Goal: Task Accomplishment & Management: Manage account settings

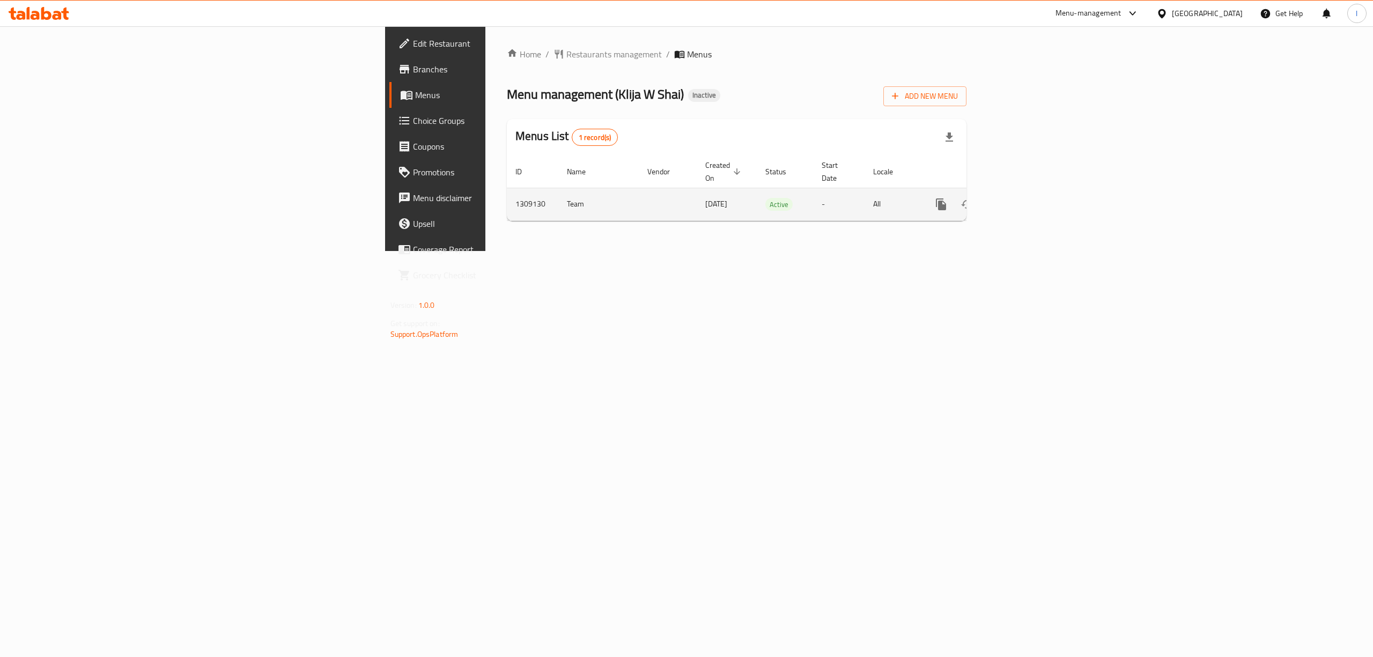
click at [1025, 198] on icon "enhanced table" at bounding box center [1018, 204] width 13 height 13
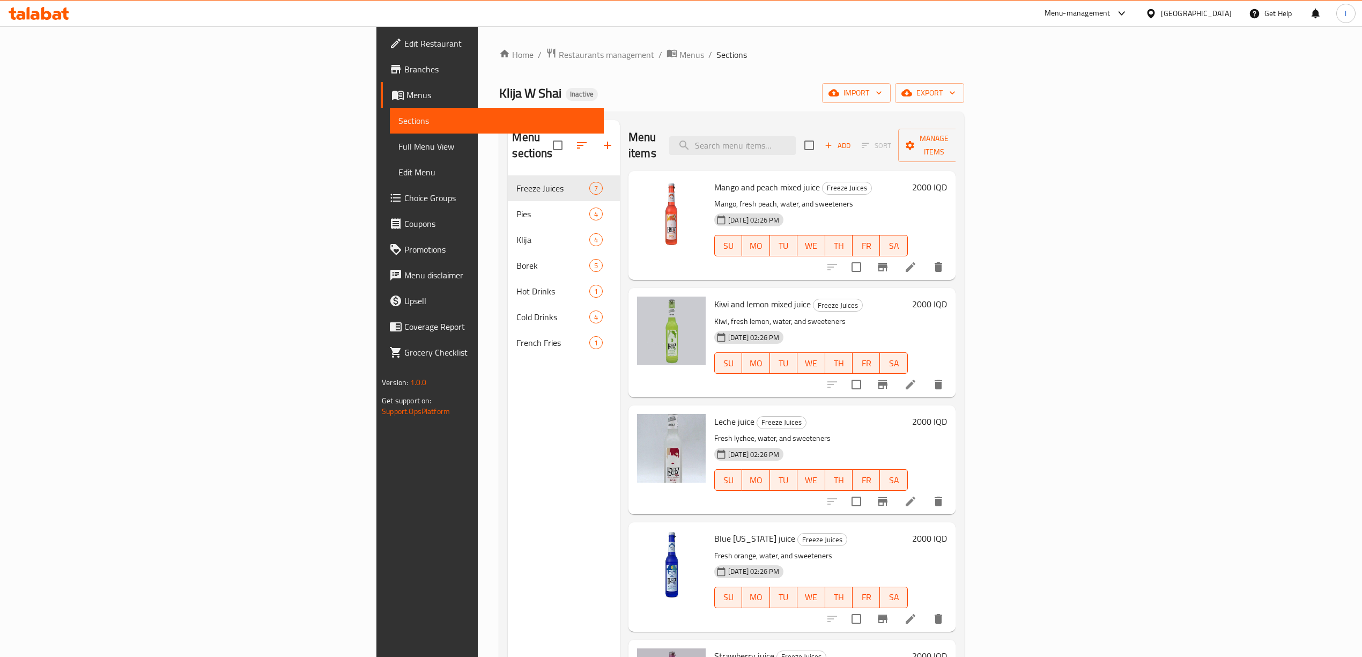
click at [398, 140] on span "Full Menu View" at bounding box center [496, 146] width 197 height 13
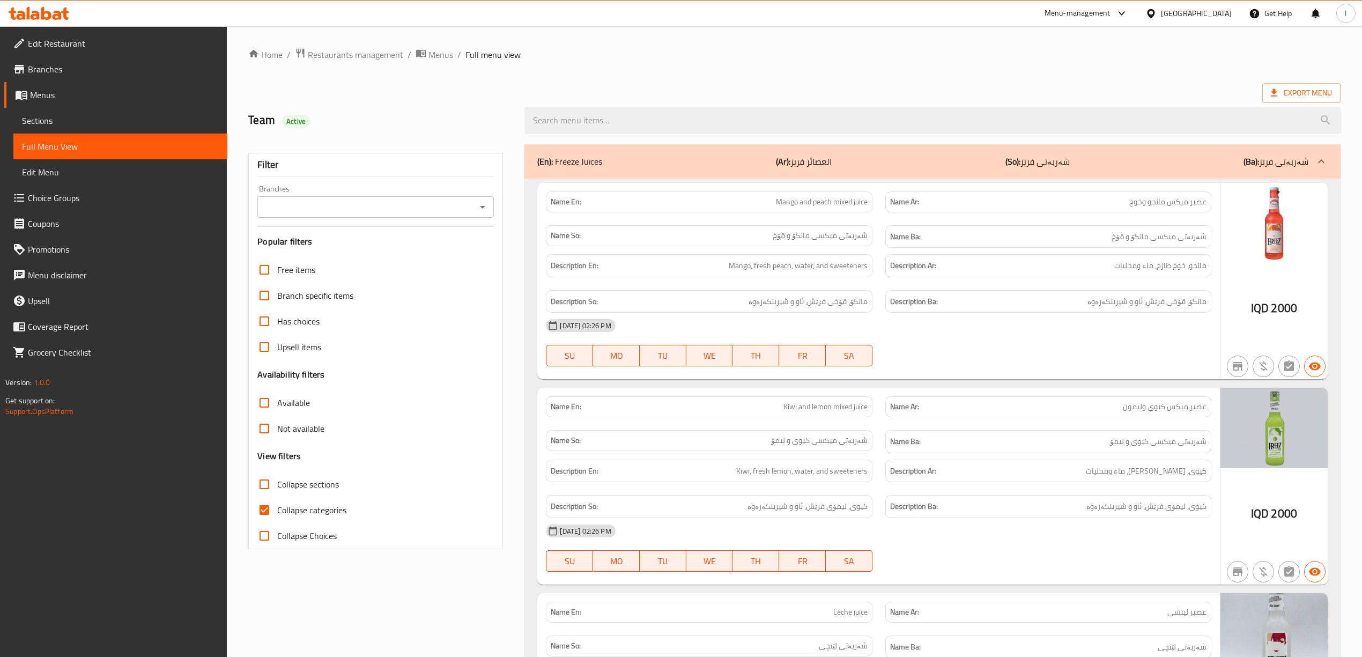
click at [449, 211] on input "Branches" at bounding box center [367, 206] width 212 height 15
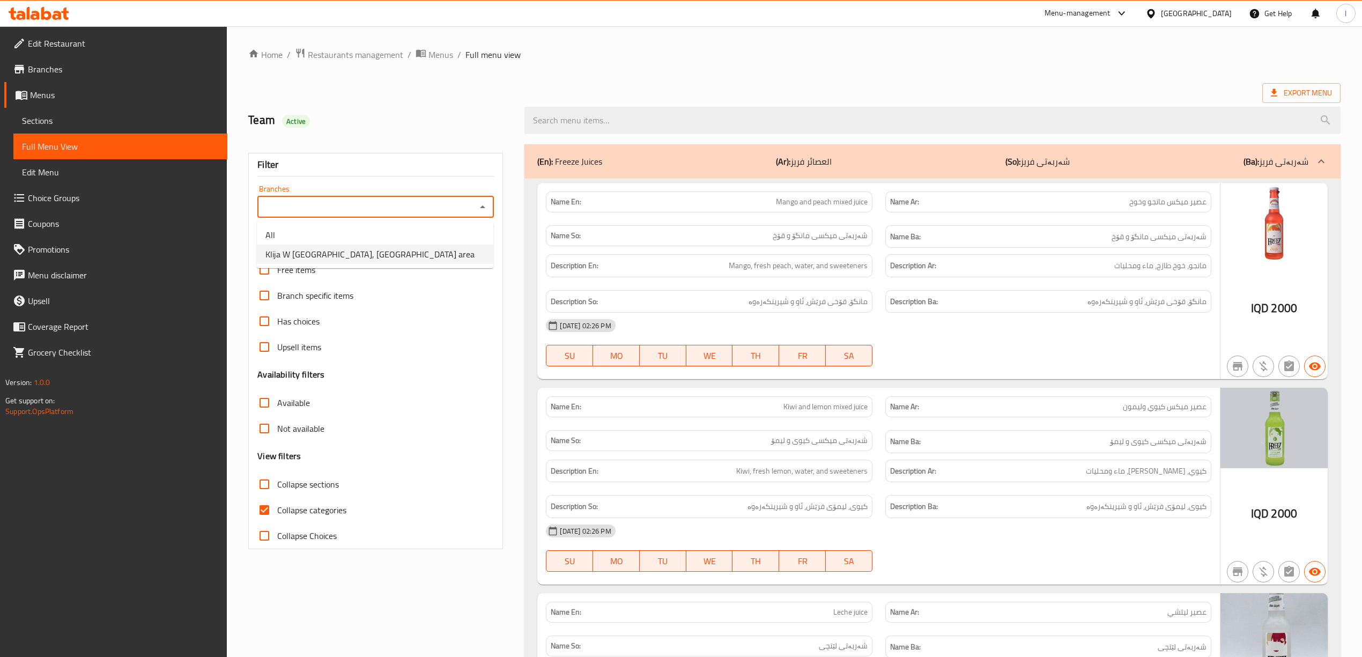
click at [364, 253] on li "Klija W [GEOGRAPHIC_DATA], [GEOGRAPHIC_DATA] area" at bounding box center [375, 253] width 236 height 19
type input "Klija W [GEOGRAPHIC_DATA], [GEOGRAPHIC_DATA] area"
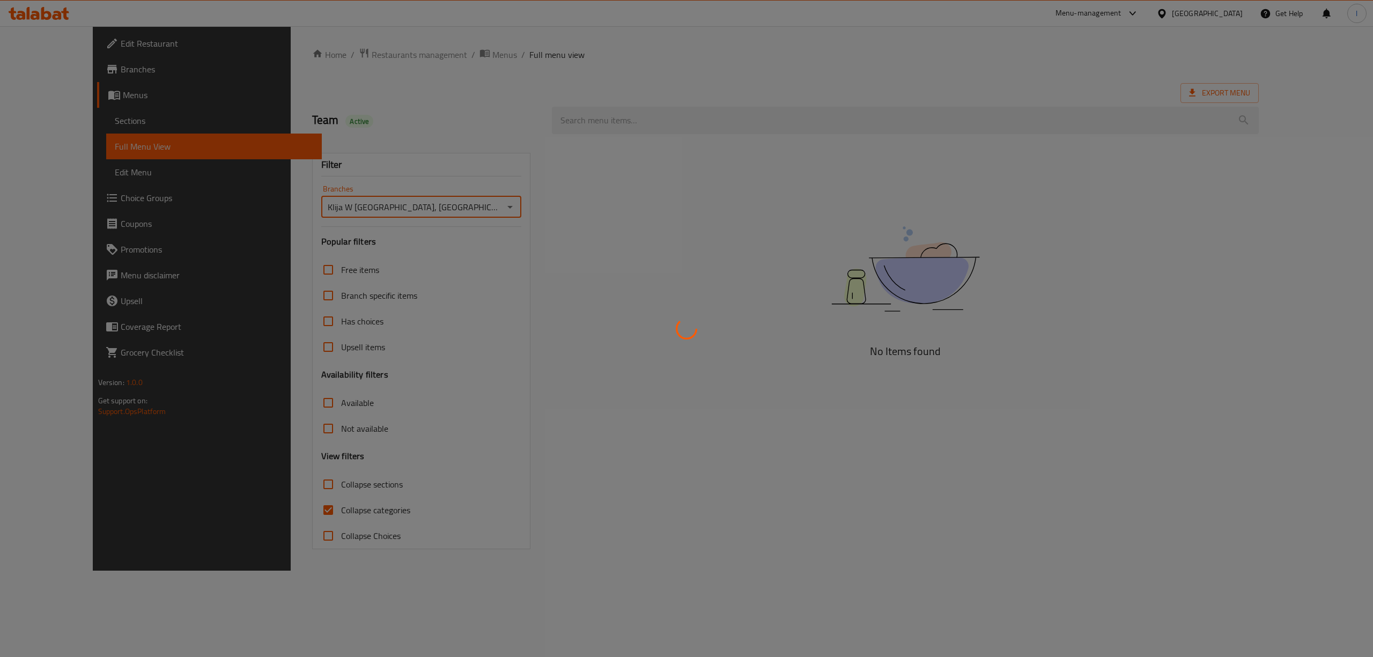
click at [331, 490] on div at bounding box center [686, 328] width 1373 height 657
click at [324, 508] on div at bounding box center [686, 328] width 1373 height 657
click at [322, 513] on div at bounding box center [686, 328] width 1373 height 657
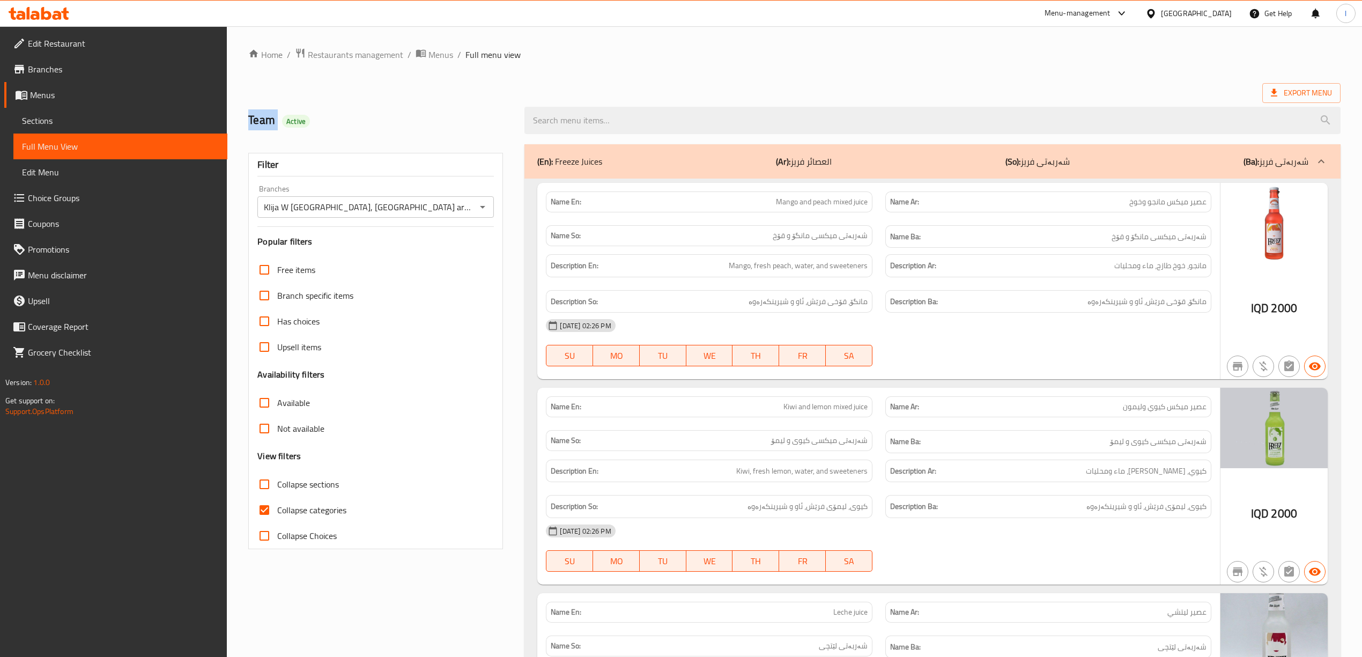
click at [322, 513] on span "Collapse categories" at bounding box center [311, 509] width 69 height 13
click at [277, 513] on input "Collapse categories" at bounding box center [264, 510] width 26 height 26
checkbox input "false"
click at [331, 483] on span "Collapse sections" at bounding box center [308, 484] width 62 height 13
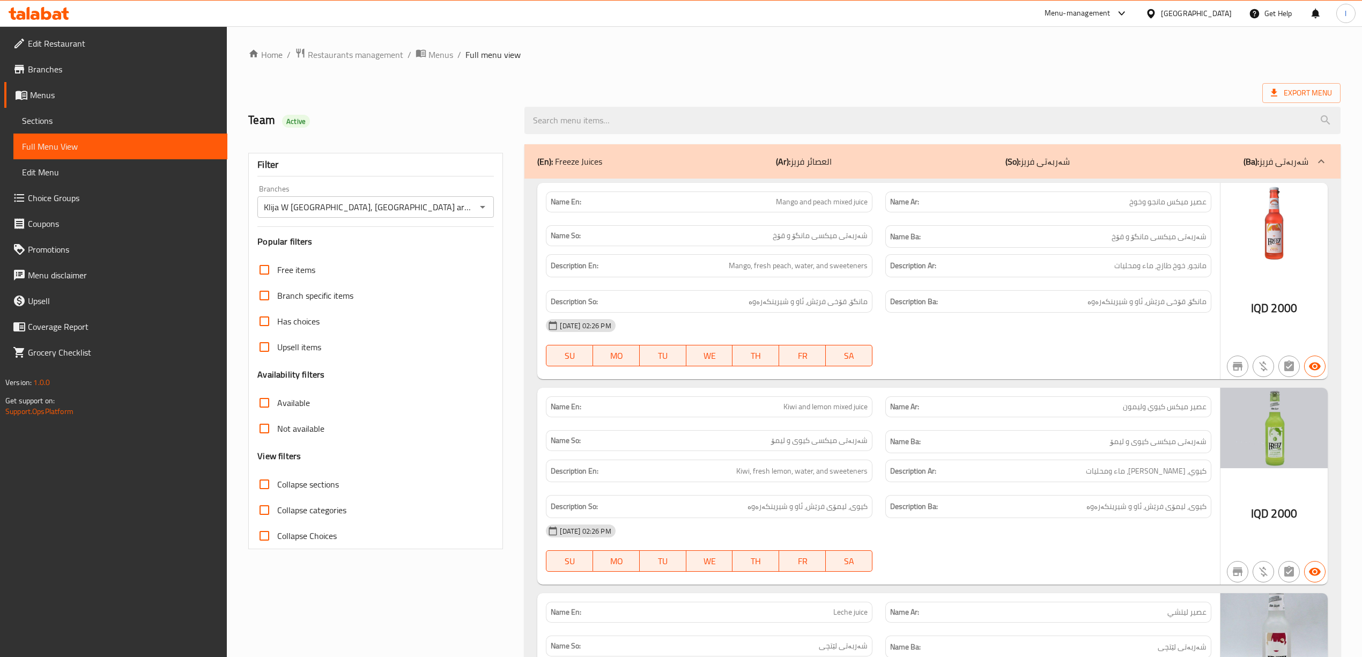
click at [277, 483] on input "Collapse sections" at bounding box center [264, 484] width 26 height 26
checkbox input "true"
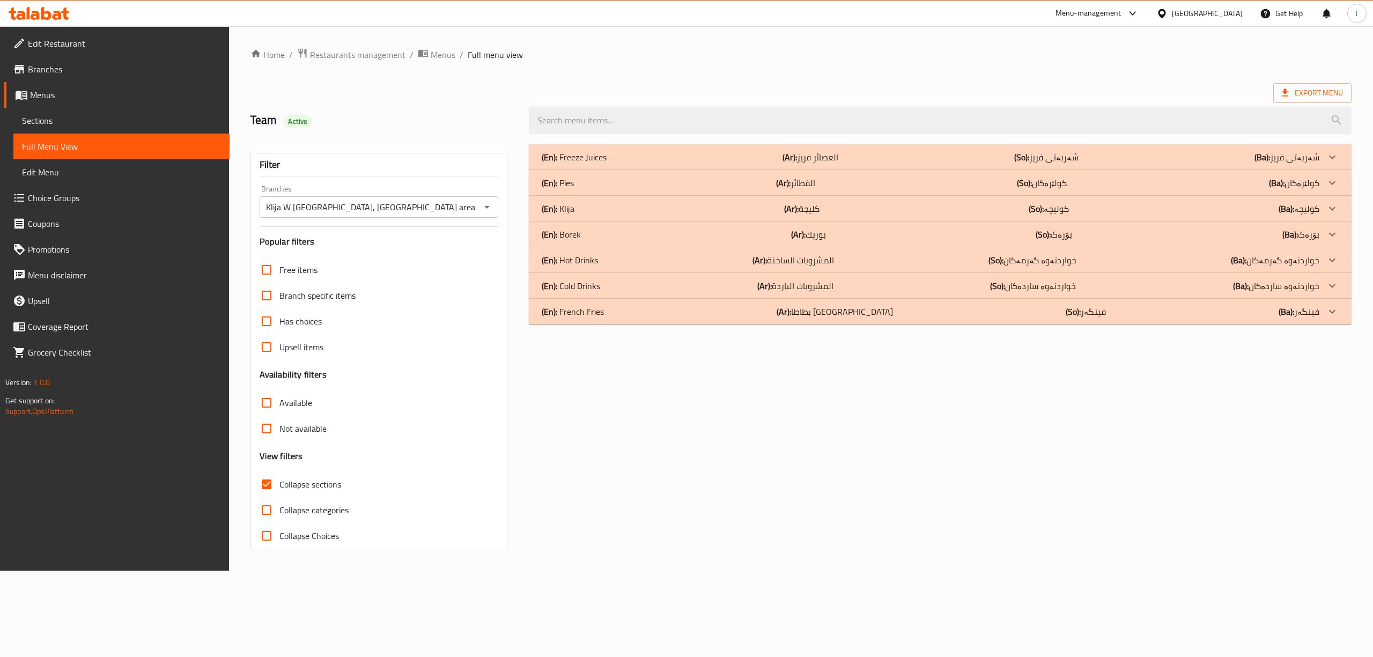
click at [605, 170] on div "(En): Hot Drinks (Ar): المشروبات الساخنة (So): خواردنەوە گەرمەکان (Ba): خواردنە…" at bounding box center [940, 157] width 822 height 26
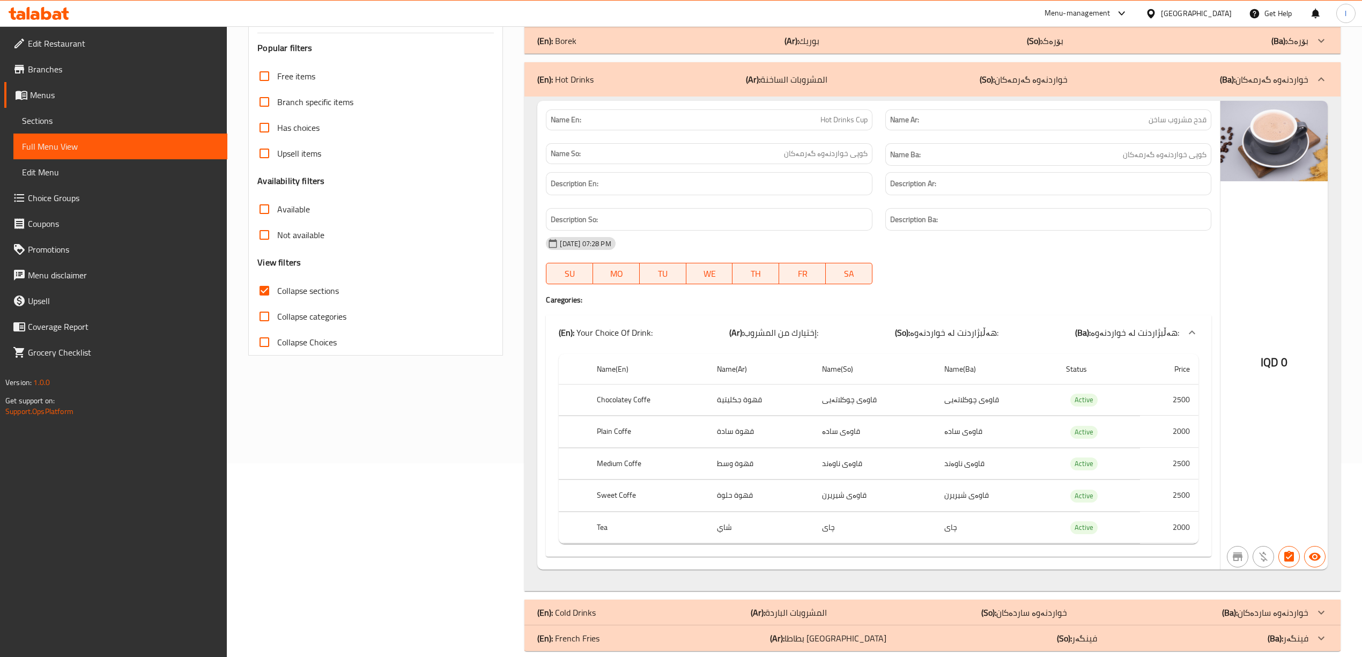
scroll to position [213, 0]
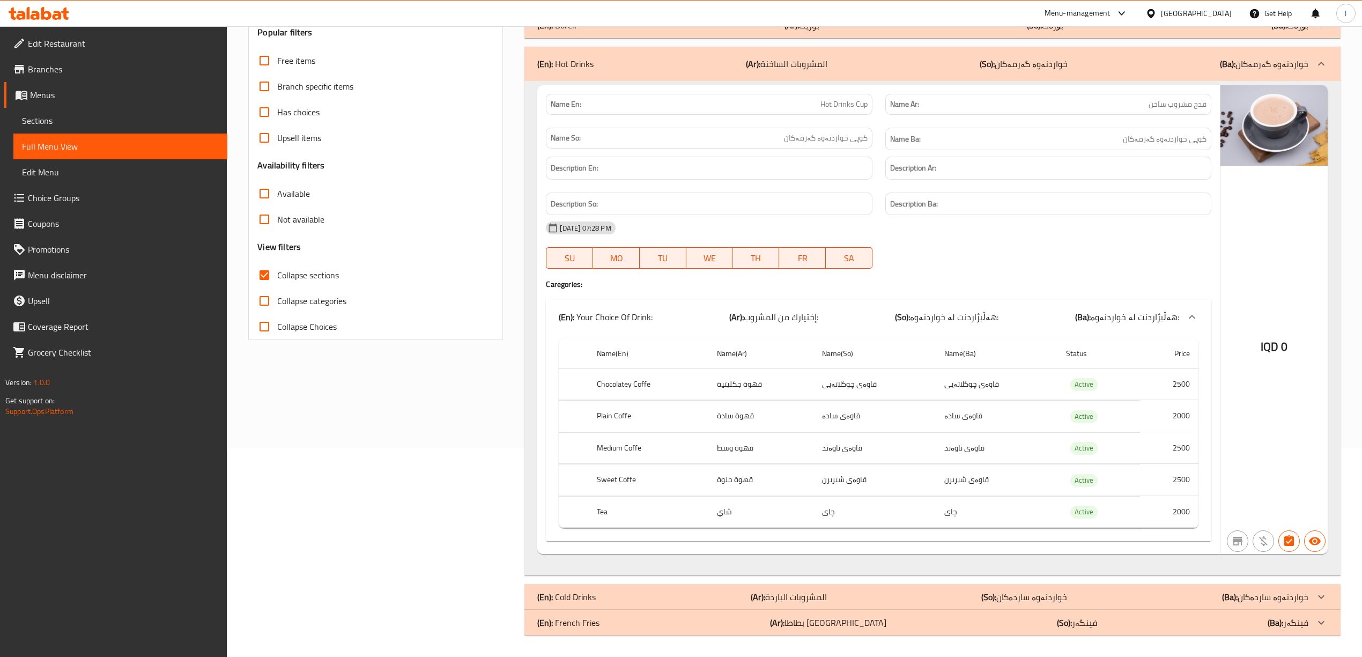
drag, startPoint x: 686, startPoint y: 185, endPoint x: 608, endPoint y: 121, distance: 101.3
click at [686, 186] on div "Description So:" at bounding box center [708, 204] width 339 height 36
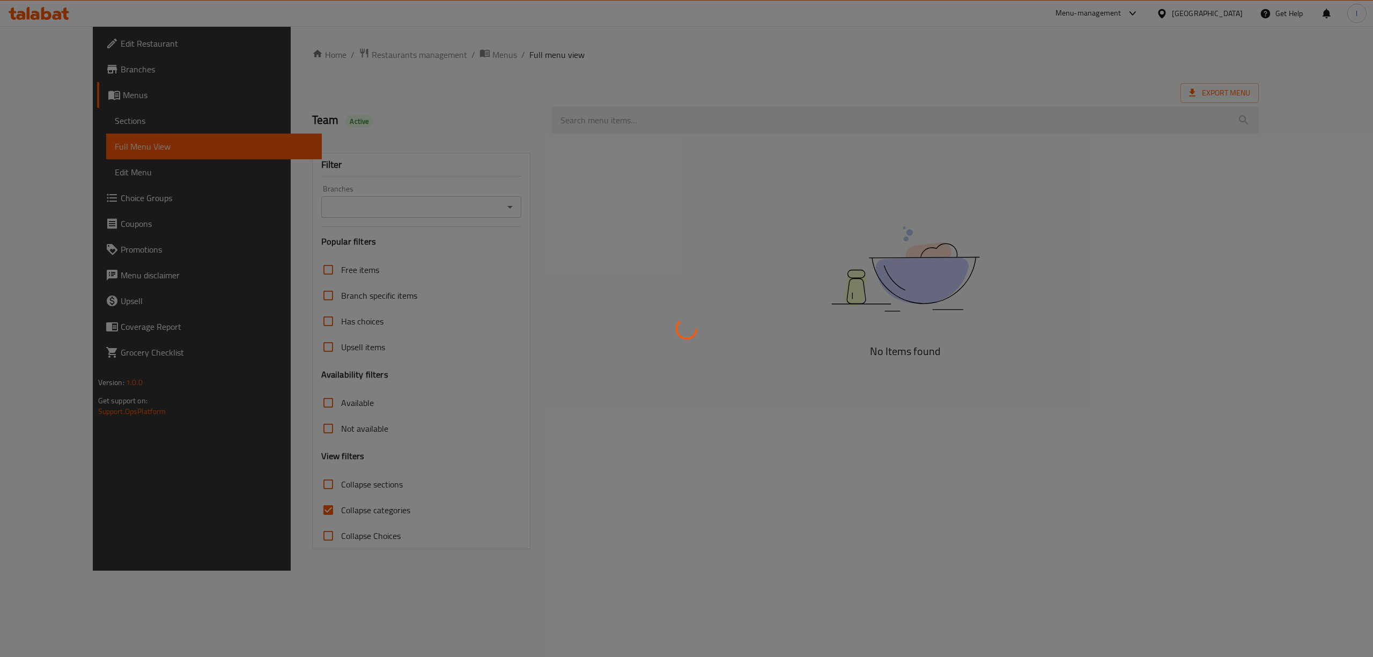
click at [99, 123] on div at bounding box center [686, 328] width 1373 height 657
click at [86, 123] on div at bounding box center [686, 328] width 1373 height 657
click at [83, 123] on div at bounding box center [686, 328] width 1373 height 657
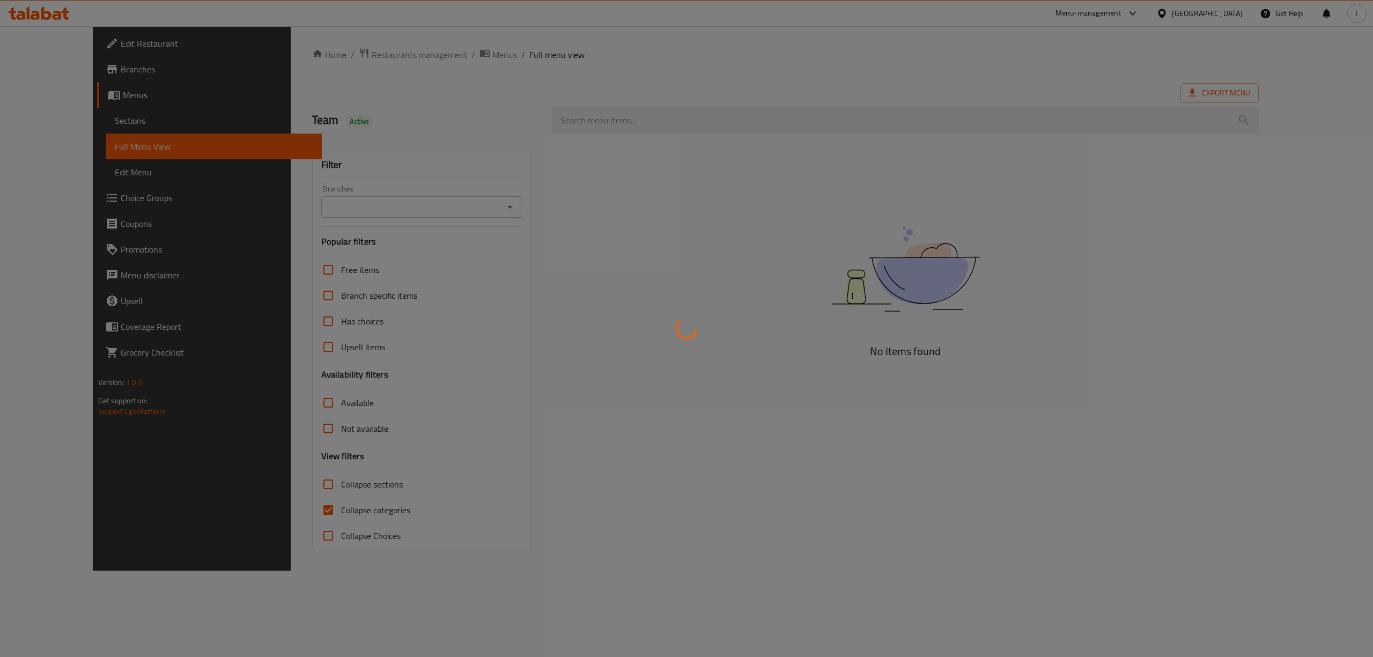
click at [80, 120] on div at bounding box center [686, 328] width 1373 height 657
click at [63, 123] on div at bounding box center [686, 328] width 1373 height 657
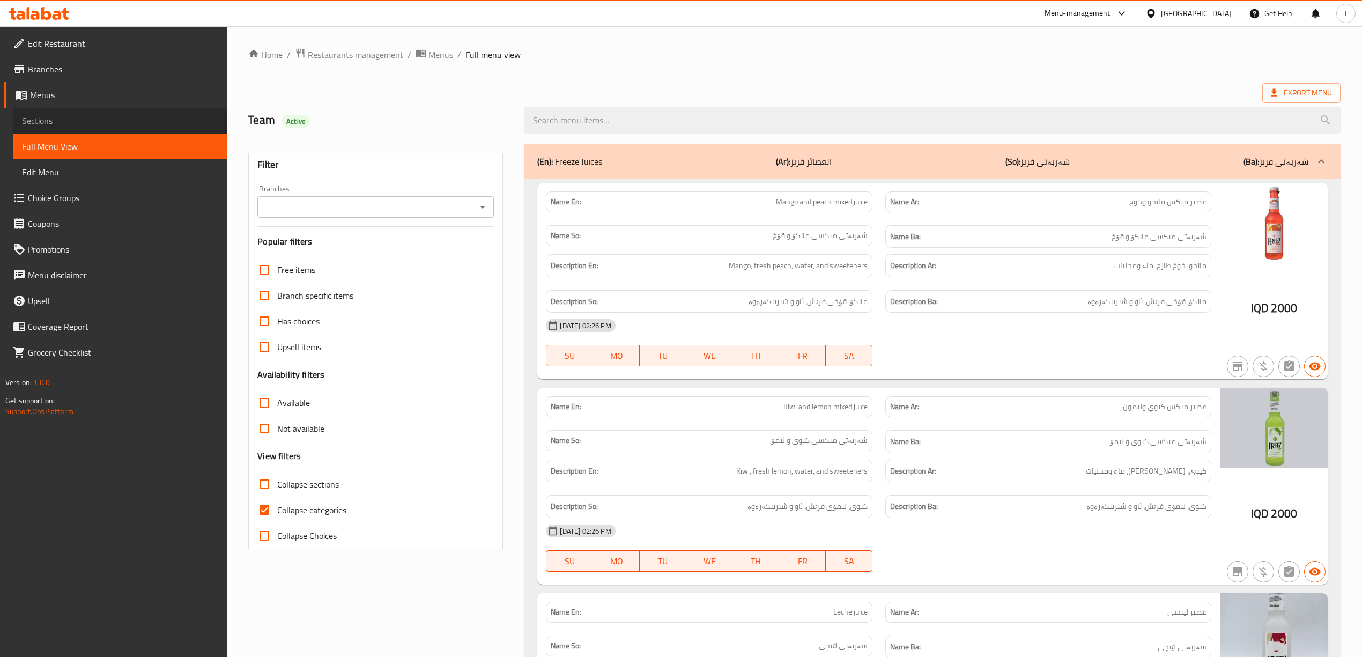
click at [58, 120] on span "Sections" at bounding box center [120, 120] width 197 height 13
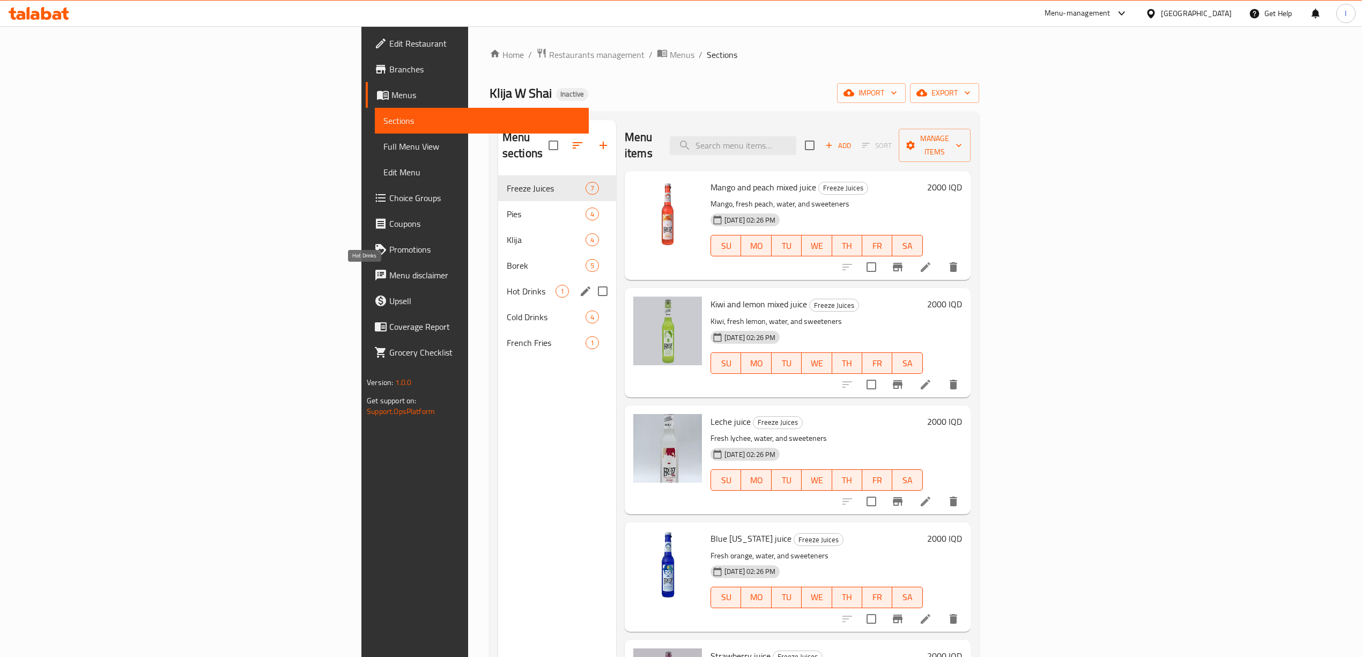
click at [498, 304] on div "Cold Drinks 4" at bounding box center [557, 317] width 118 height 26
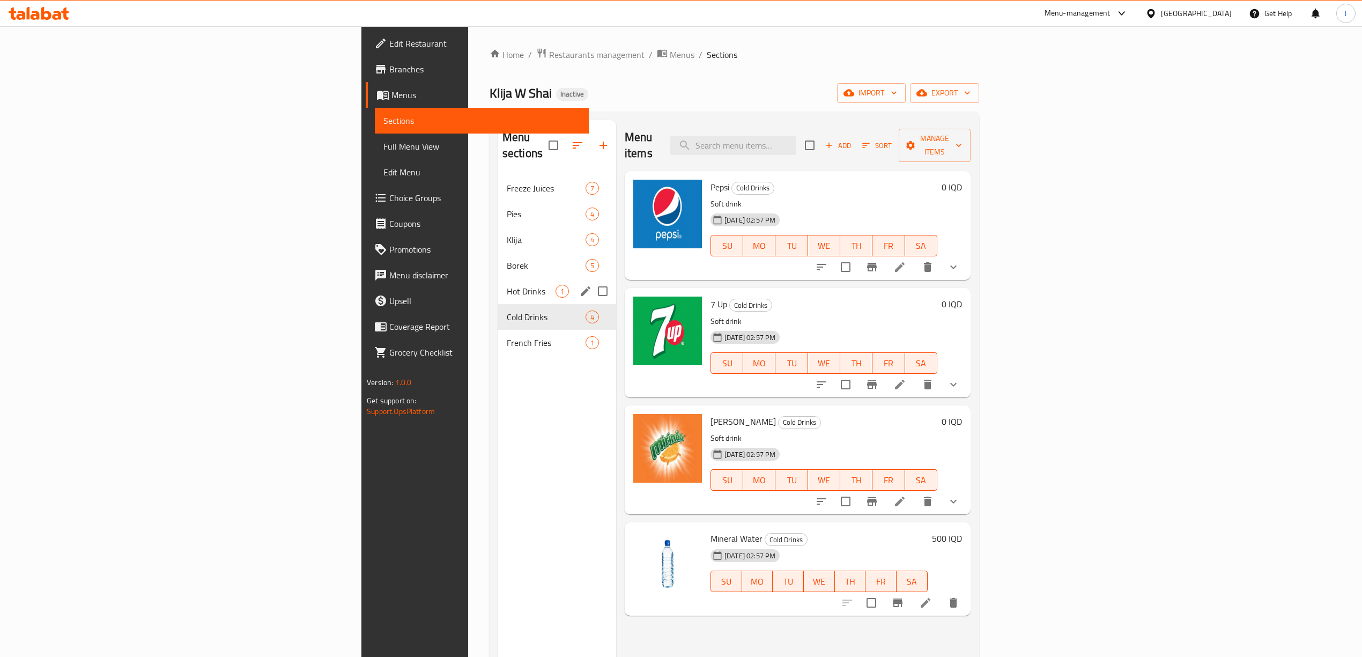
click at [498, 257] on div "[PERSON_NAME] 5" at bounding box center [557, 266] width 118 height 26
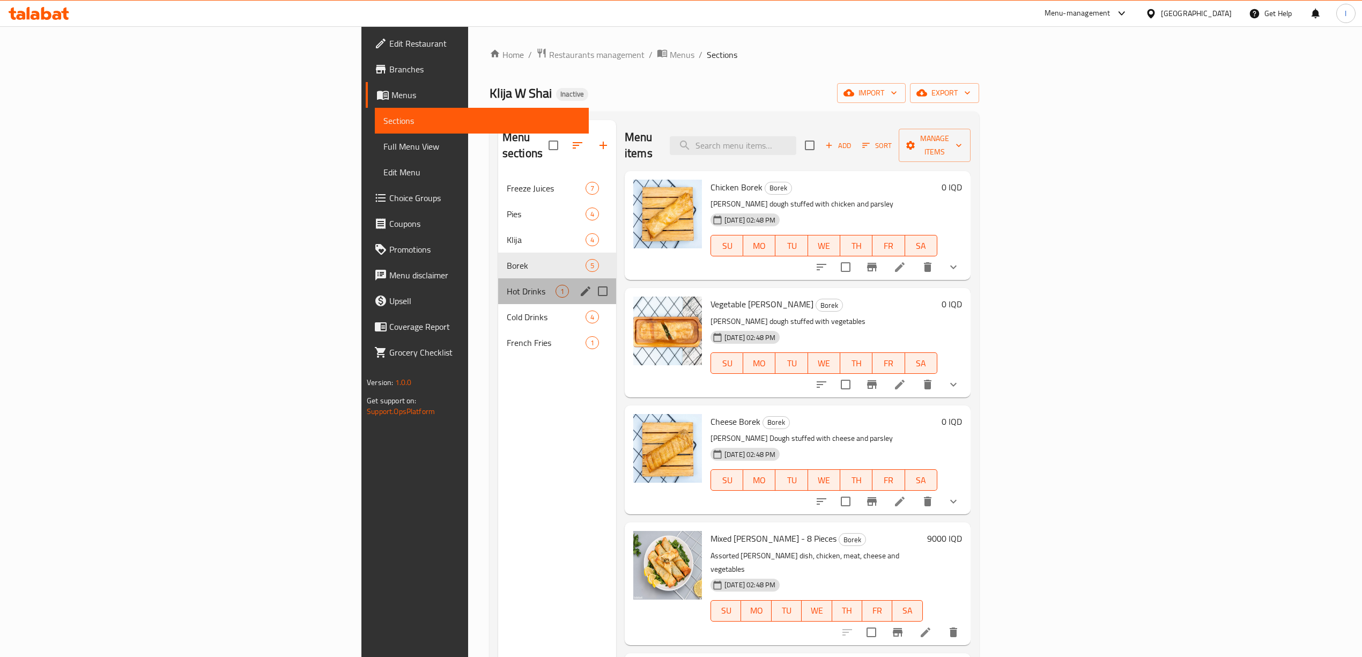
click at [498, 278] on div "Hot Drinks 1" at bounding box center [557, 291] width 118 height 26
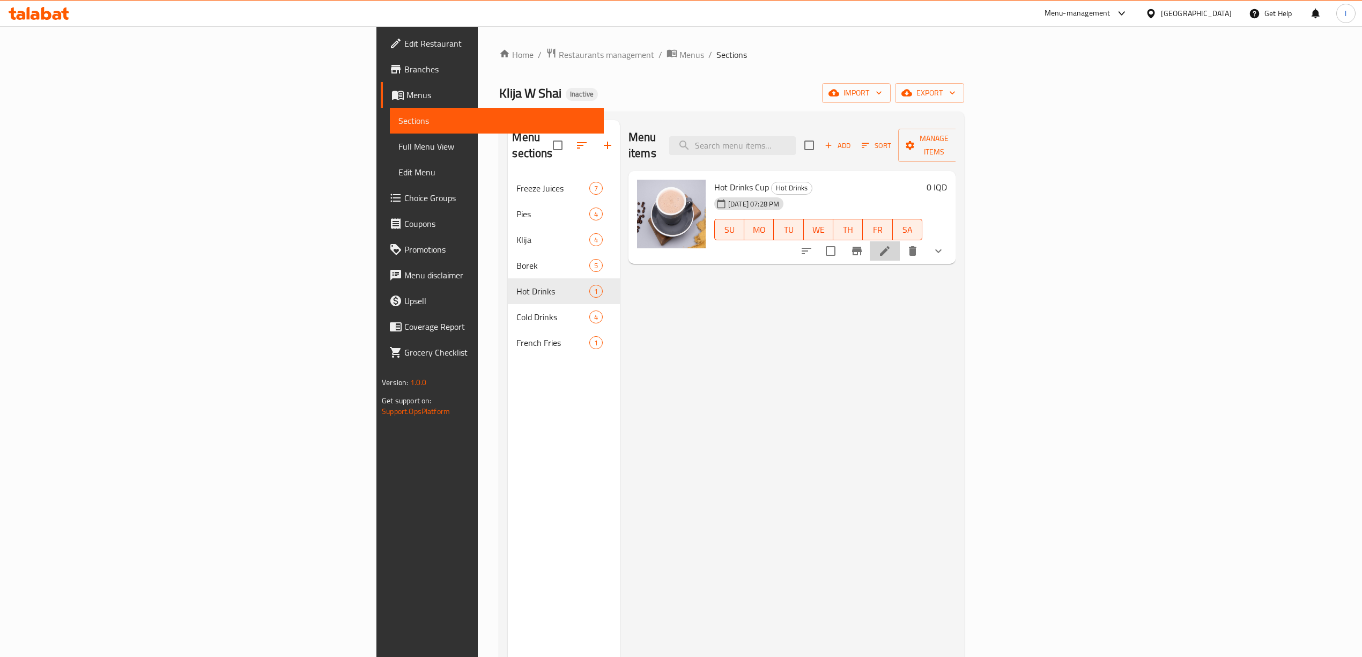
click at [900, 241] on li at bounding box center [885, 250] width 30 height 19
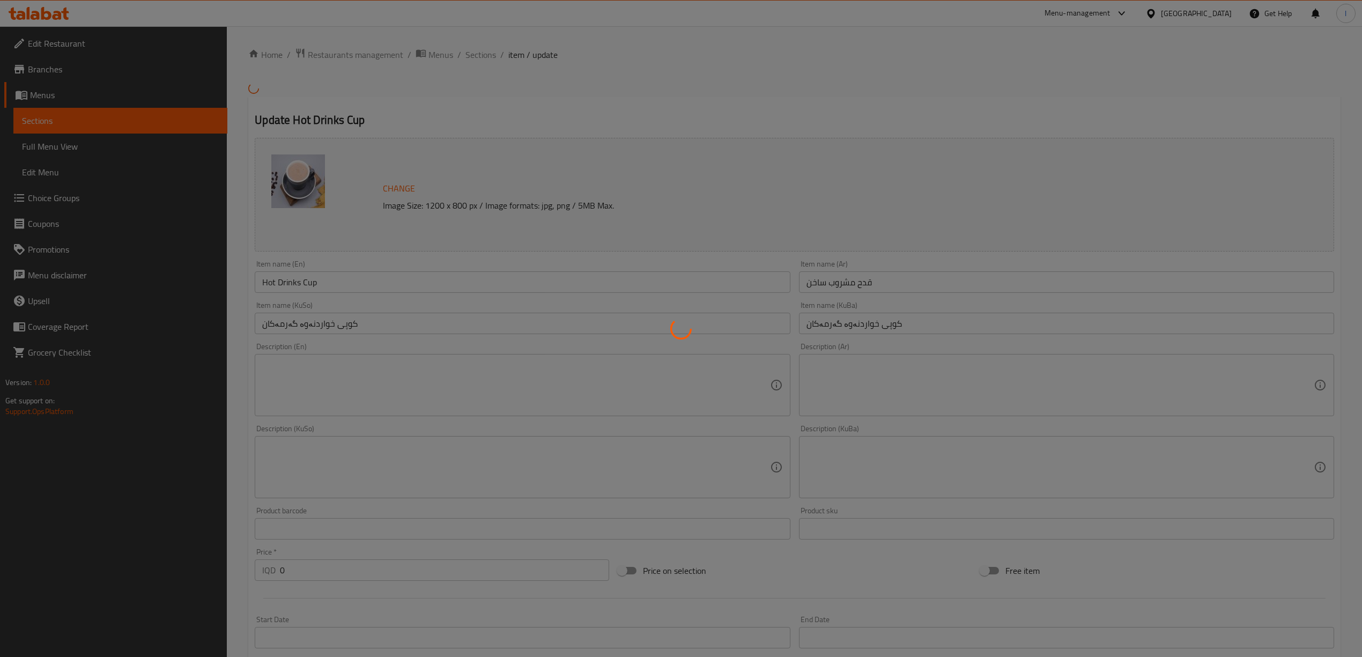
click at [872, 321] on div at bounding box center [681, 328] width 1362 height 657
click at [907, 325] on div at bounding box center [681, 328] width 1362 height 657
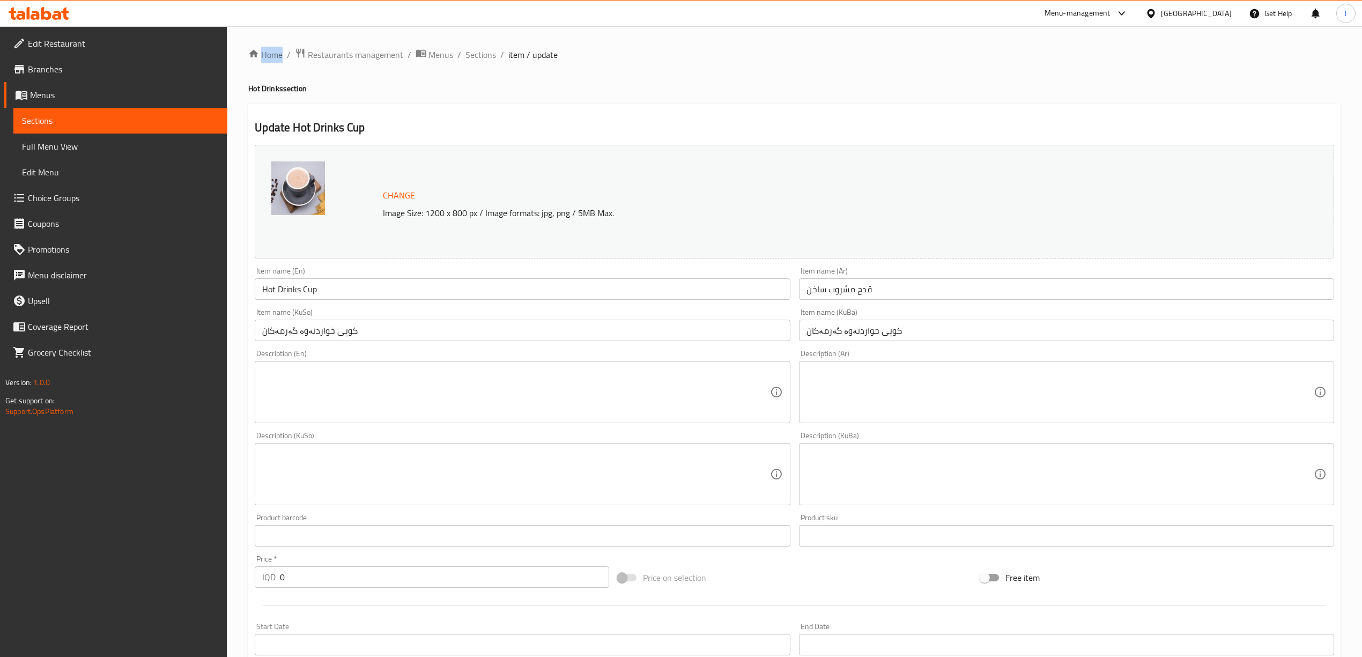
click at [906, 324] on div at bounding box center [681, 328] width 1362 height 657
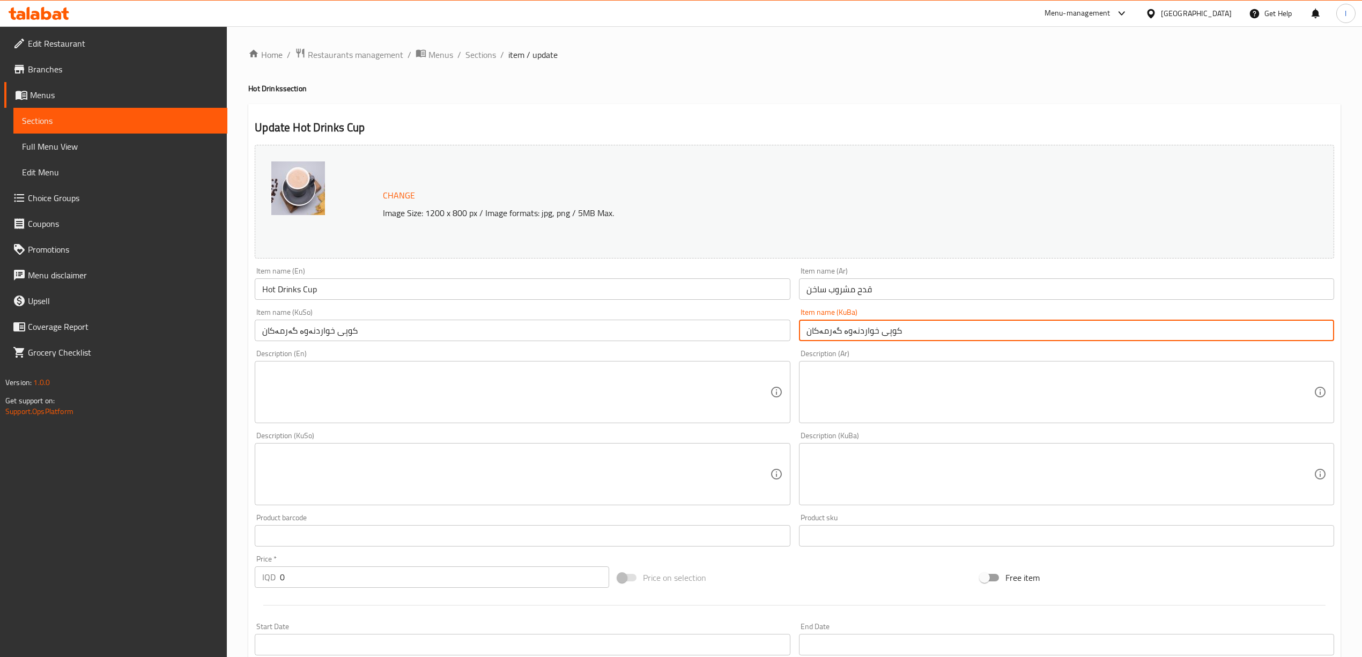
click at [902, 339] on input "کوپی خواردنەوە گەرمەکان" at bounding box center [1066, 330] width 535 height 21
click at [1058, 326] on input "کوپی خواردنەوە گەرمەکان" at bounding box center [1066, 330] width 535 height 21
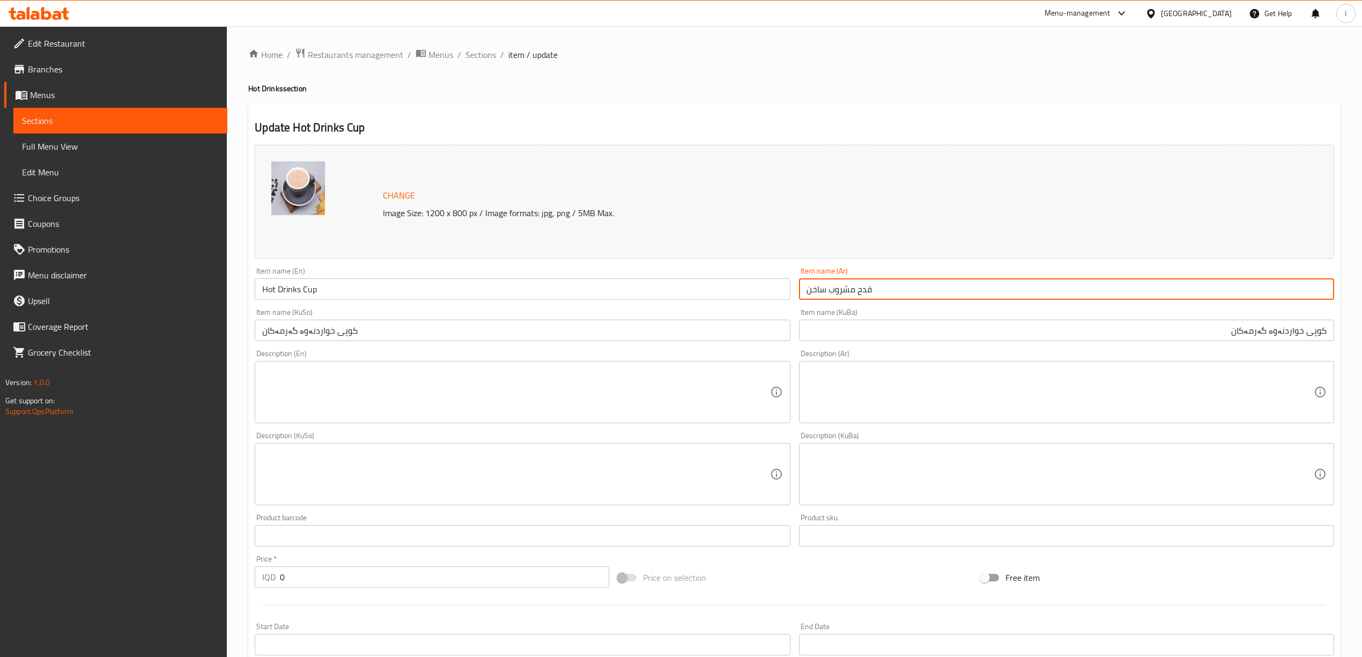
click at [1027, 286] on input "قدح مشروب ساخن" at bounding box center [1066, 288] width 535 height 21
click at [1311, 336] on input "کوپی خواردنەوە گەرمەکان" at bounding box center [1066, 330] width 535 height 21
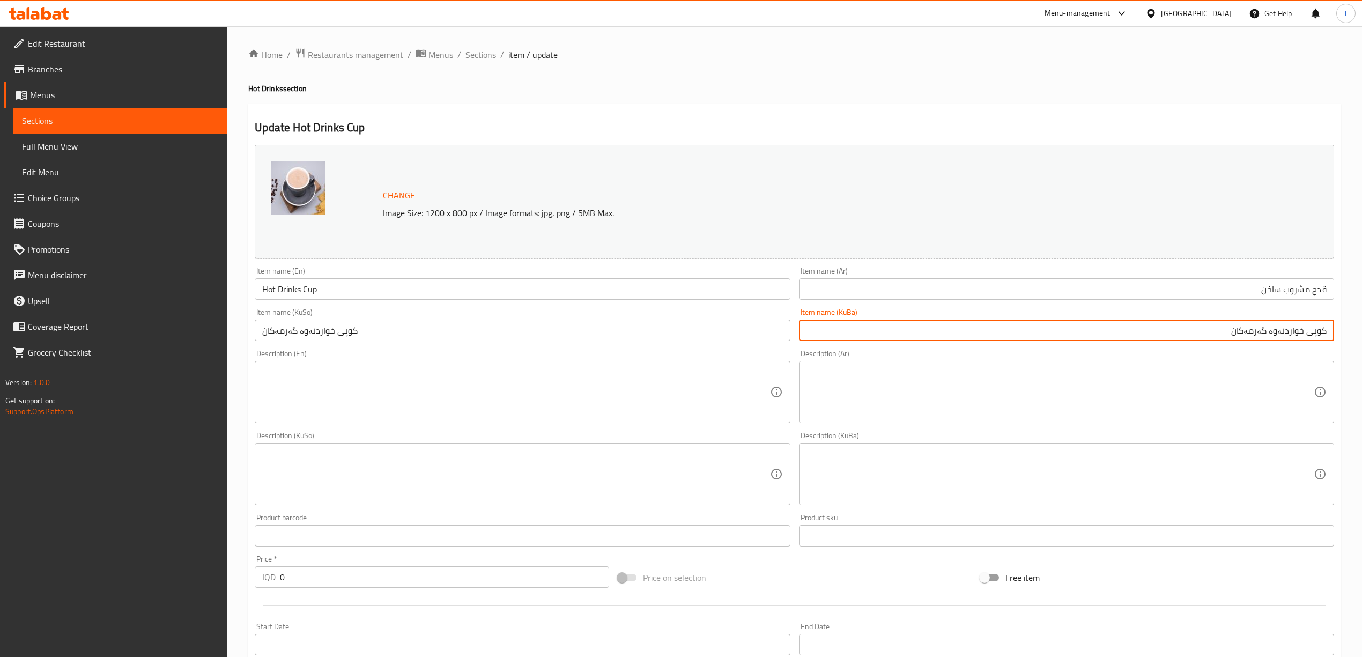
click at [1306, 337] on input "کوپی خواردنەوە گەرمەکان" at bounding box center [1066, 330] width 535 height 21
click at [1273, 335] on input "کوپێک خواردنەوە گەرمەکان" at bounding box center [1066, 330] width 535 height 21
click at [1206, 337] on input "کوپێک خواردنەوەی گەرمەکان" at bounding box center [1066, 330] width 535 height 21
click at [1206, 337] on input "کوپێک خواردنەوەی گەرم" at bounding box center [1066, 330] width 535 height 21
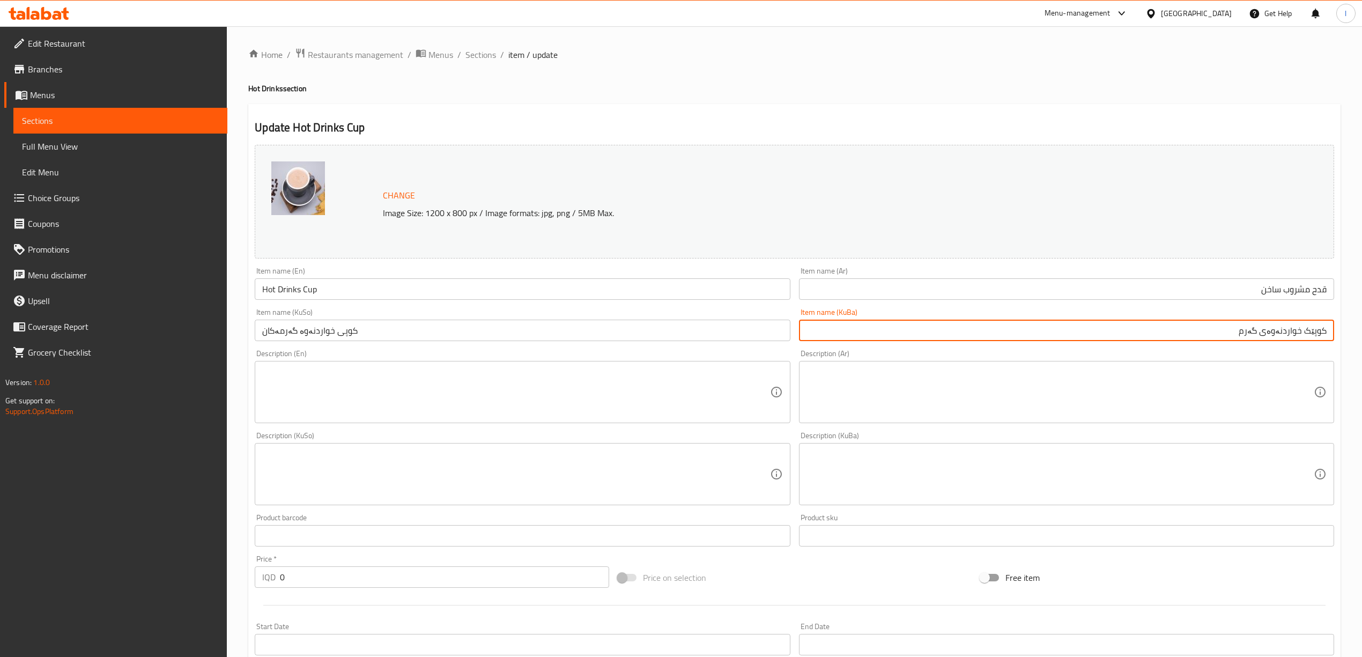
click at [1206, 337] on input "کوپێک خواردنەوەی گەرم" at bounding box center [1066, 330] width 535 height 21
type input "کوپێک خواردنەوەی گەرم"
click at [755, 331] on input "کوپی خواردنەوە گەرمەکان" at bounding box center [522, 330] width 535 height 21
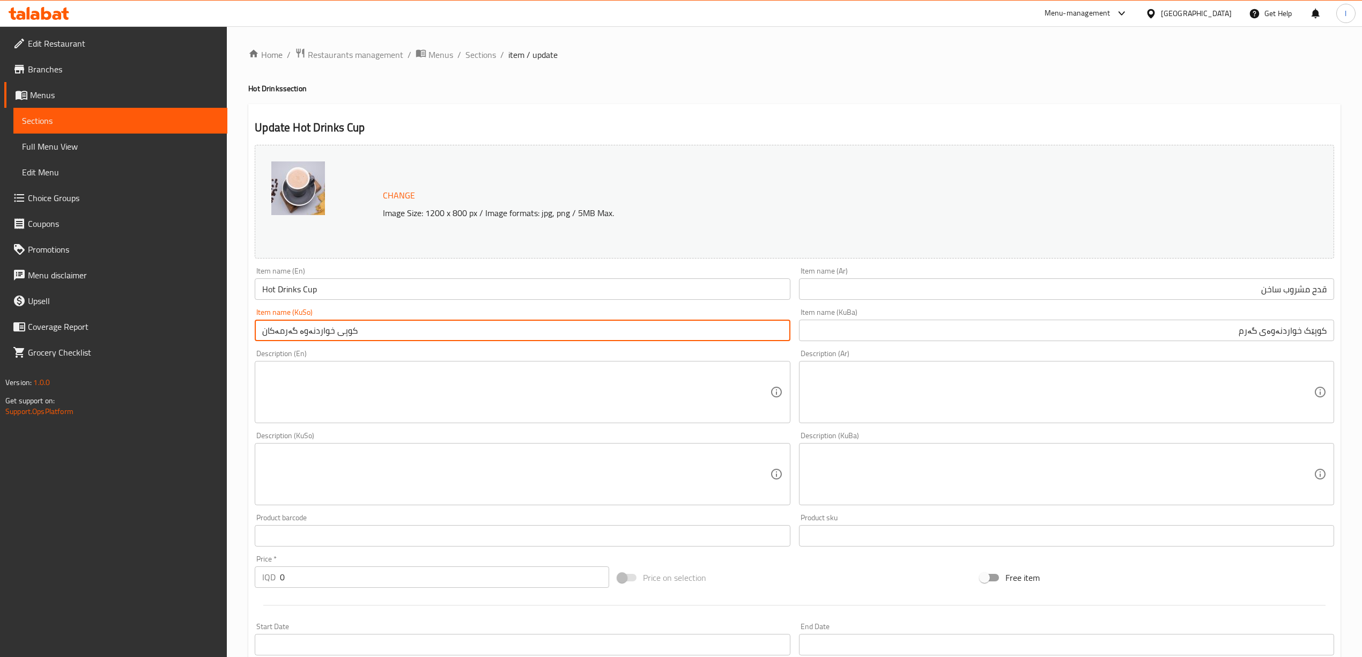
click at [755, 331] on input "کوپی خواردنەوە گەرمەکان" at bounding box center [522, 330] width 535 height 21
paste input "ک خواردنەوەی گەرم"
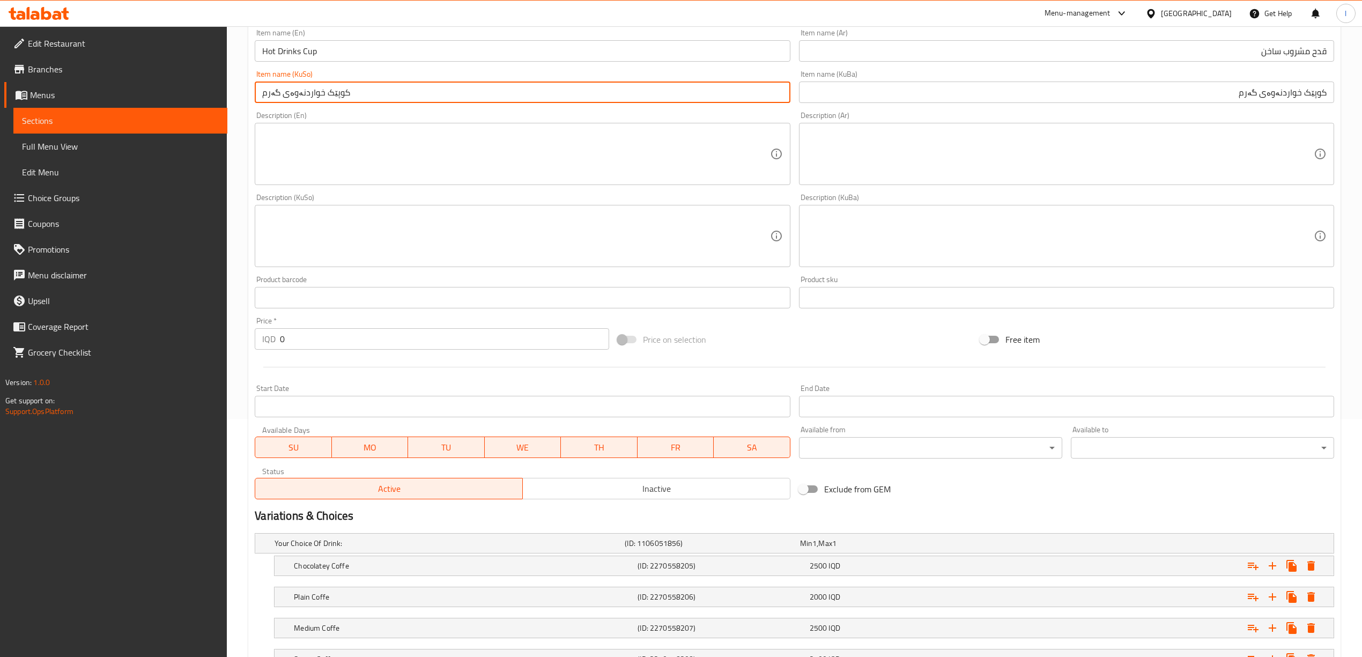
scroll to position [359, 0]
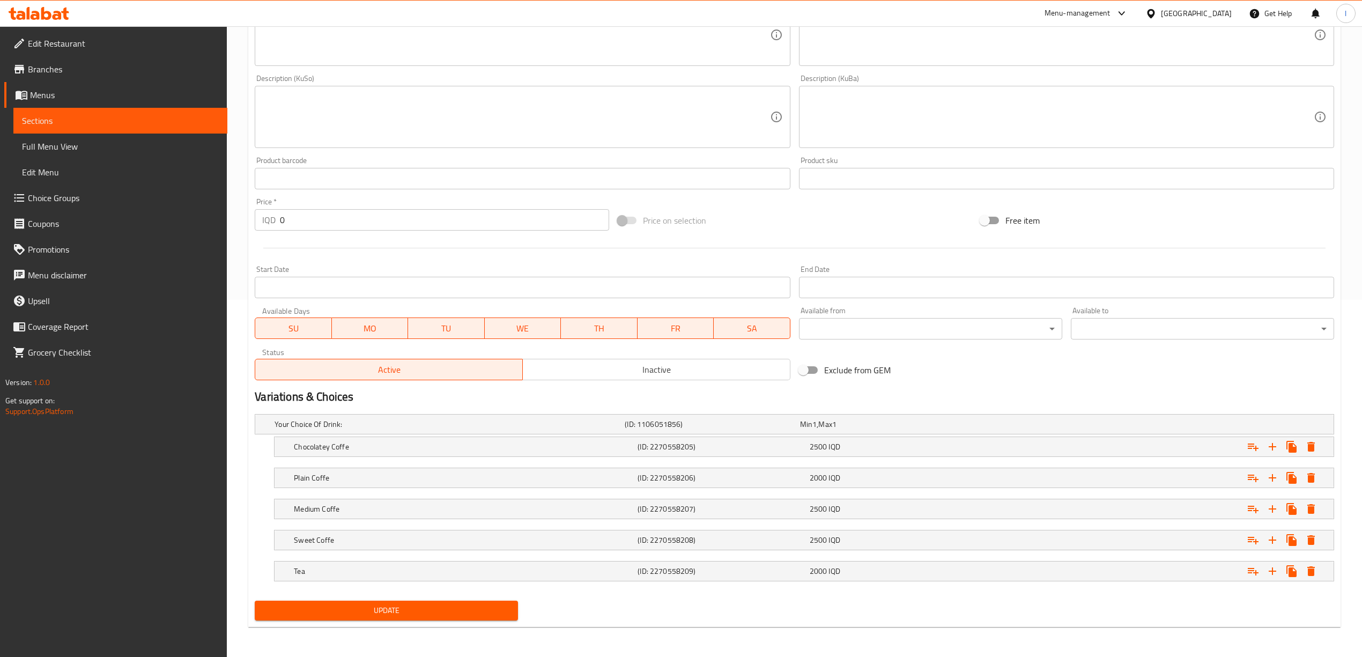
type input "کوپێک خواردنەوەی گەرم"
click at [451, 599] on div "Update" at bounding box center [386, 610] width 272 height 28
click at [444, 610] on span "Update" at bounding box center [386, 610] width 246 height 13
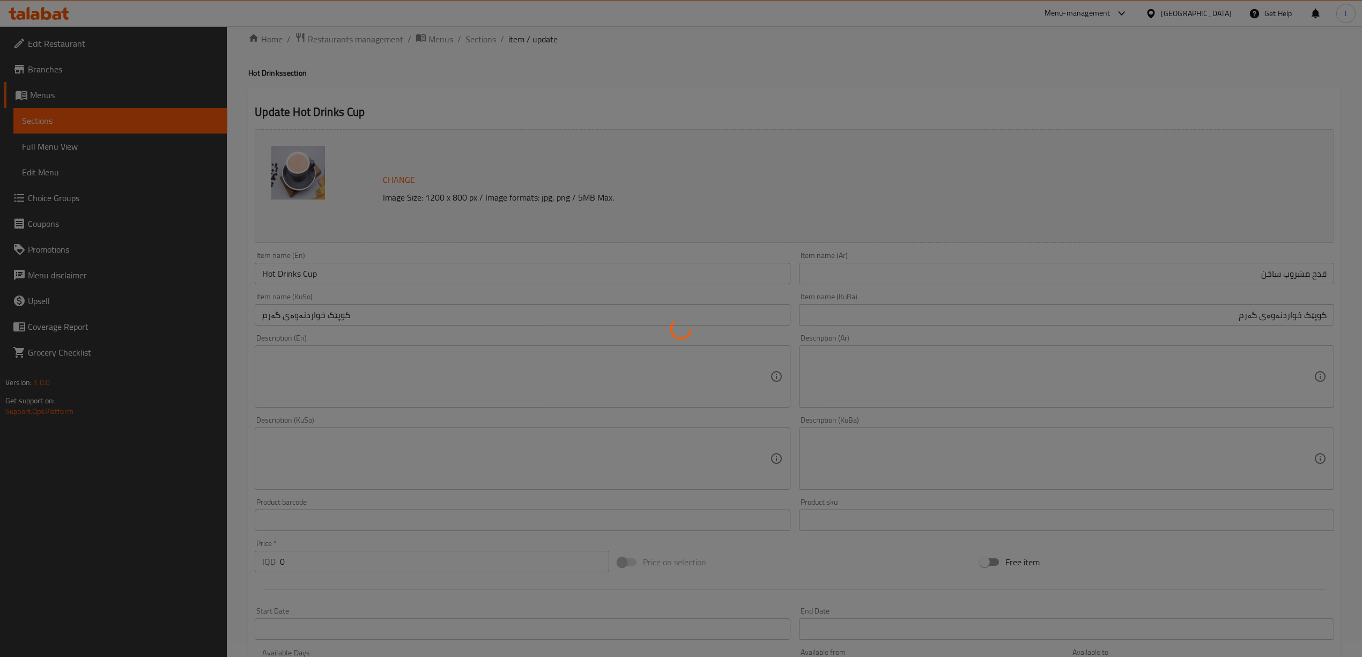
scroll to position [0, 0]
click at [287, 294] on div at bounding box center [681, 328] width 1362 height 657
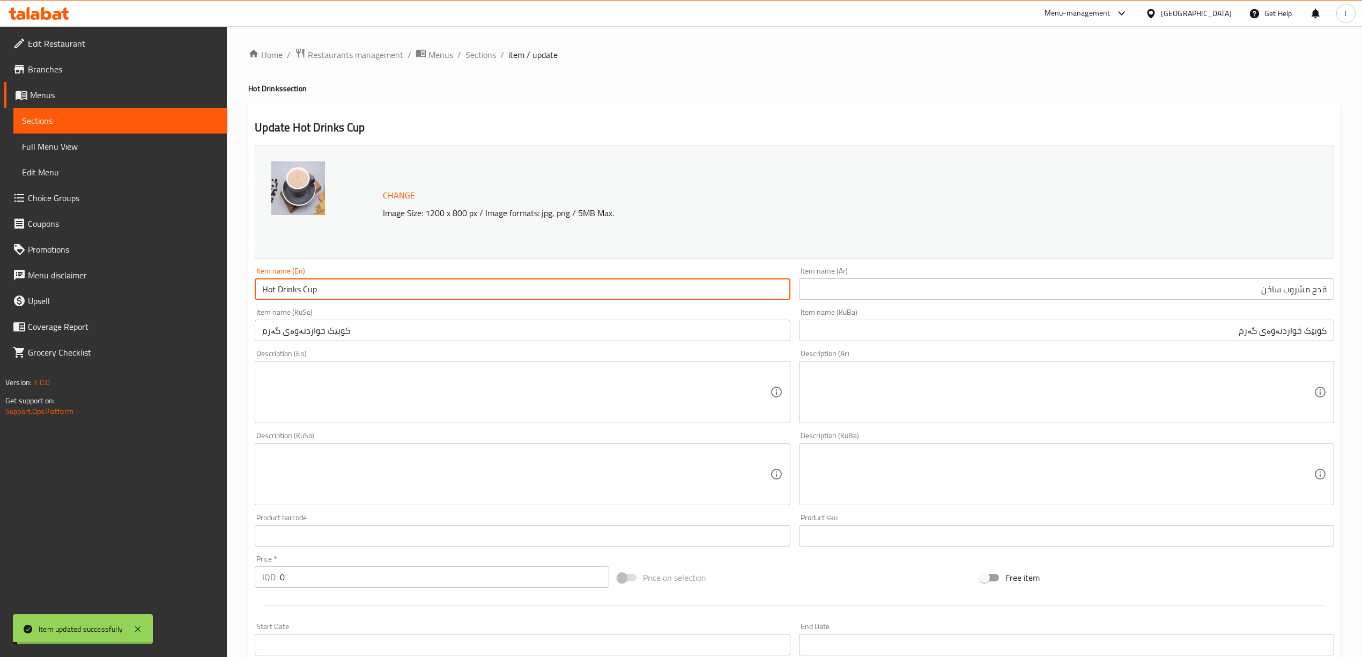
click at [298, 288] on input "Hot Drinks Cup" at bounding box center [522, 288] width 535 height 21
click at [303, 291] on input "Hot Drinks Cup" at bounding box center [522, 288] width 535 height 21
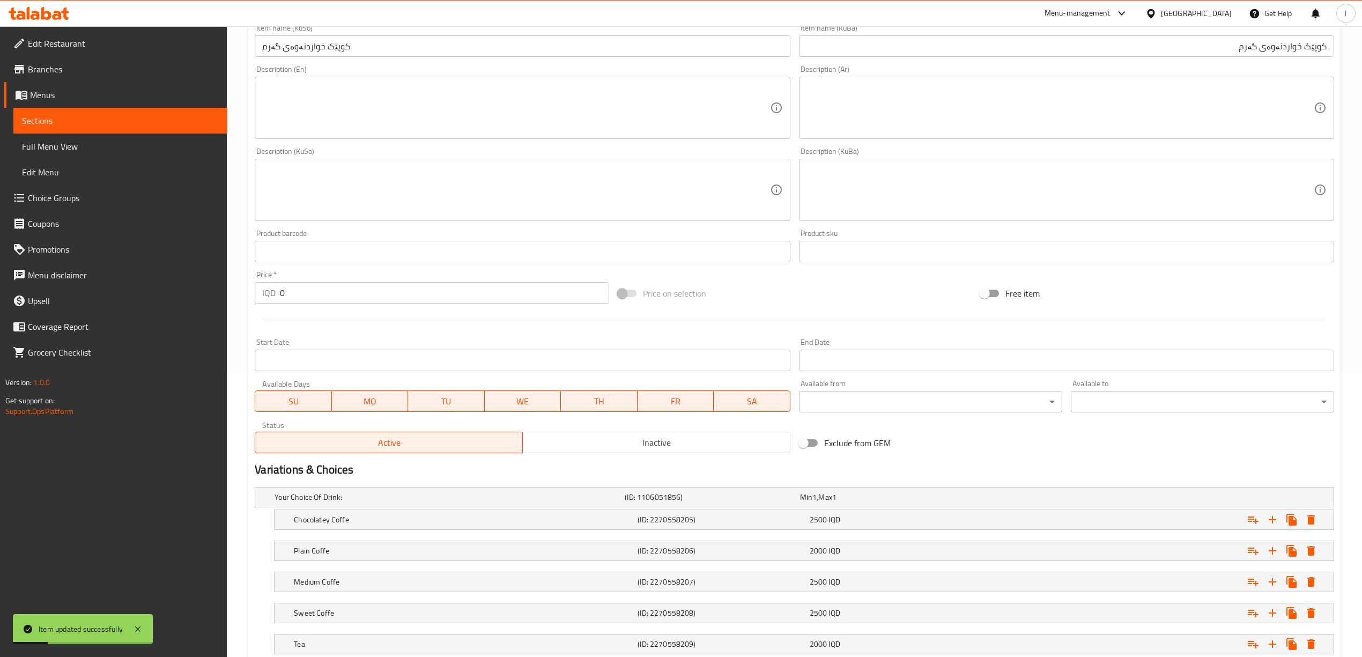
scroll to position [359, 0]
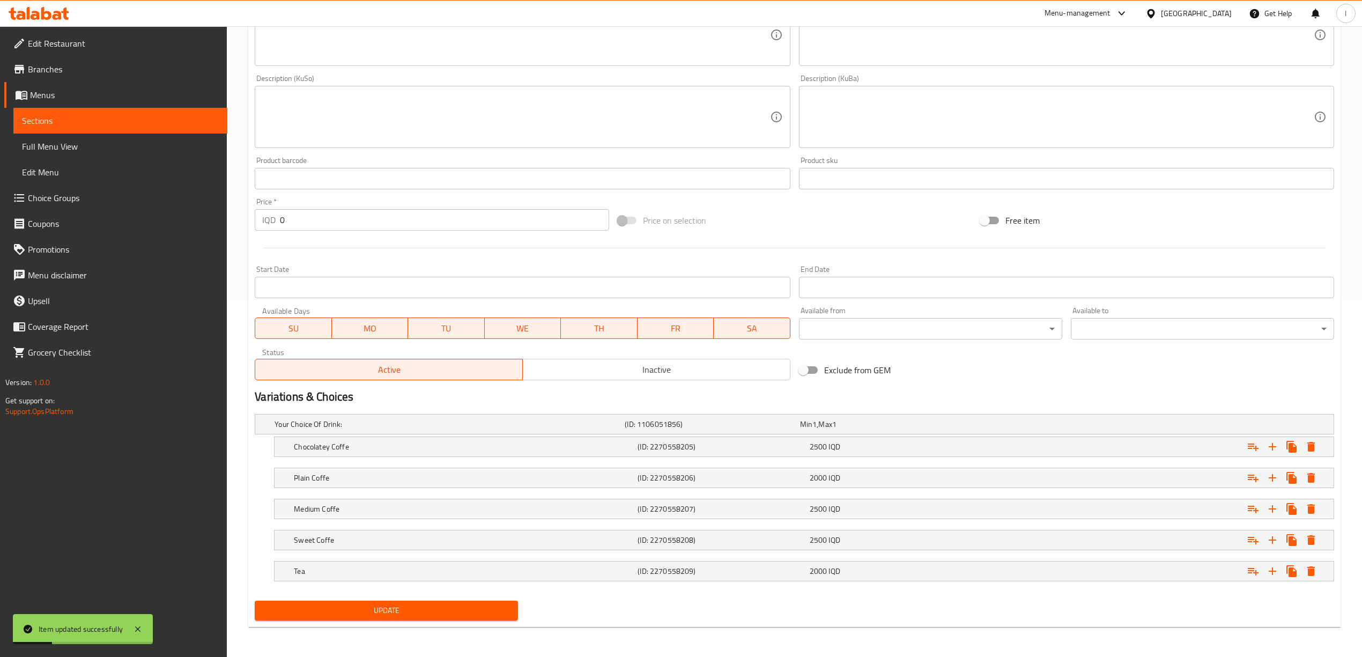
type input "Hot Drink Cup"
drag, startPoint x: 374, startPoint y: 595, endPoint x: 375, endPoint y: 608, distance: 13.0
click at [374, 603] on div "Change Image Size: 1200 x 800 px / Image formats: jpg, png / 5MB Max. Item name…" at bounding box center [794, 203] width 1088 height 841
click at [375, 608] on span "Update" at bounding box center [386, 610] width 246 height 13
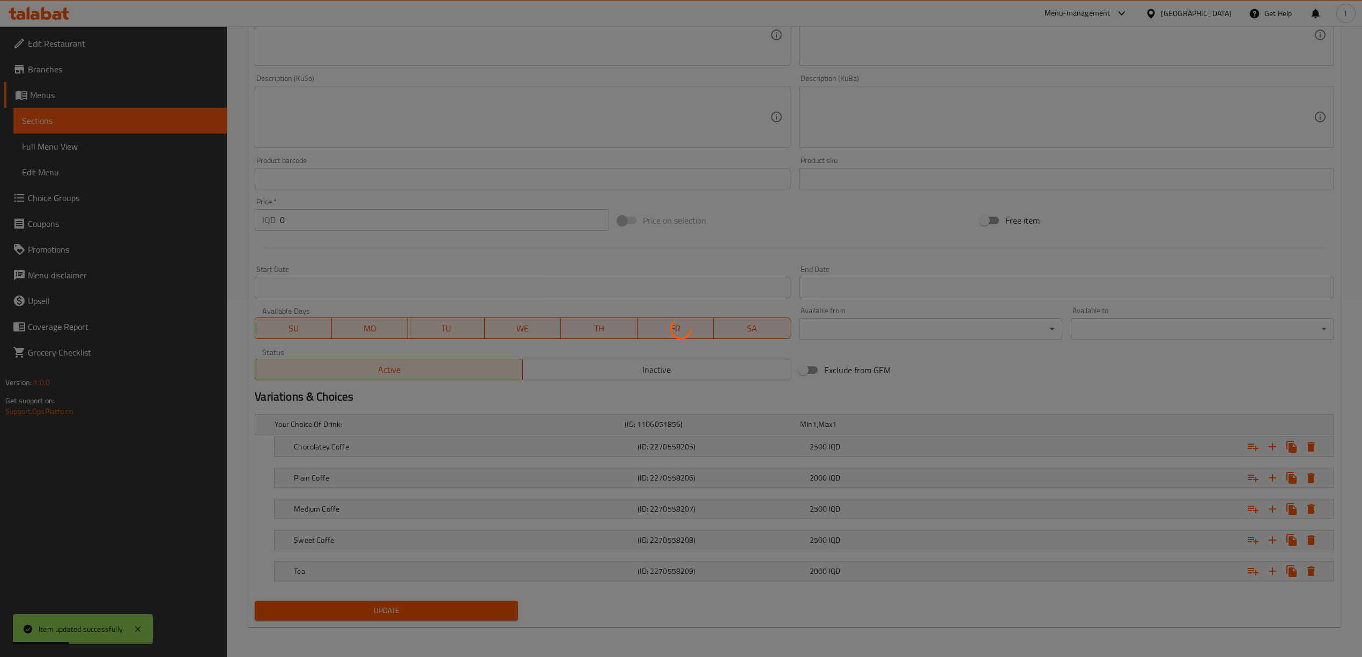
click at [135, 143] on div at bounding box center [681, 328] width 1362 height 657
click at [76, 158] on div at bounding box center [681, 328] width 1362 height 657
click at [73, 153] on div at bounding box center [681, 328] width 1362 height 657
click at [70, 148] on div at bounding box center [681, 328] width 1362 height 657
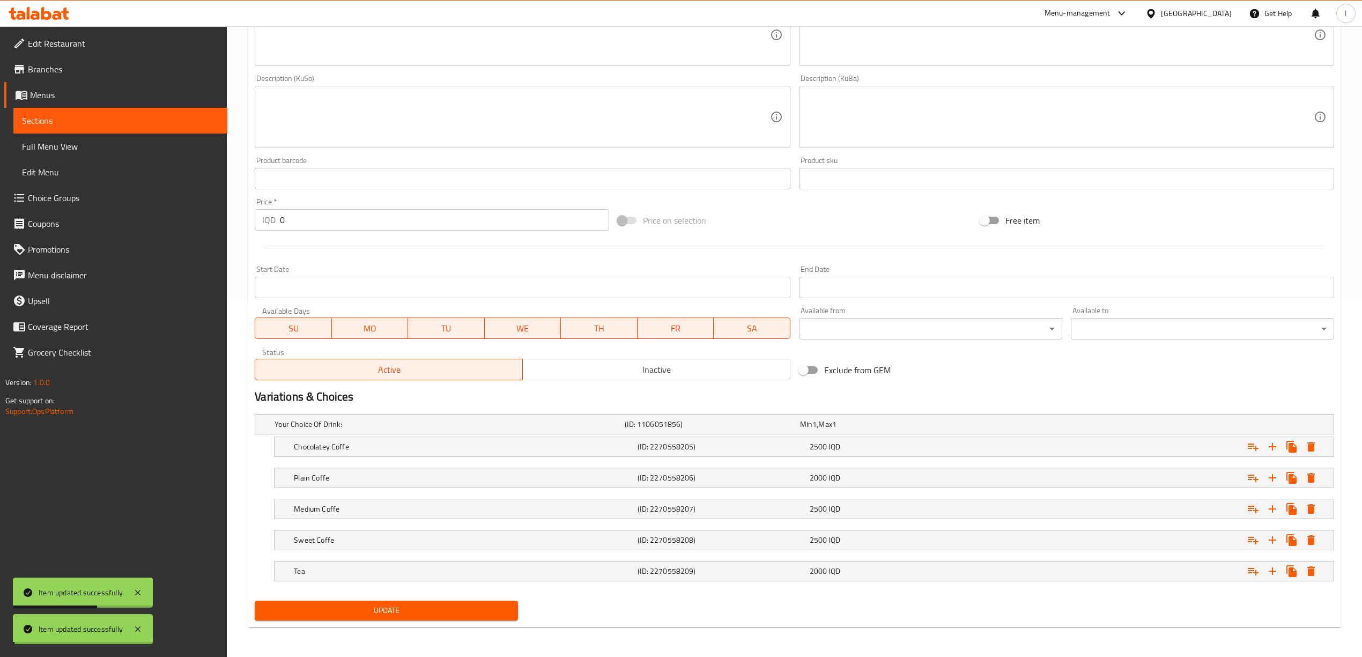
click at [70, 148] on span "Full Menu View" at bounding box center [120, 146] width 197 height 13
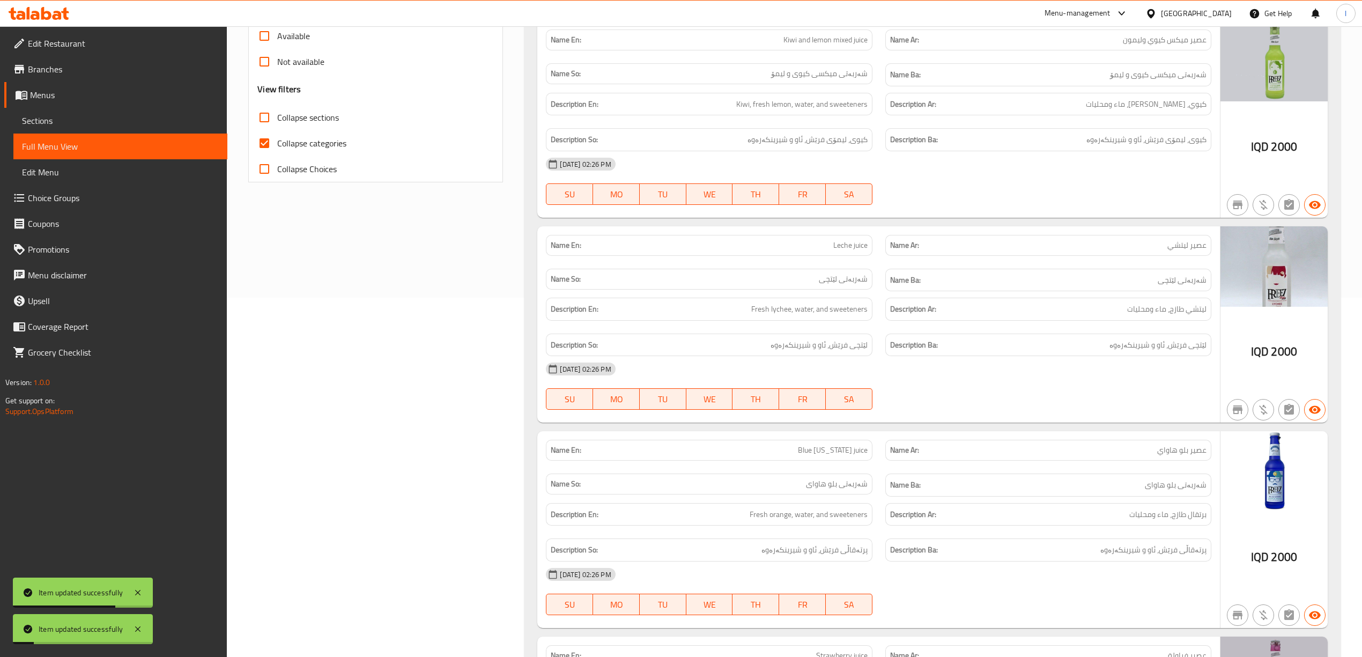
click at [354, 142] on div "Collapse categories" at bounding box center [375, 143] width 236 height 26
click at [341, 138] on span "Collapse categories" at bounding box center [311, 143] width 69 height 13
click at [277, 138] on input "Collapse categories" at bounding box center [264, 143] width 26 height 26
checkbox input "false"
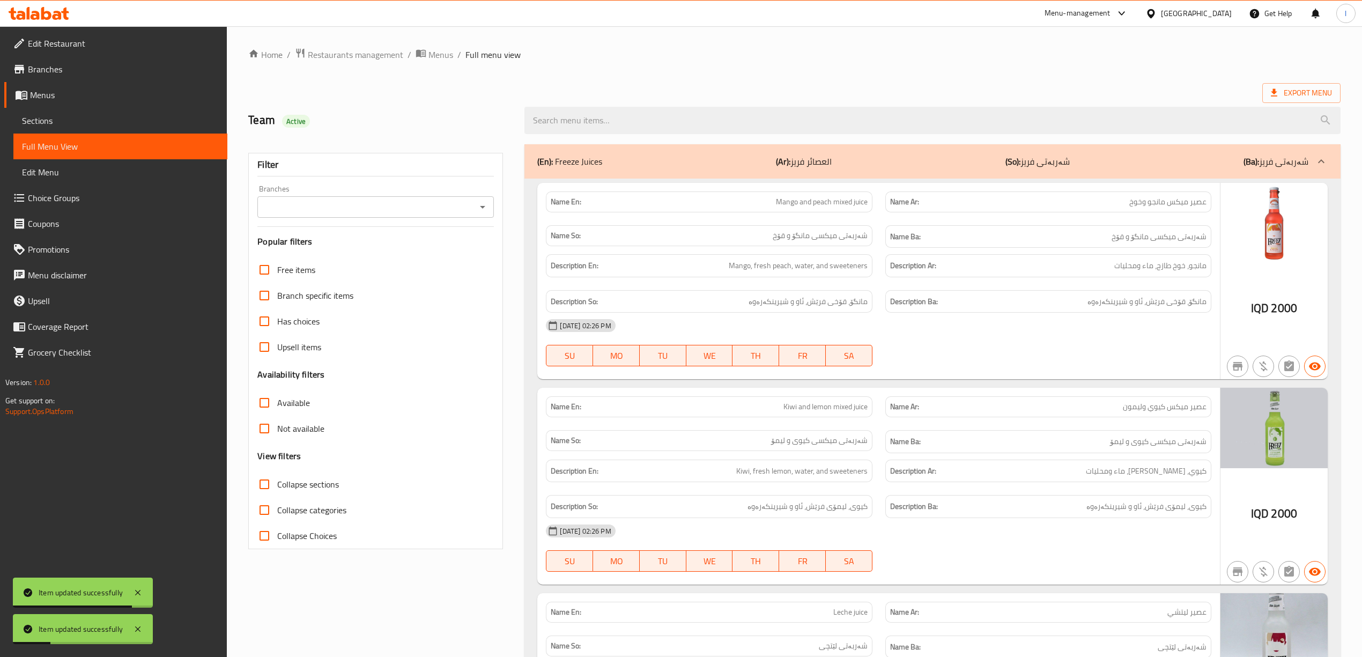
click at [324, 211] on input "Branches" at bounding box center [367, 206] width 212 height 15
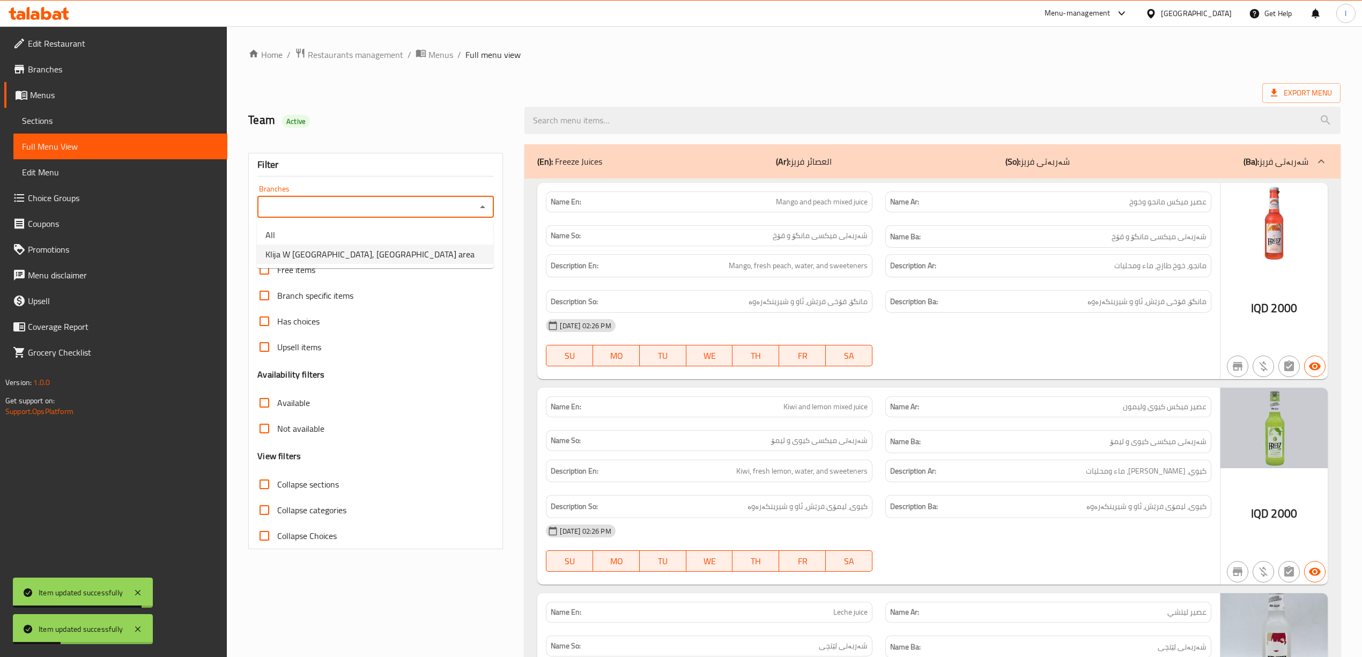
click at [320, 254] on span "Klija W [GEOGRAPHIC_DATA], [GEOGRAPHIC_DATA] area" at bounding box center [369, 254] width 209 height 13
type input "Klija W [GEOGRAPHIC_DATA], [GEOGRAPHIC_DATA] area"
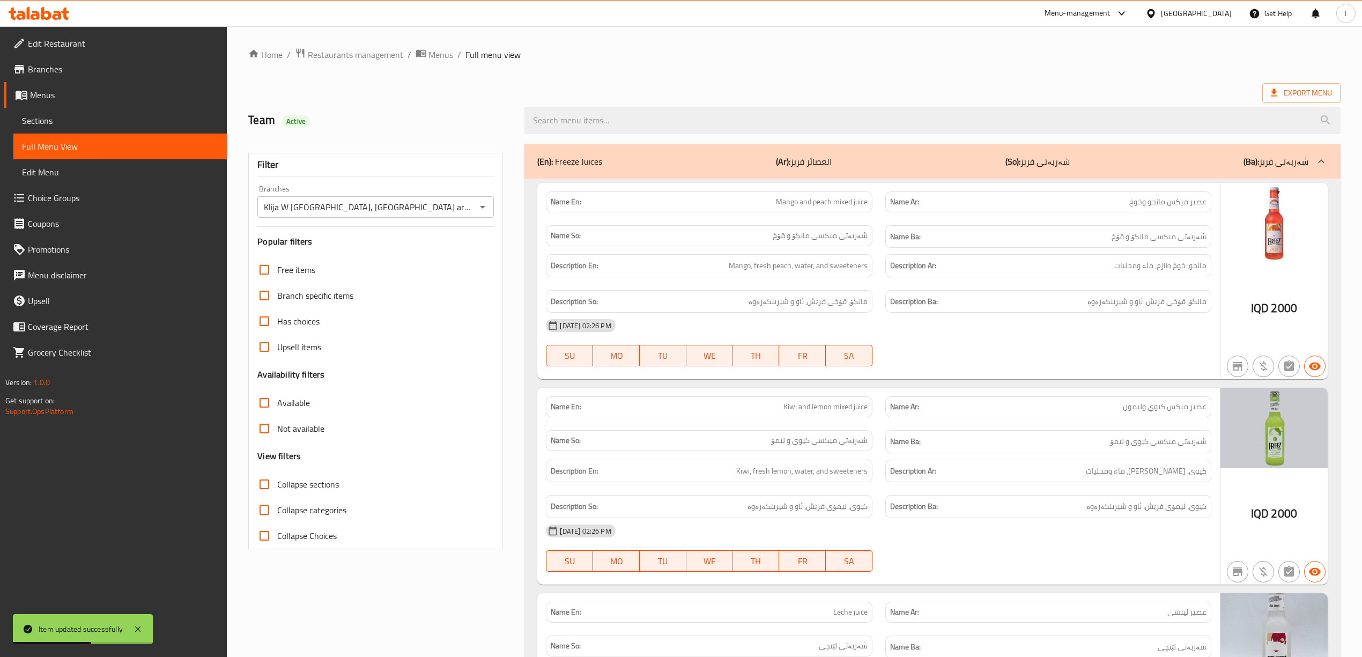
click at [328, 480] on span "Collapse sections" at bounding box center [308, 484] width 62 height 13
click at [277, 480] on input "Collapse sections" at bounding box center [264, 484] width 26 height 26
checkbox input "true"
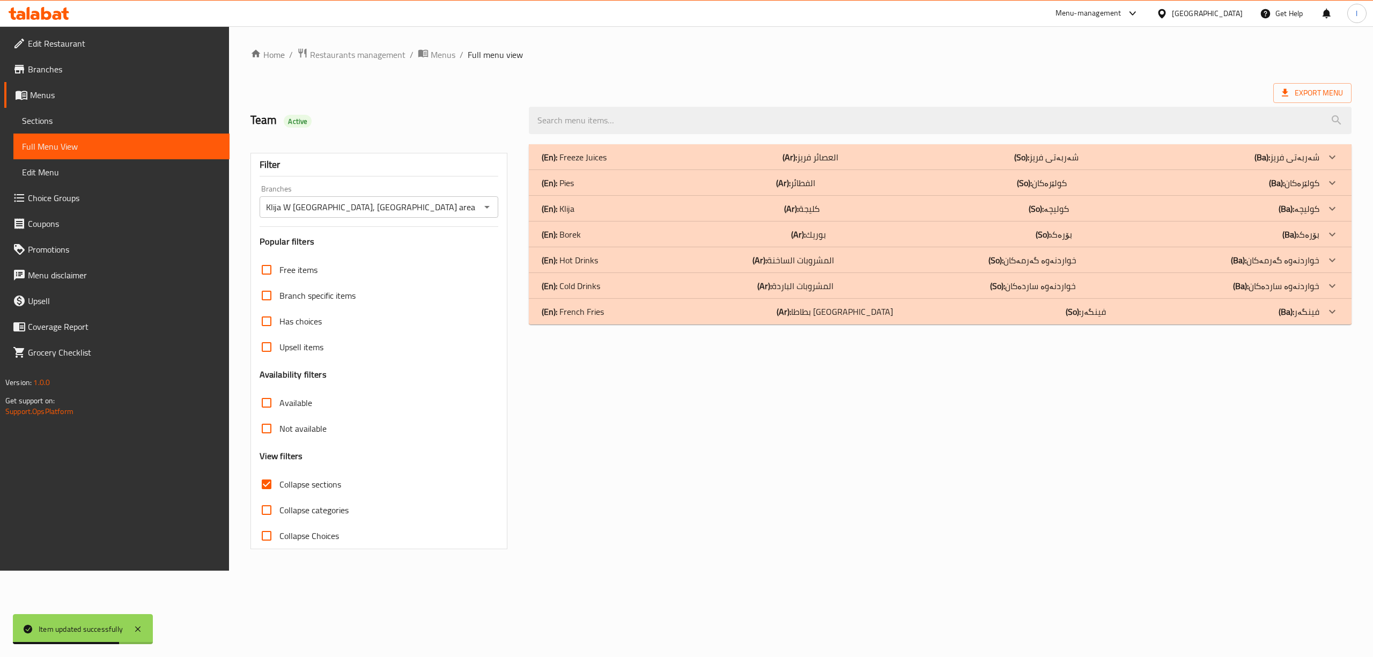
click at [596, 164] on p "(En): Hot Drinks" at bounding box center [574, 157] width 65 height 13
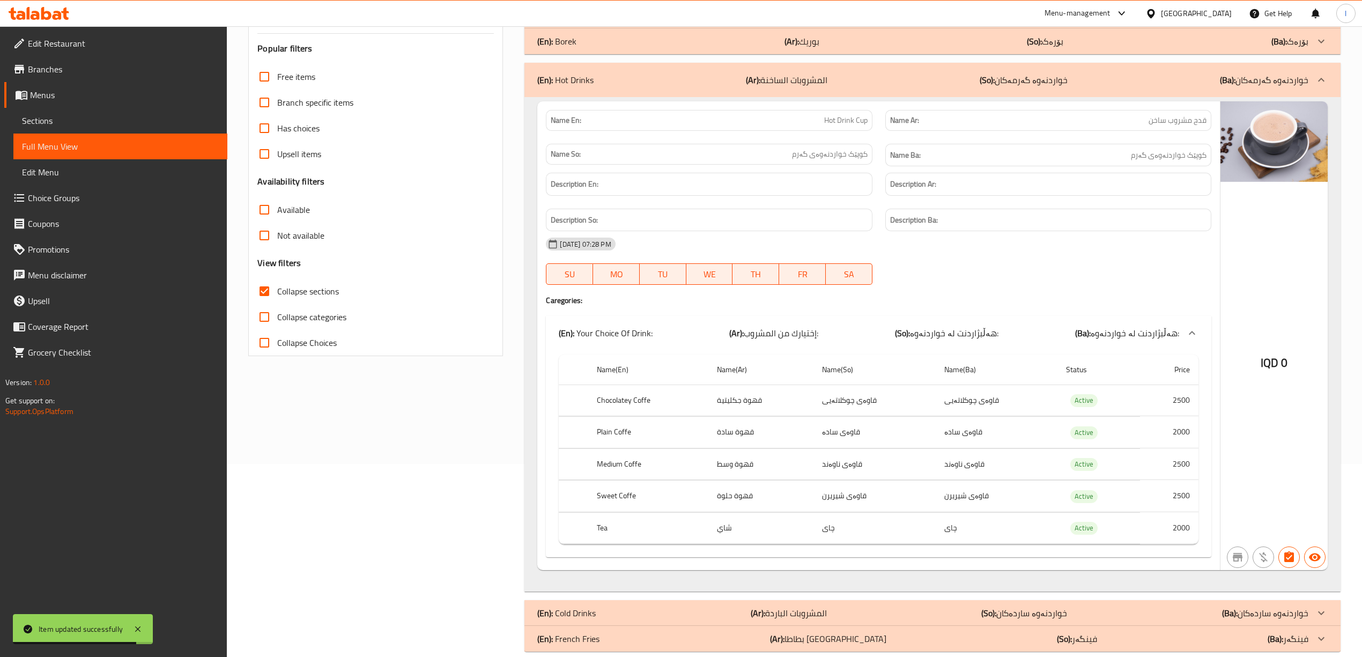
scroll to position [213, 0]
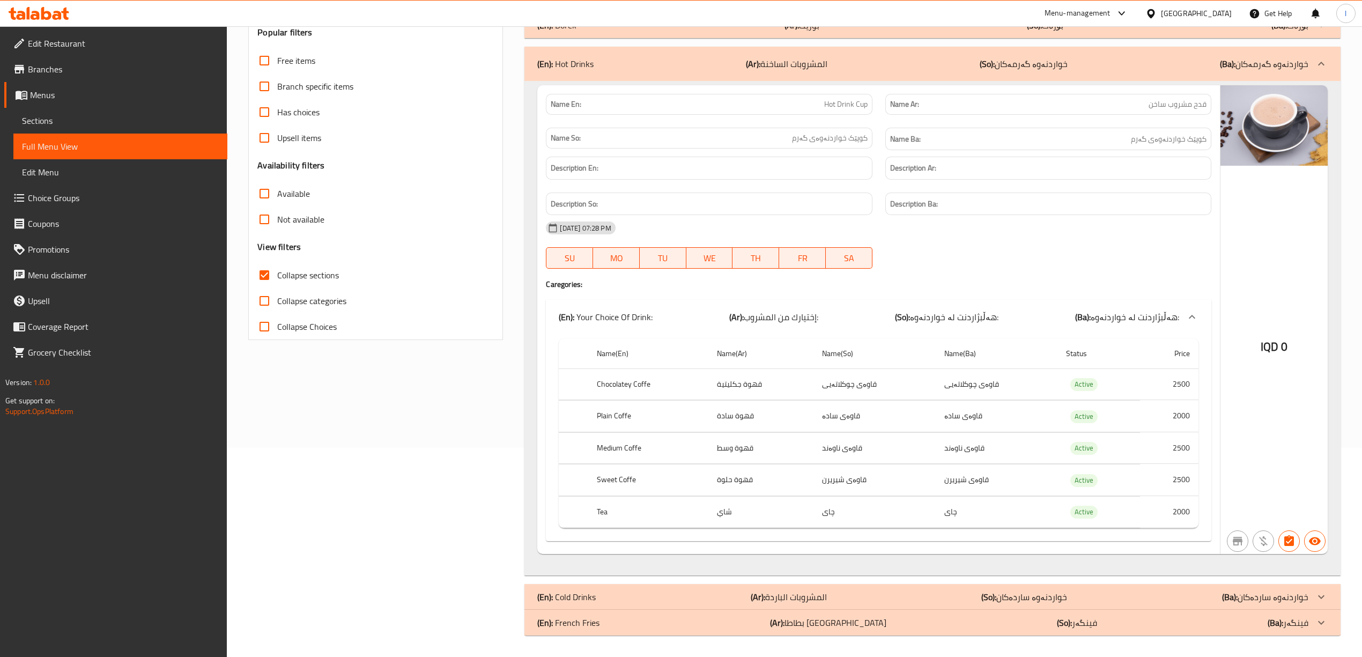
click at [656, 123] on div "Name So: کوپێک خواردنەوەی گەرم" at bounding box center [708, 139] width 339 height 36
click at [97, 204] on span "Choice Groups" at bounding box center [123, 197] width 191 height 13
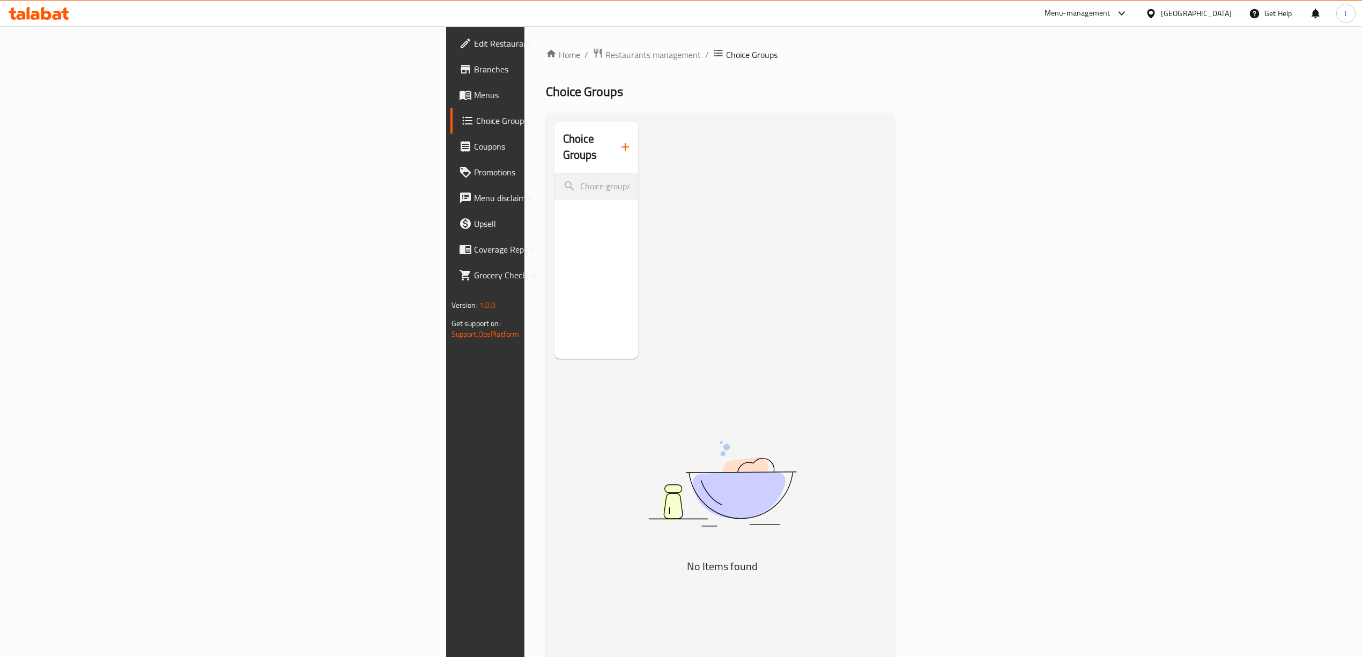
click at [474, 88] on span "Menus" at bounding box center [569, 94] width 191 height 13
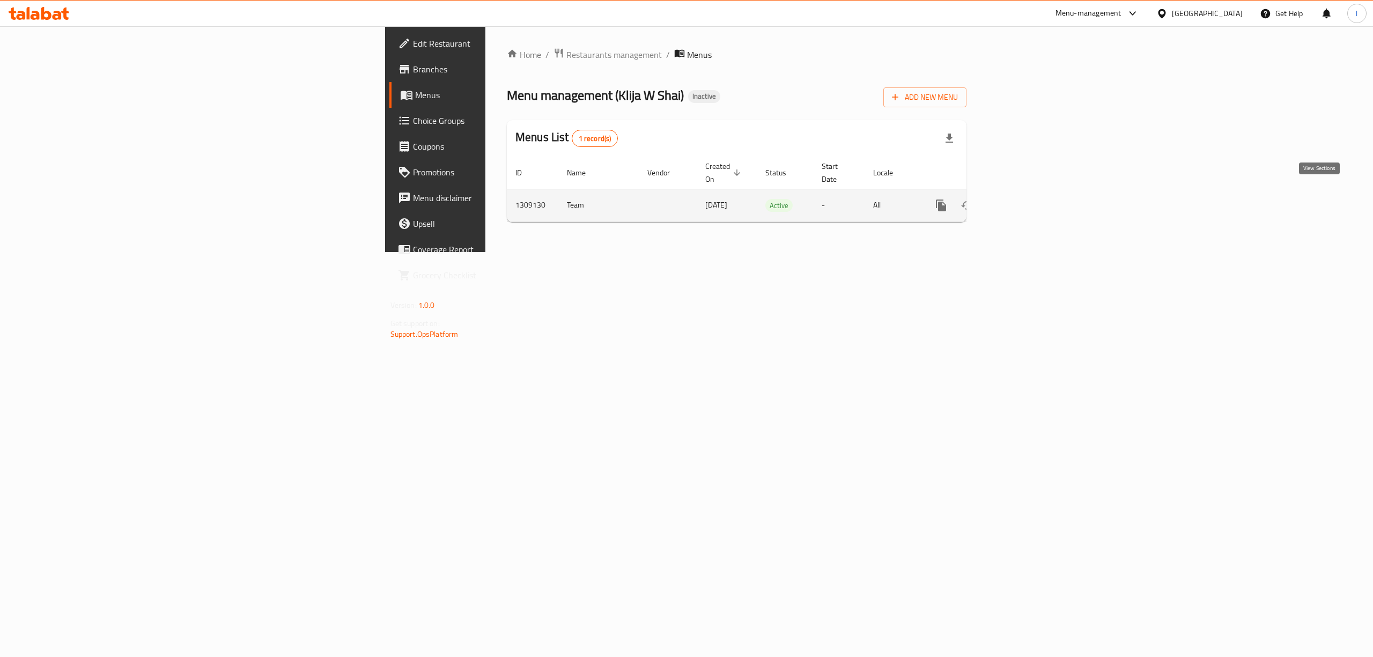
click at [1031, 192] on link "enhanced table" at bounding box center [1018, 205] width 26 height 26
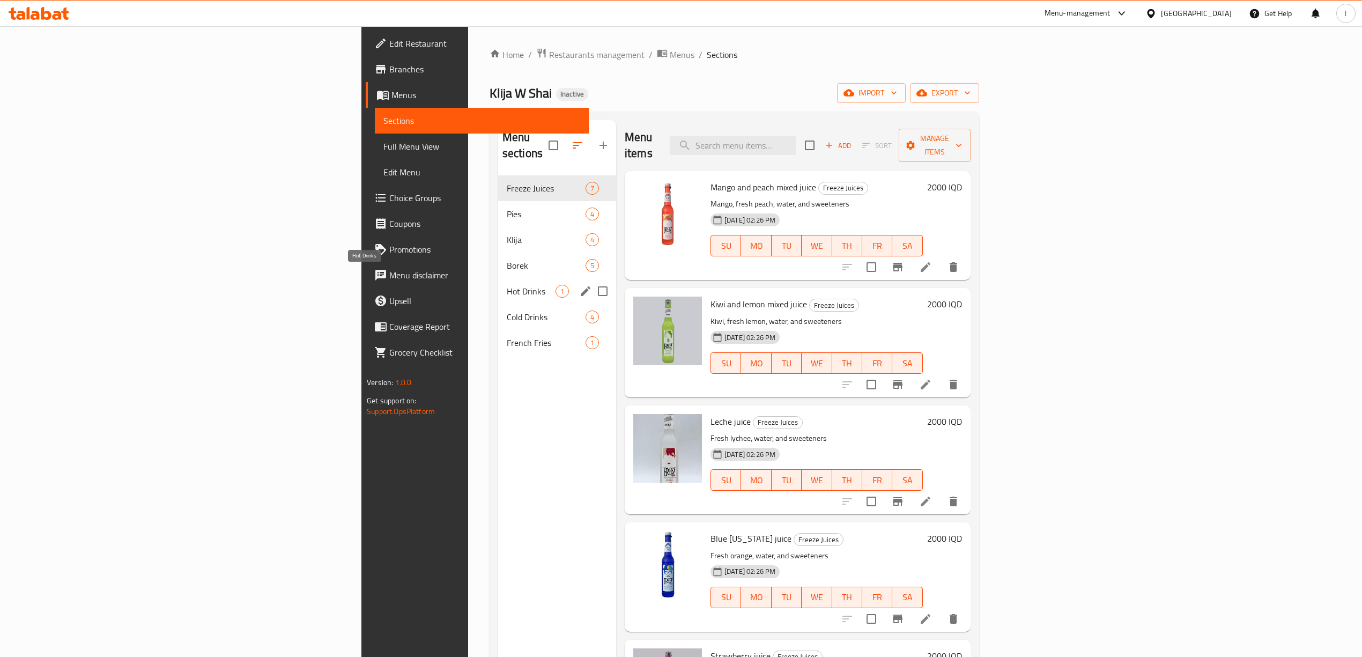
click at [507, 285] on span "Hot Drinks" at bounding box center [531, 291] width 49 height 13
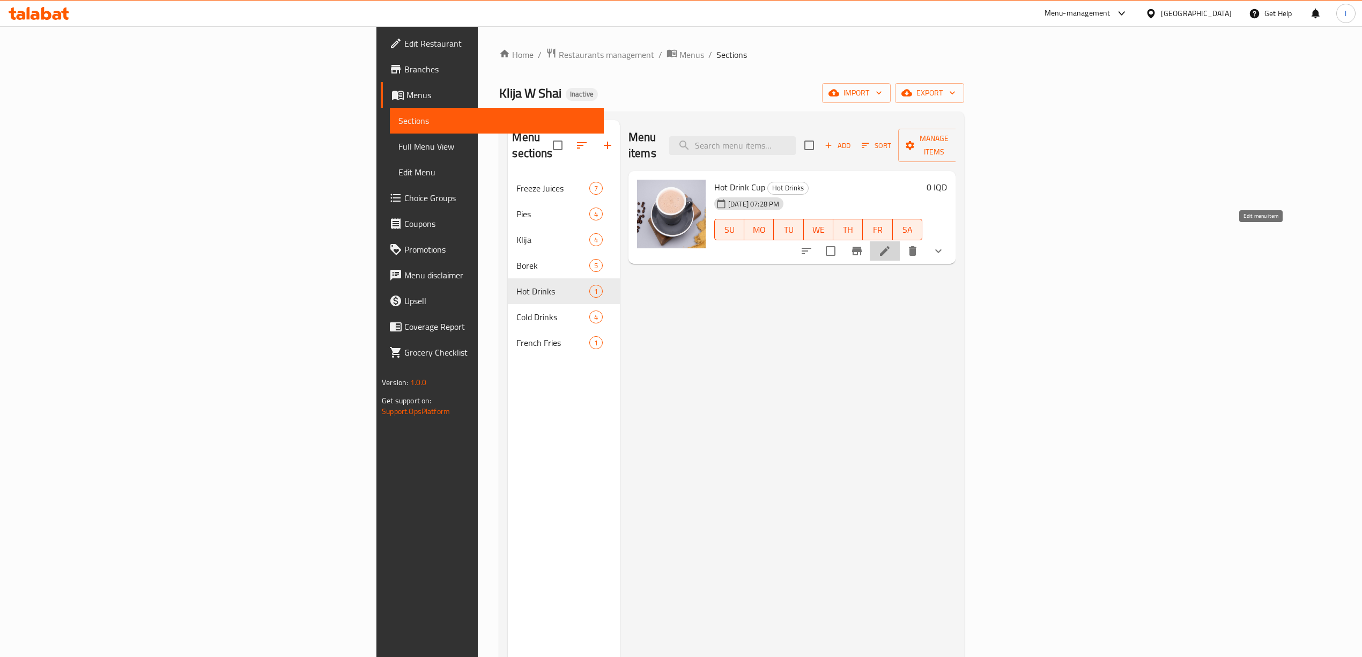
click at [891, 244] on icon at bounding box center [884, 250] width 13 height 13
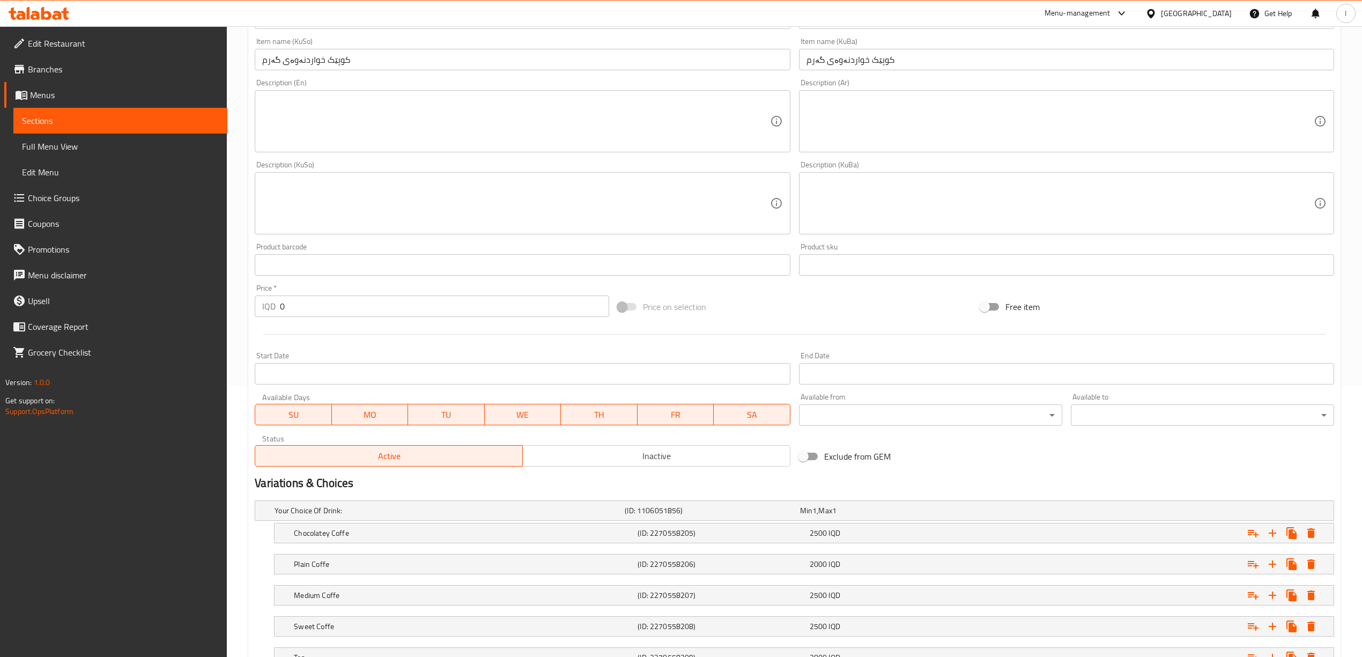
scroll to position [359, 0]
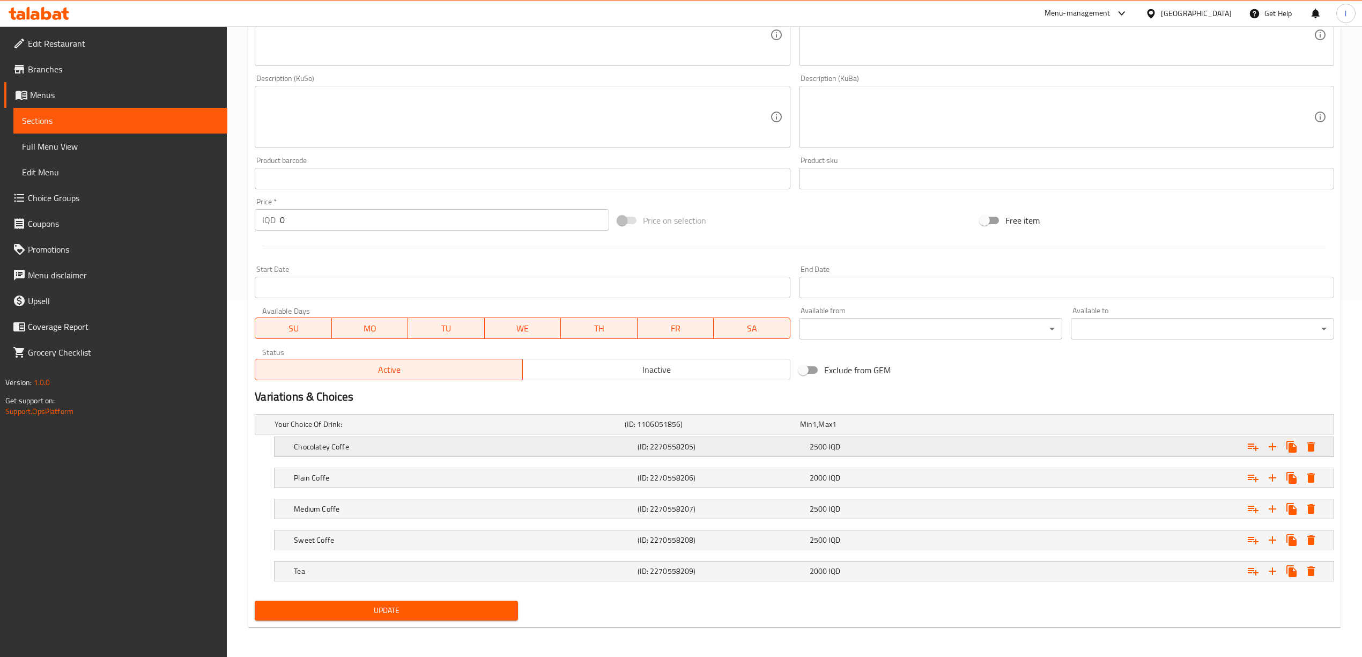
click at [418, 432] on div "Chocolatey Coffe" at bounding box center [447, 424] width 350 height 15
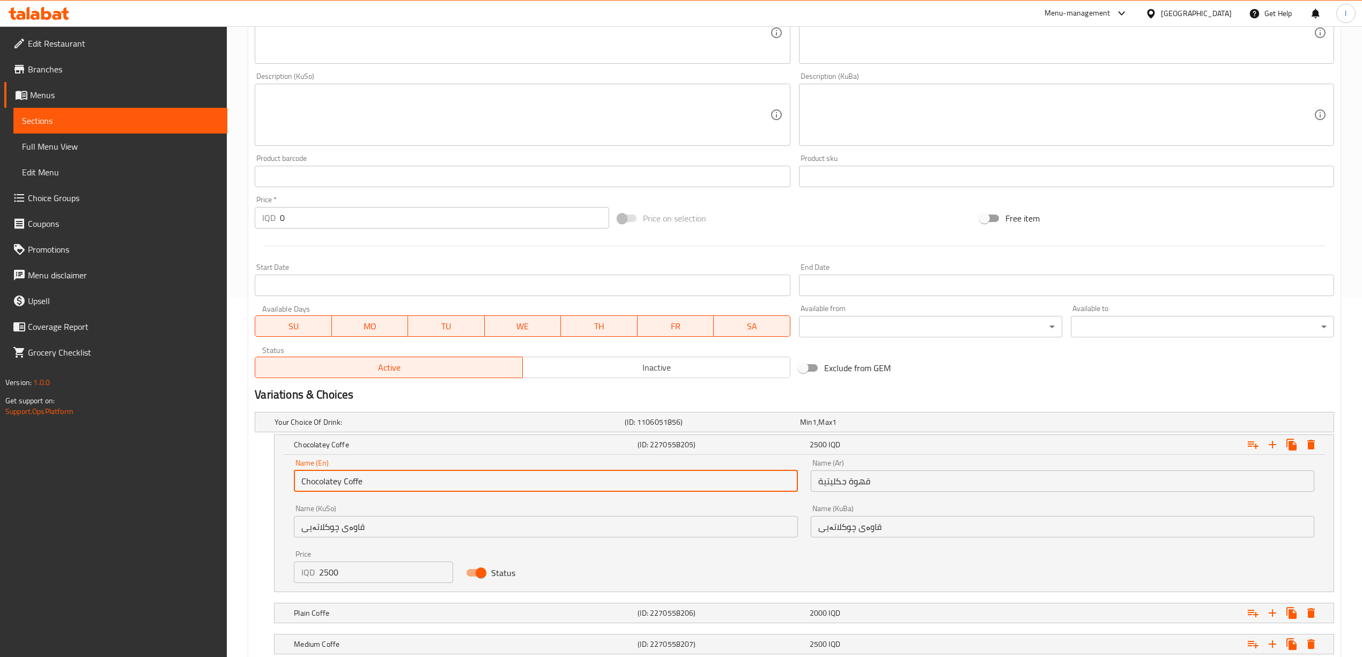
click at [333, 485] on input "Chocolatey Coffe" at bounding box center [545, 480] width 503 height 21
click at [339, 485] on input "Chocolatey Coffe" at bounding box center [545, 480] width 503 height 21
click at [418, 471] on input "Chocolate Coffe" at bounding box center [545, 480] width 503 height 21
type input "Chocolate Coffe"
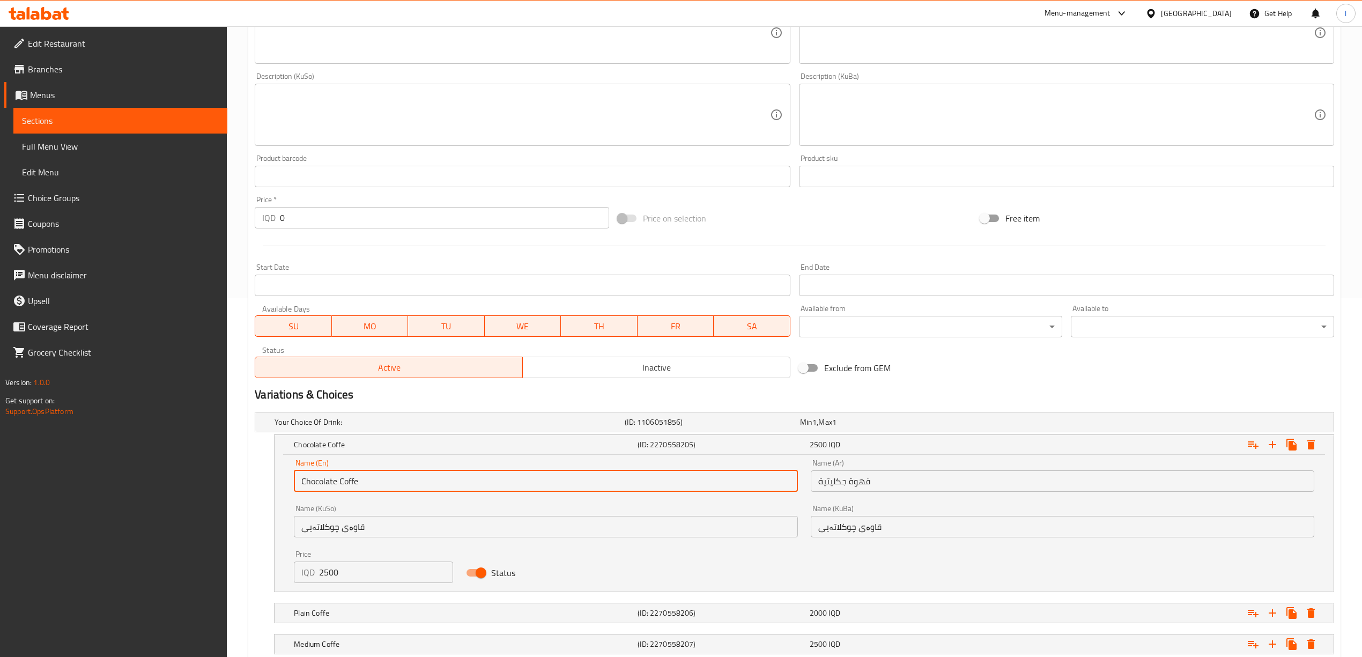
click at [758, 570] on div "Name (En) Chocolate Coffe Name (En) Name (Ar) قھوة جكلیتیة Name (Ar) Name (KuSo…" at bounding box center [803, 521] width 1033 height 137
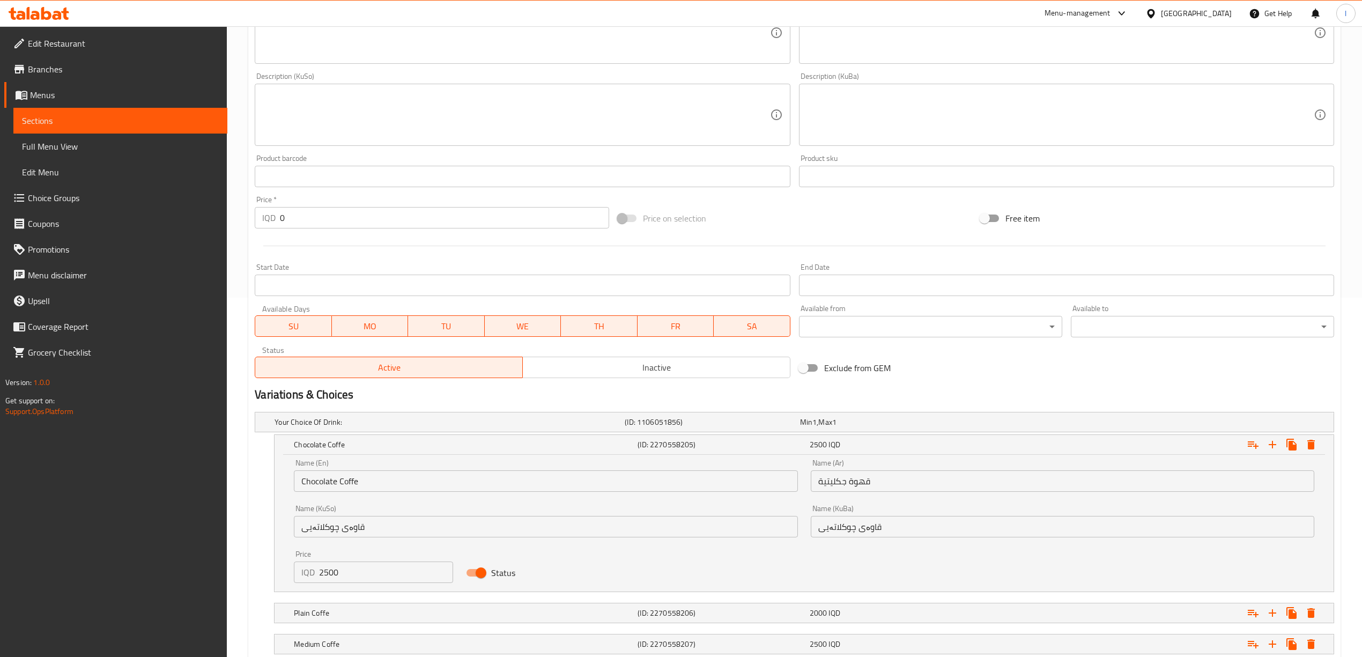
scroll to position [496, 0]
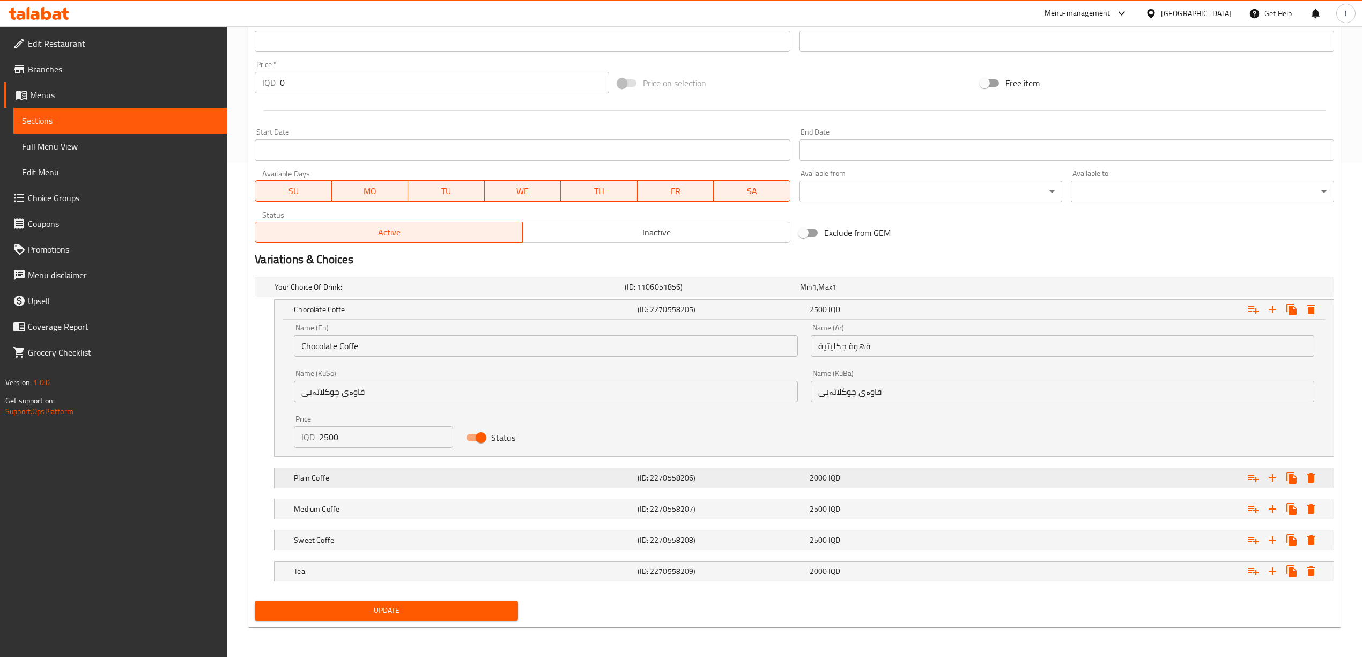
click at [620, 292] on h5 "Plain Coffe" at bounding box center [448, 286] width 346 height 11
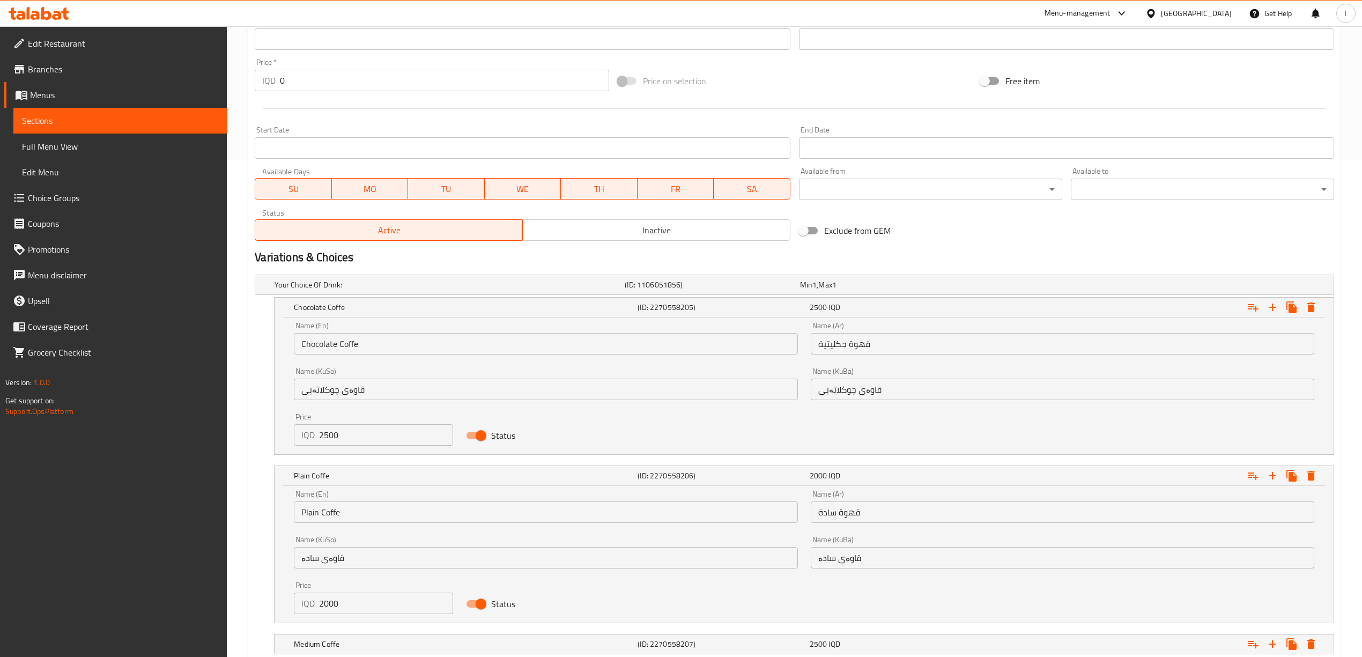
scroll to position [634, 0]
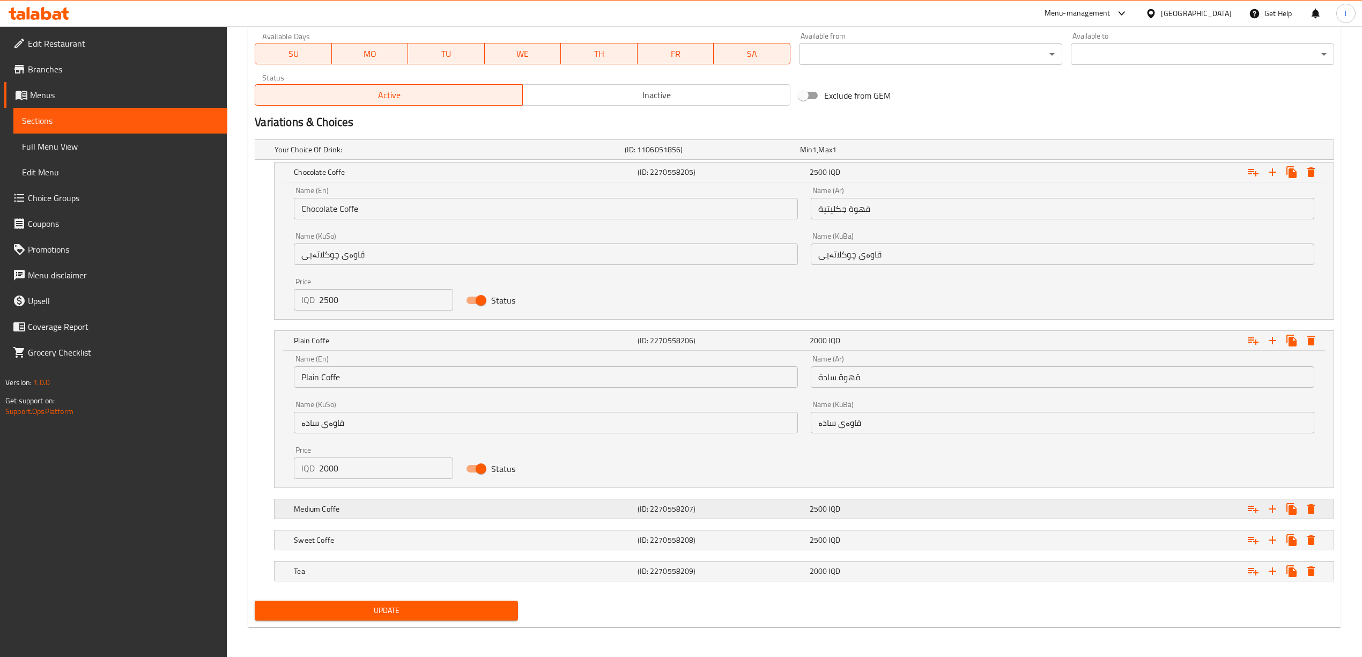
click at [613, 155] on h5 "Medium Coffe" at bounding box center [448, 149] width 346 height 11
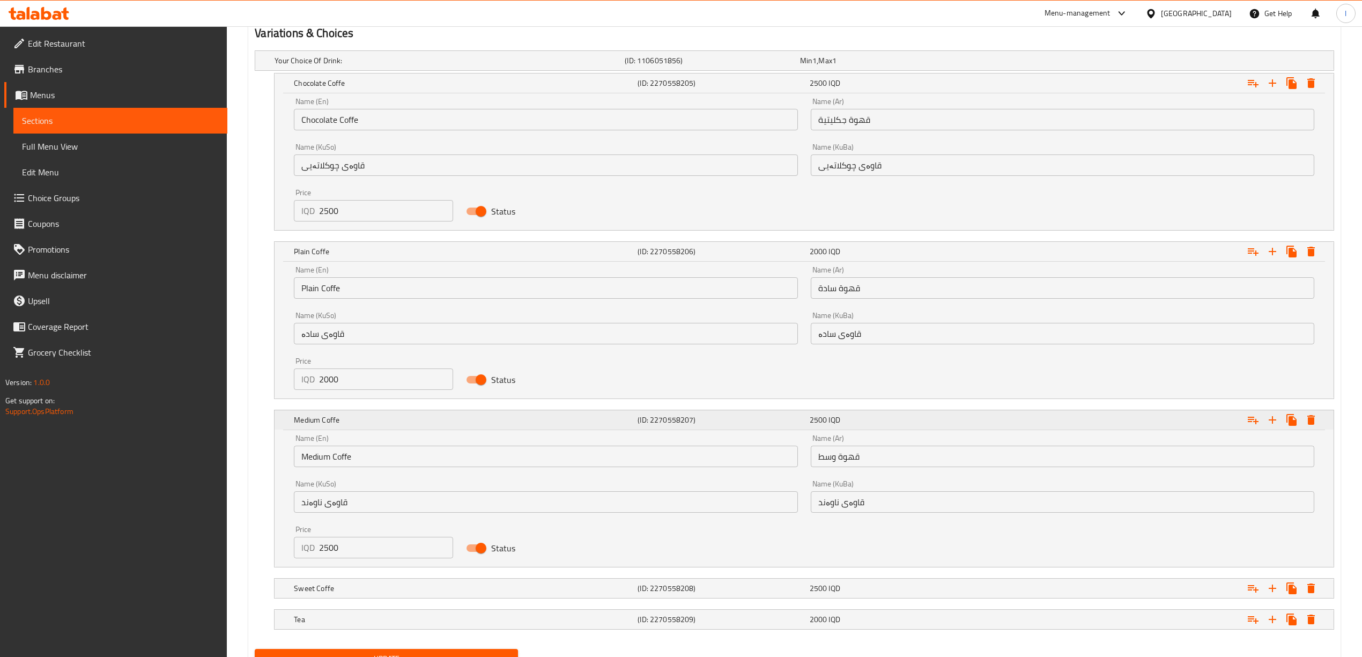
scroll to position [771, 0]
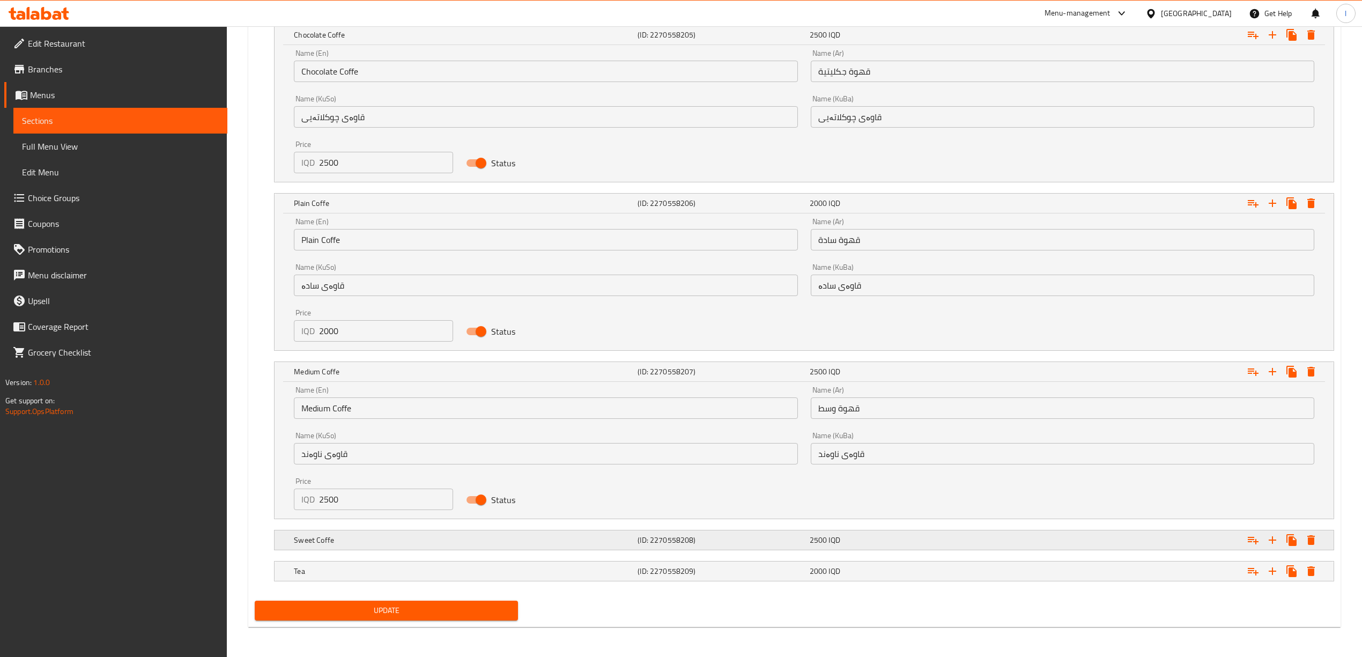
click at [787, 18] on h5 "(ID: 2270558208)" at bounding box center [710, 12] width 171 height 11
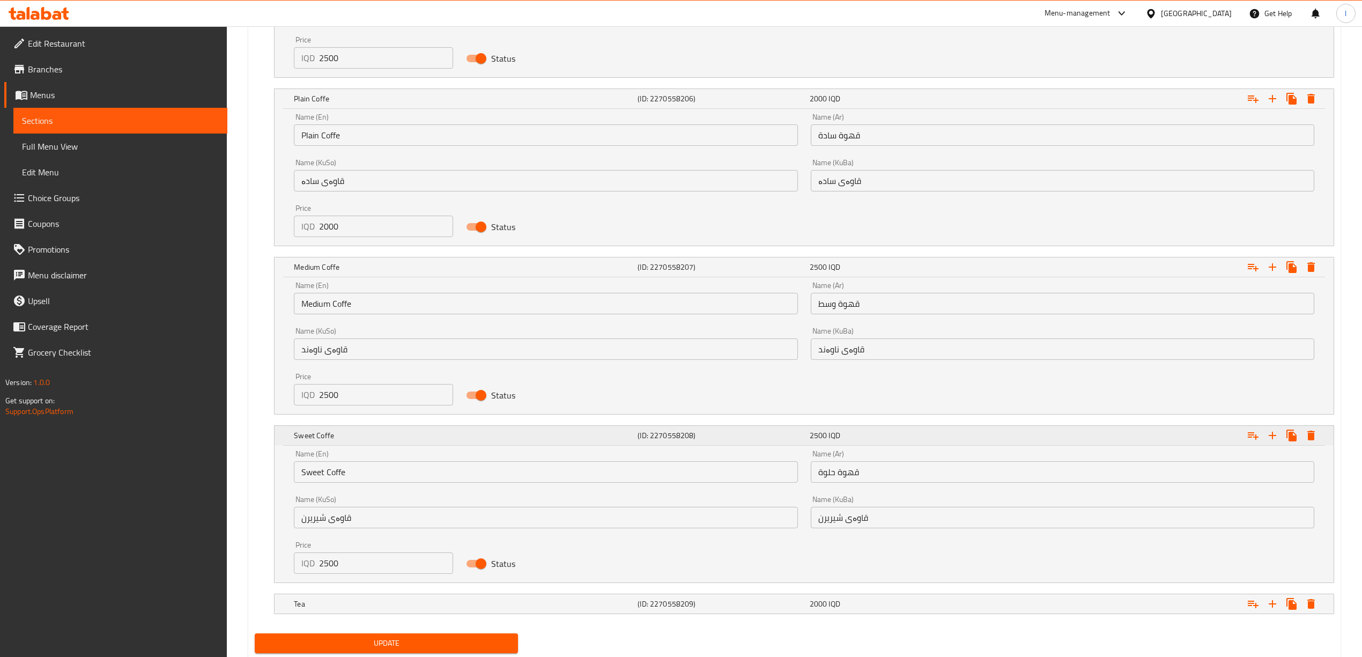
scroll to position [908, 0]
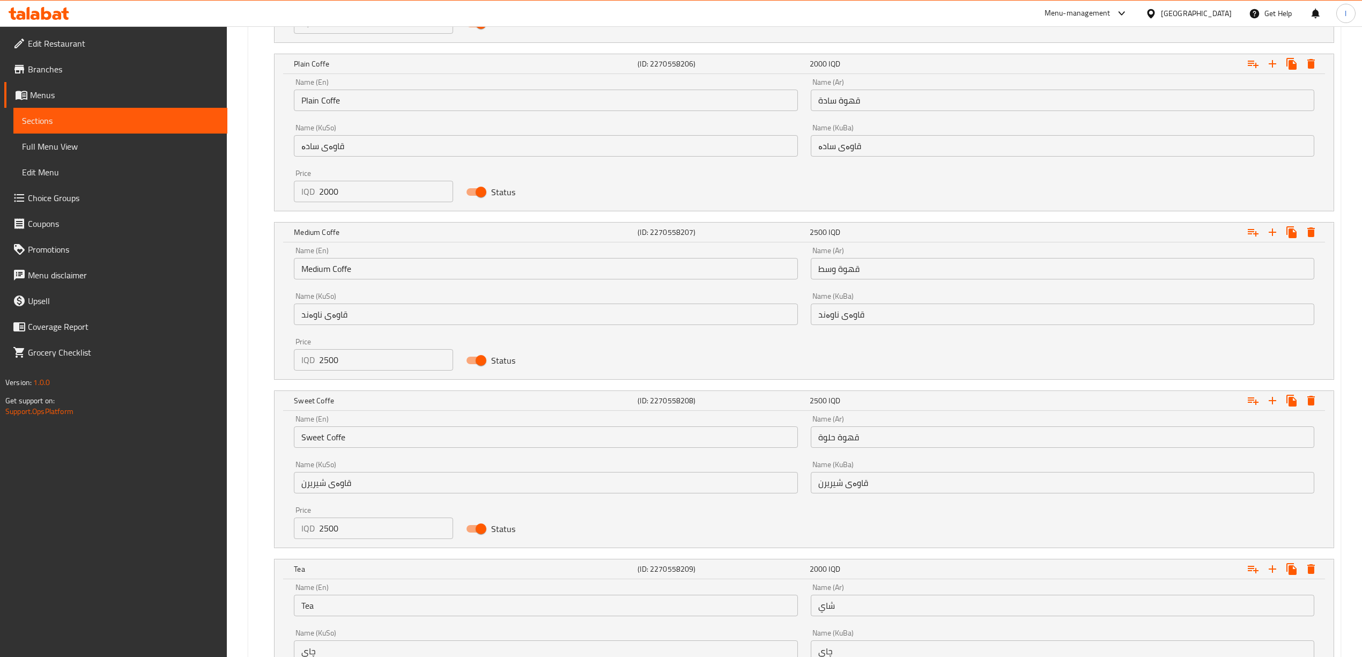
scroll to position [1046, 0]
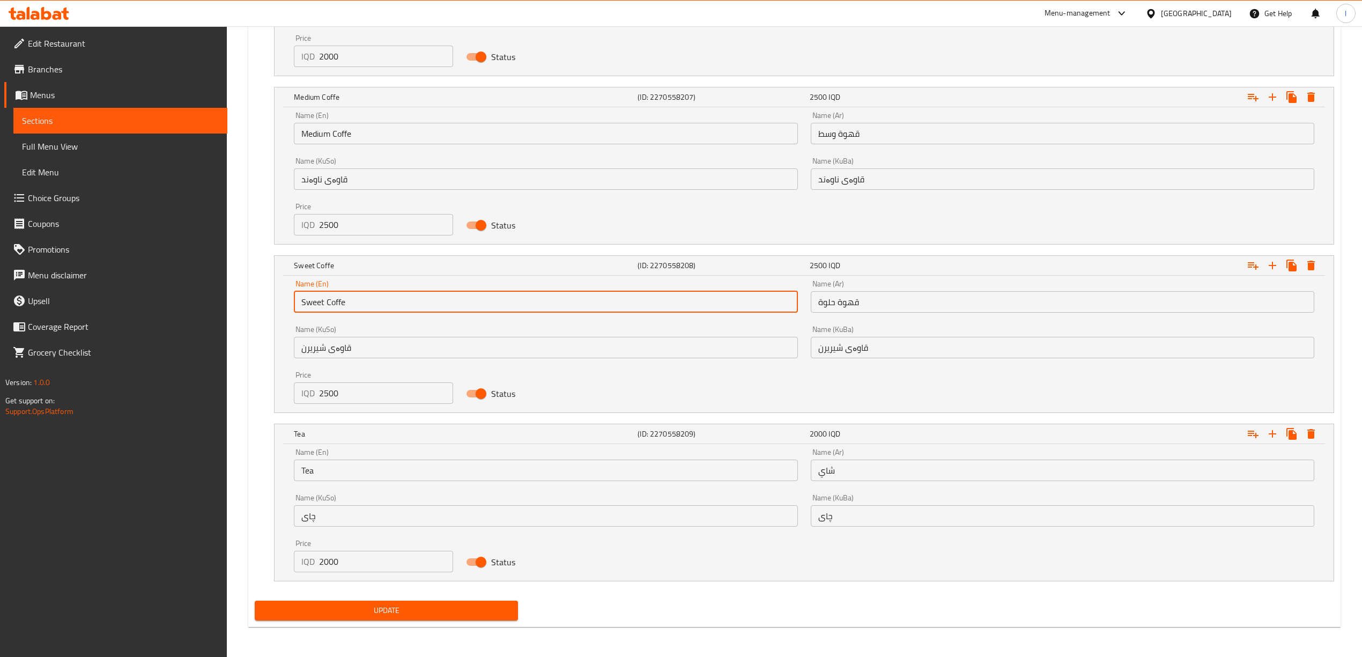
click at [383, 297] on input "Sweet Coffe" at bounding box center [545, 301] width 503 height 21
type input "Sweet Coffee"
click at [388, 138] on input "Medium Coffe" at bounding box center [545, 133] width 503 height 21
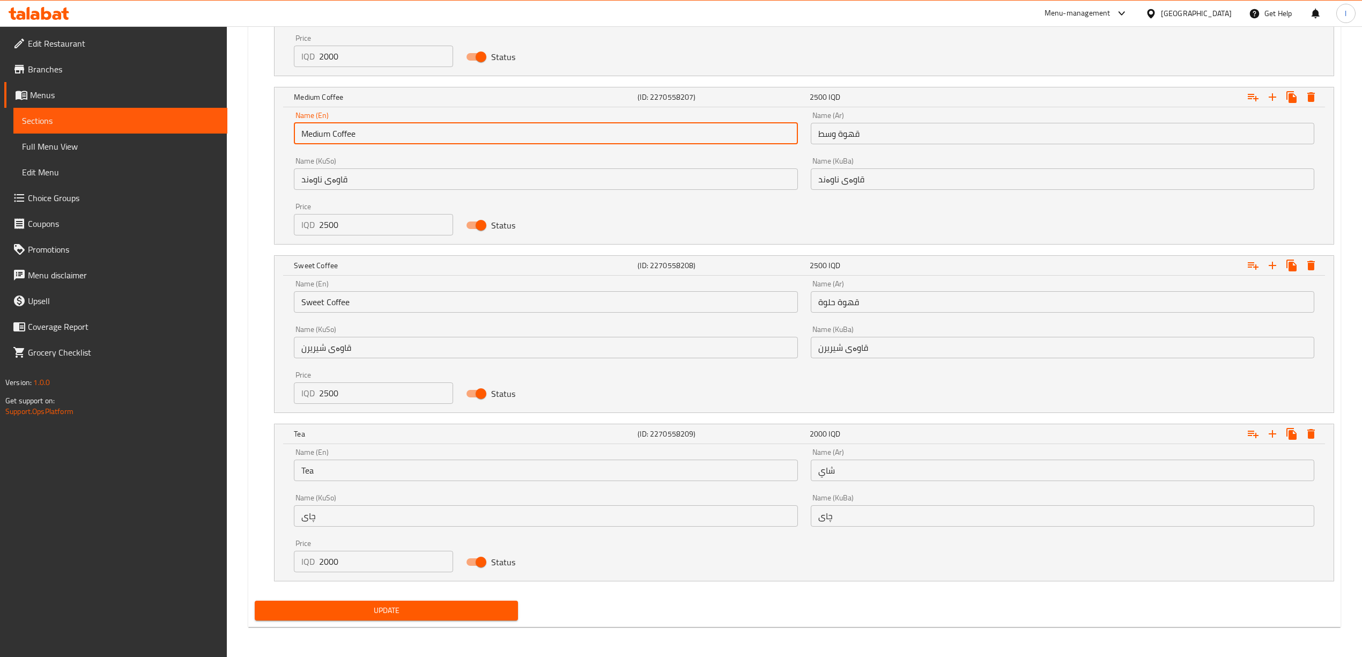
type input "Medium Coffee"
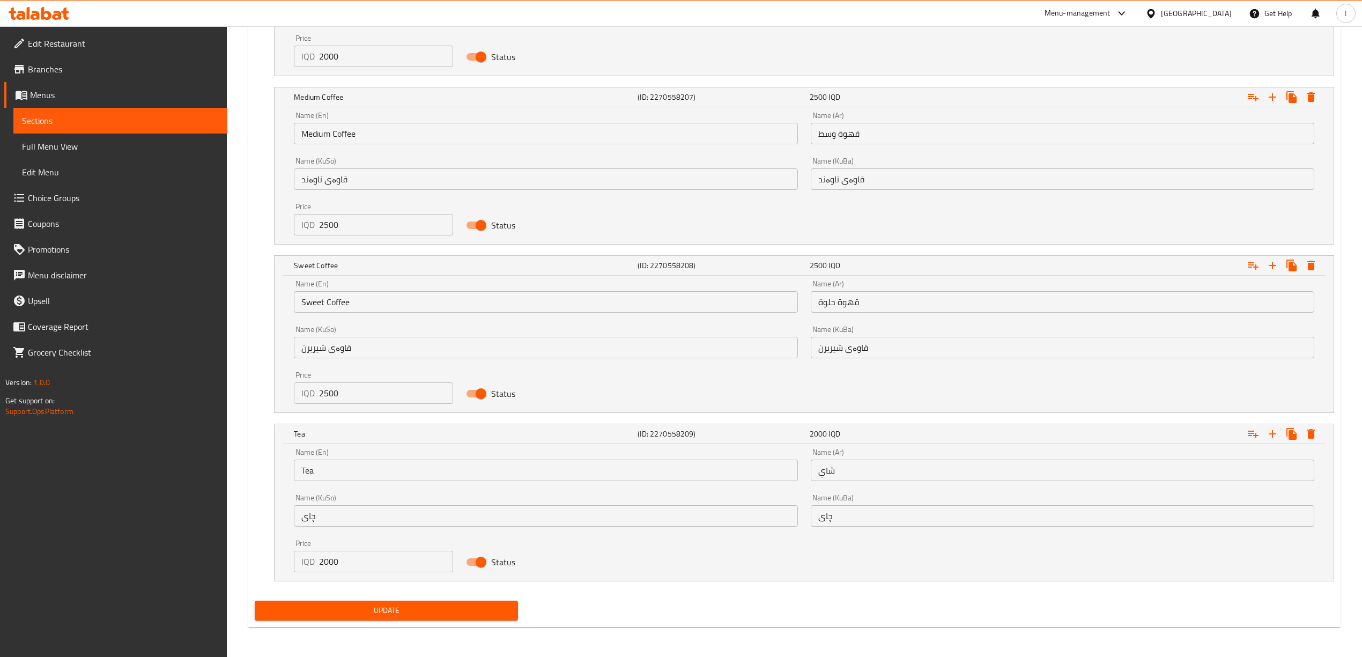
click at [464, 164] on div "Name (KuSo) قاوەی ناوەند Name (KuSo)" at bounding box center [545, 173] width 503 height 33
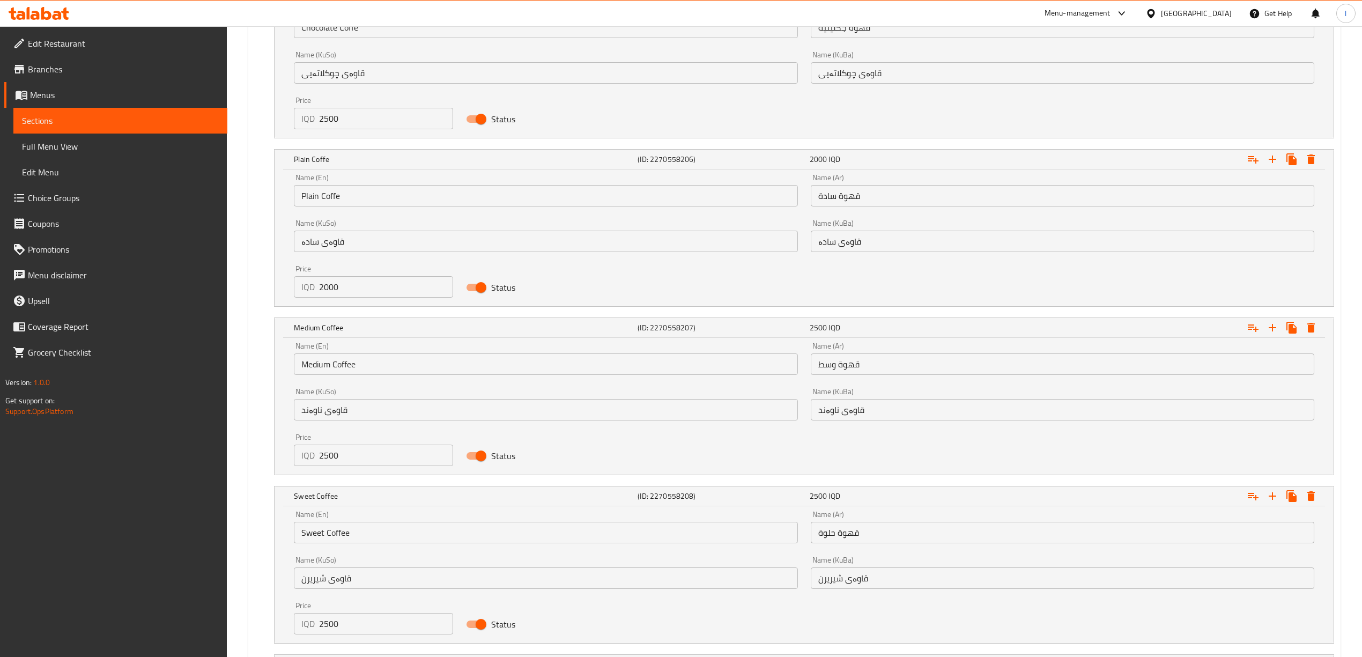
scroll to position [807, 0]
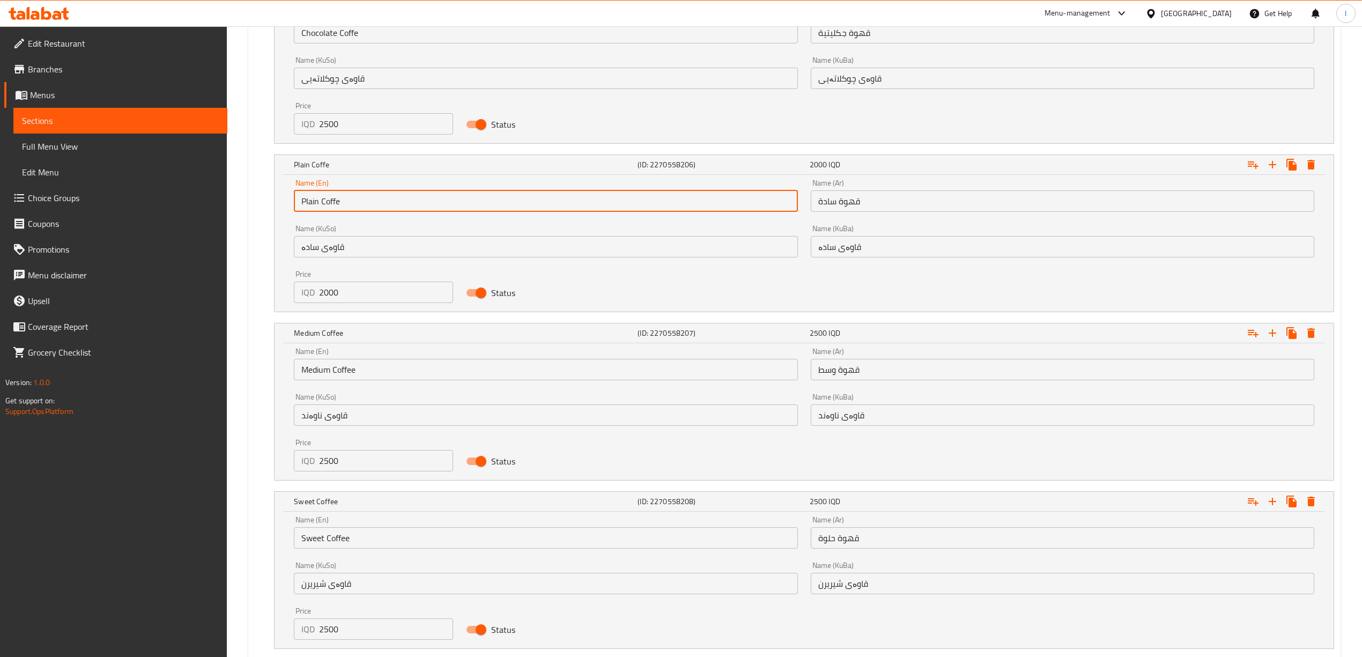
click at [397, 198] on input "Plain Coffe" at bounding box center [545, 200] width 503 height 21
type input "Plain Coffee"
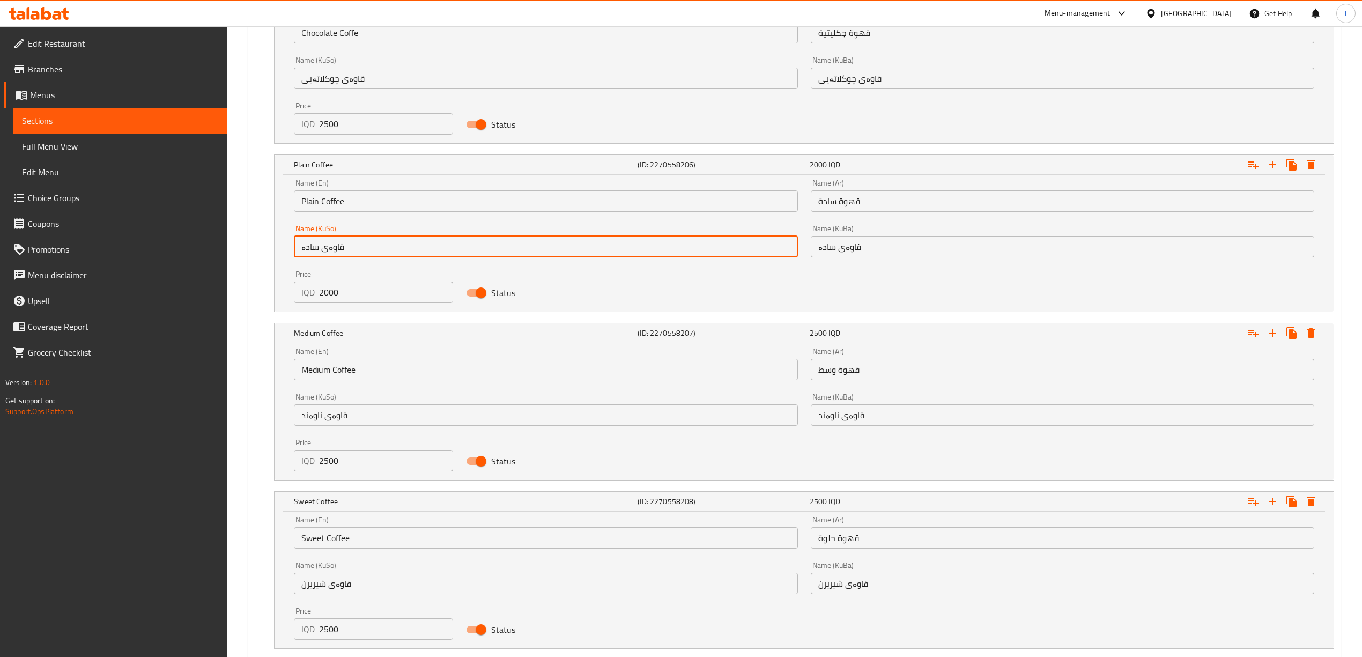
click at [447, 256] on input "قاوەی سادە" at bounding box center [545, 246] width 503 height 21
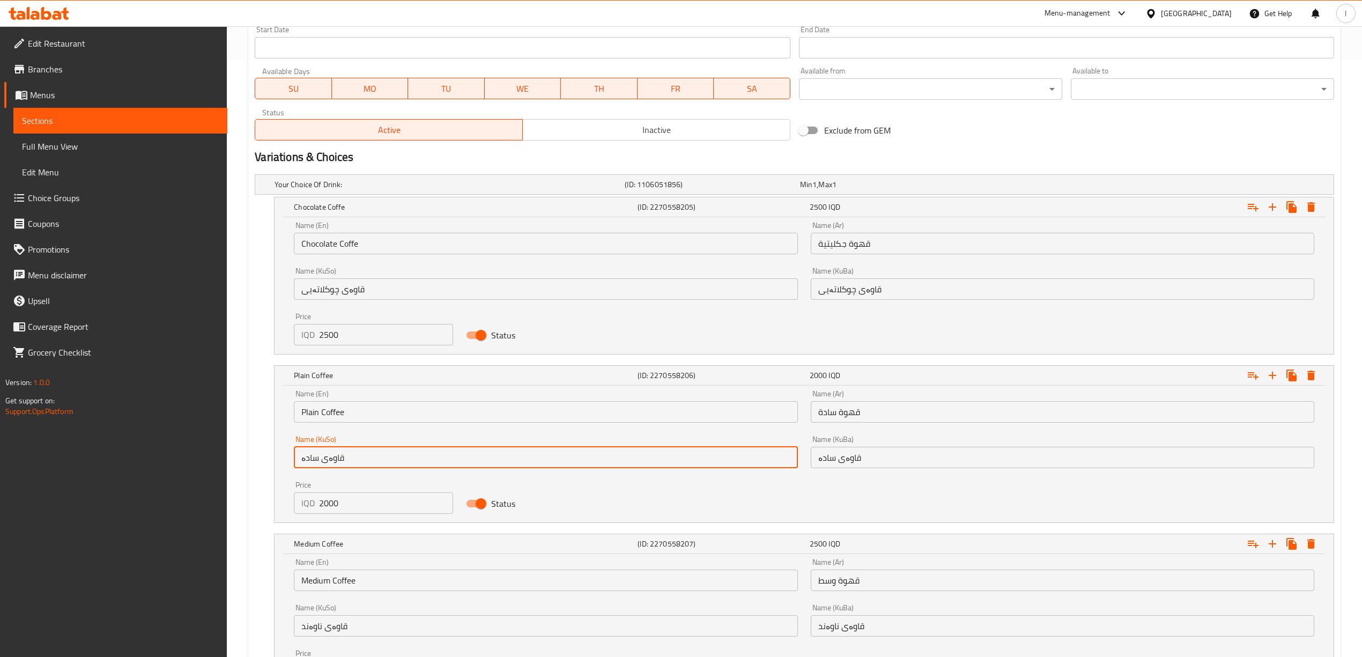
scroll to position [569, 0]
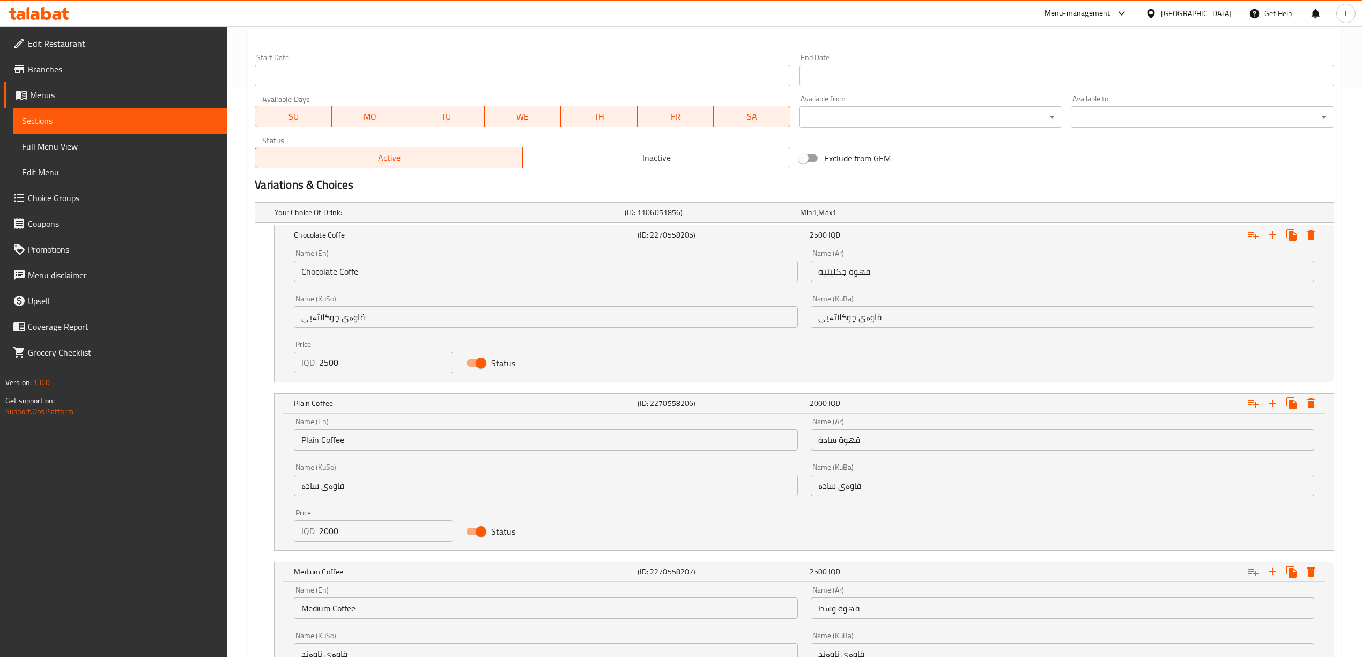
click at [402, 284] on div "Name (En) Chocolate Coffe Name (En)" at bounding box center [545, 266] width 516 height 46
click at [399, 273] on input "Chocolate Coffe" at bounding box center [545, 271] width 503 height 21
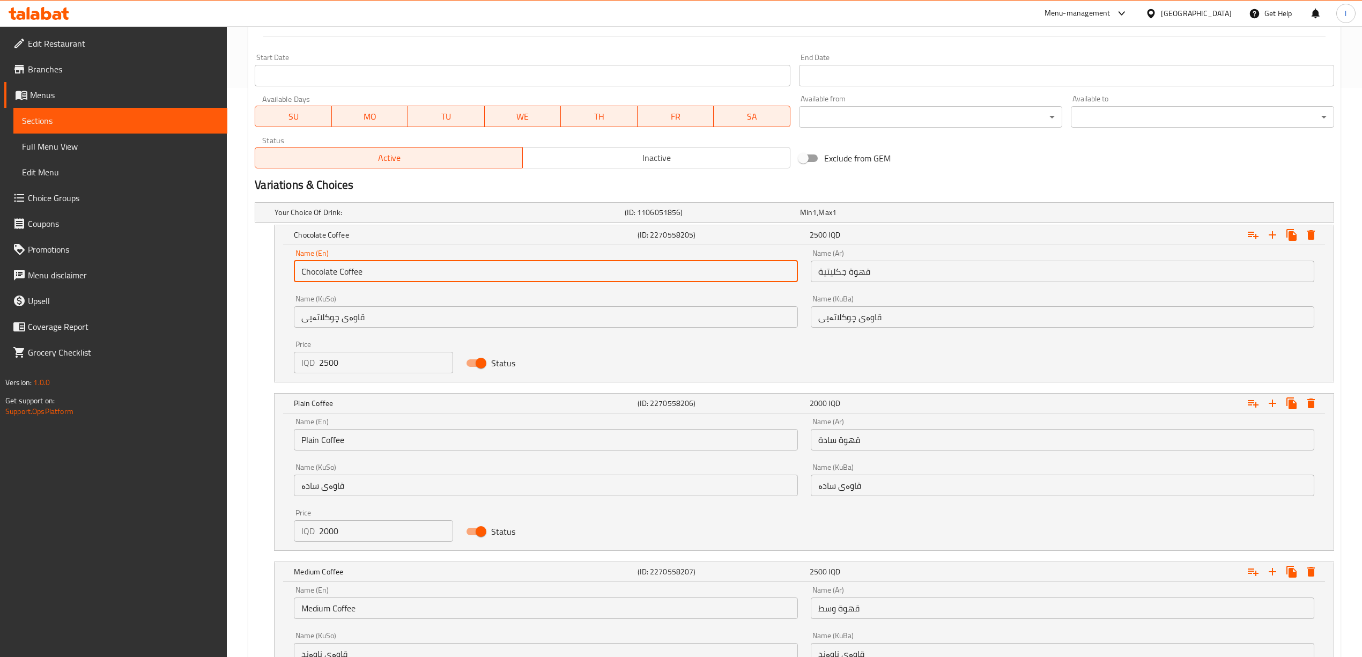
type input "Chocolate Coffee"
click at [431, 307] on input "قاوەی چوکلاتەیی" at bounding box center [545, 316] width 503 height 21
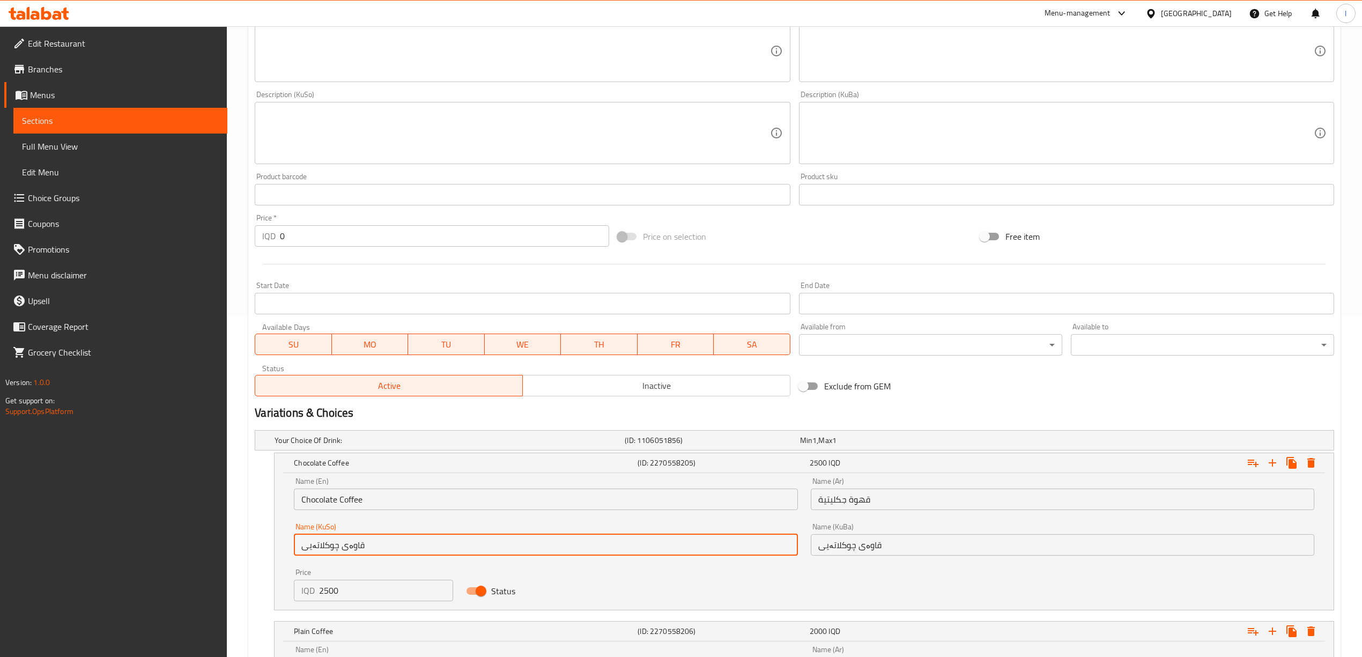
scroll to position [477, 0]
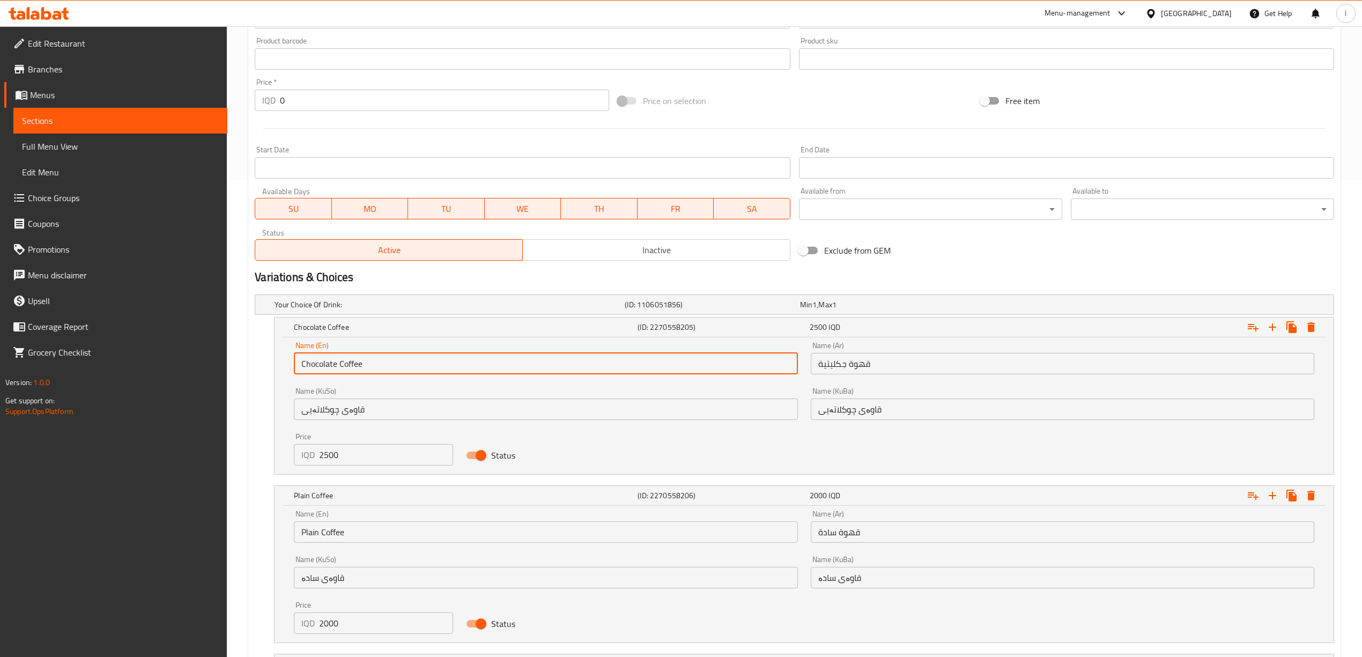
click at [354, 374] on input "Chocolate Coffee" at bounding box center [545, 363] width 503 height 21
click at [668, 429] on div "Name (En) Chocolate Coffee Name (En) Name (Ar) قھوة جكلیتیة Name (Ar) Name (KuS…" at bounding box center [803, 403] width 1033 height 137
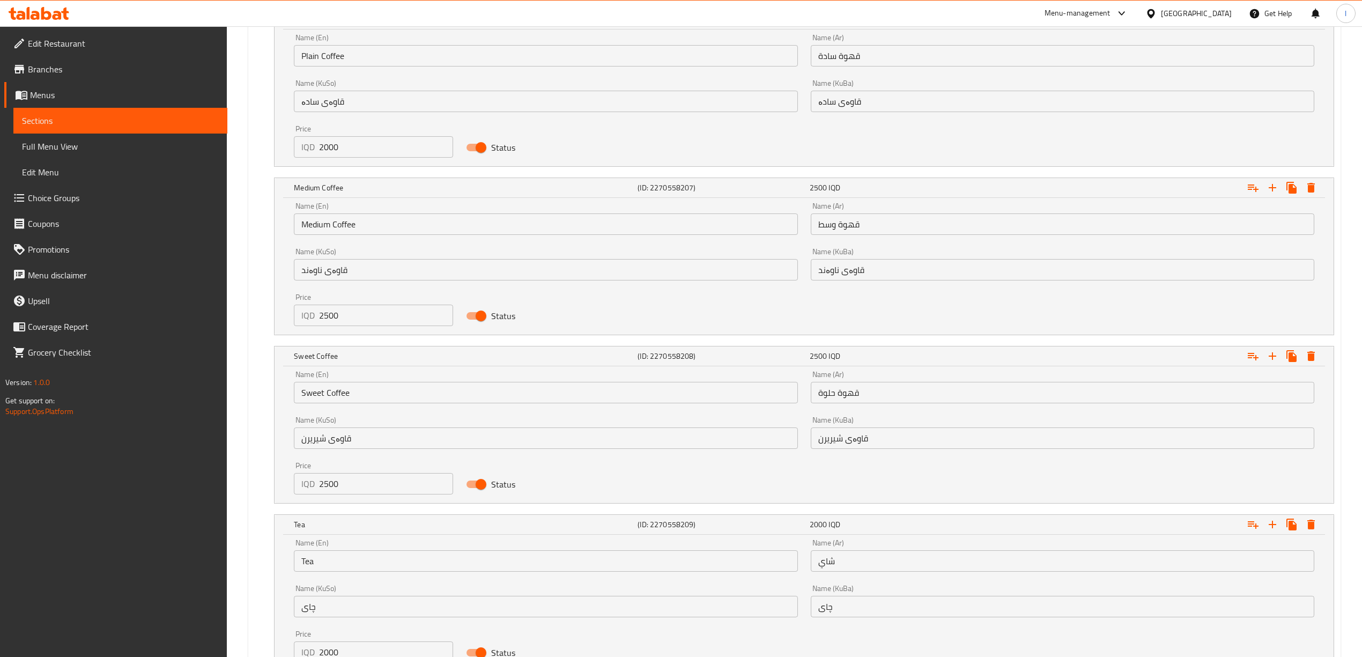
scroll to position [1046, 0]
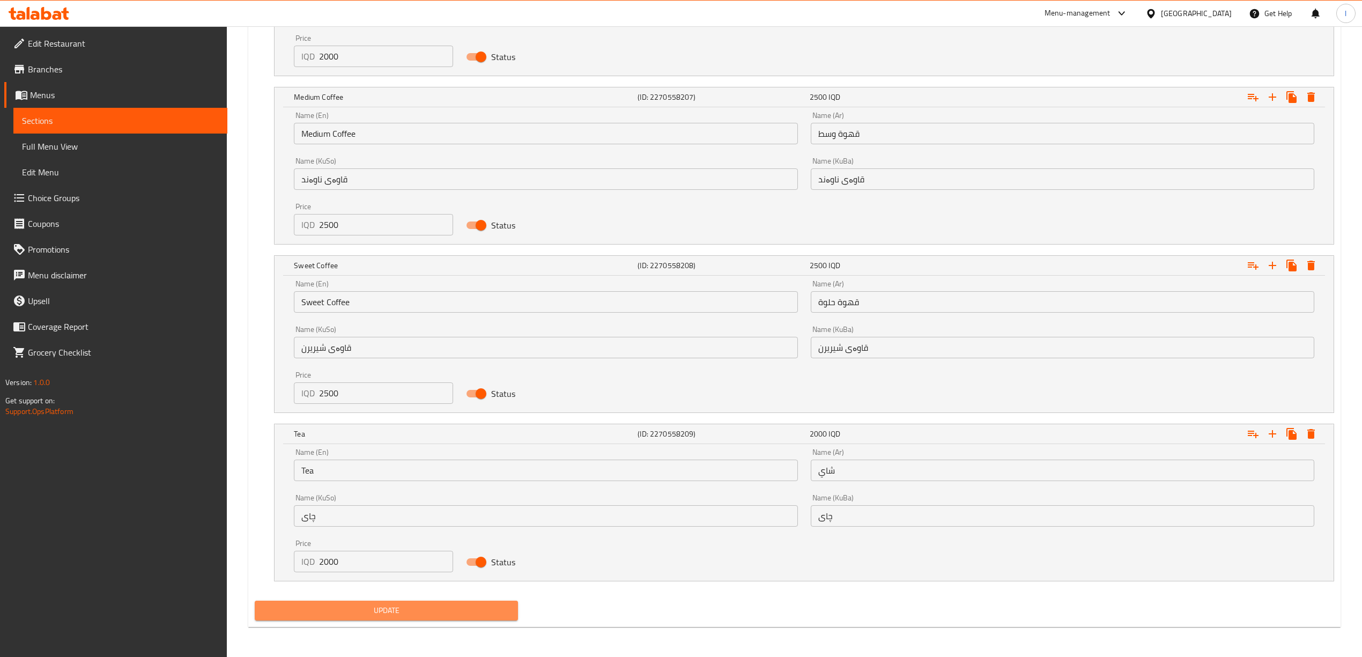
click at [300, 610] on span "Update" at bounding box center [386, 610] width 246 height 13
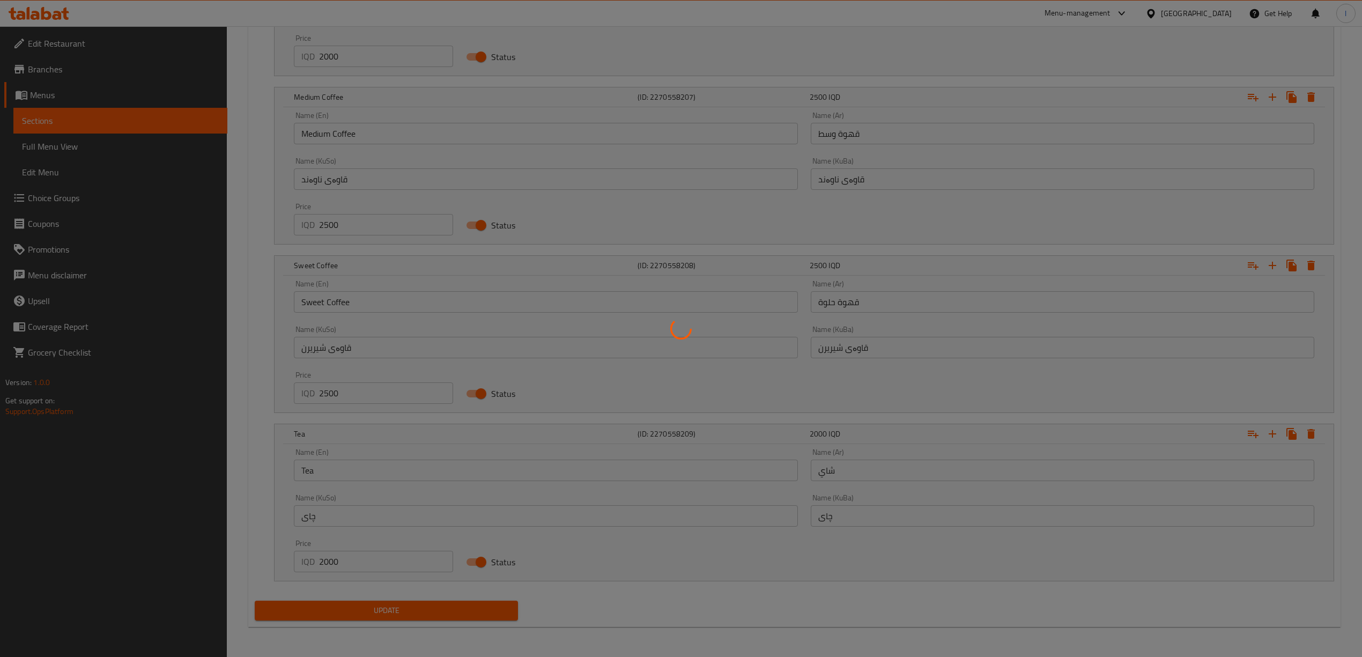
click at [106, 139] on div at bounding box center [681, 328] width 1362 height 657
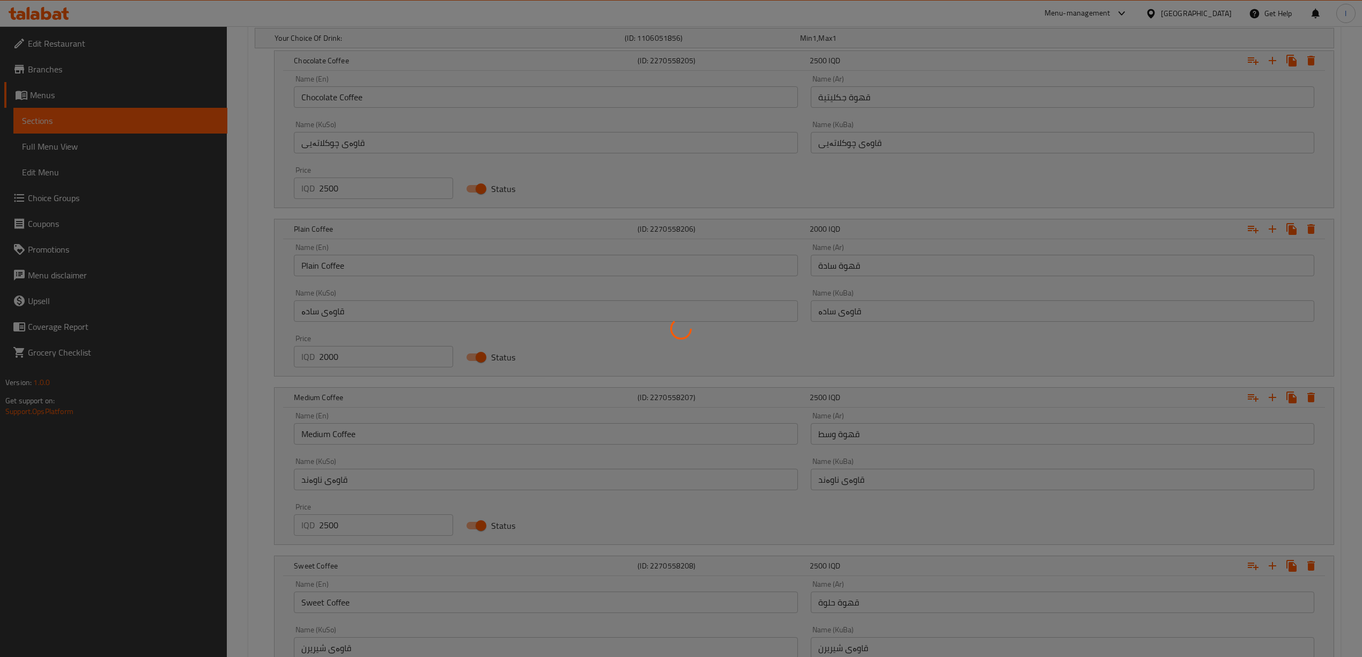
scroll to position [93, 0]
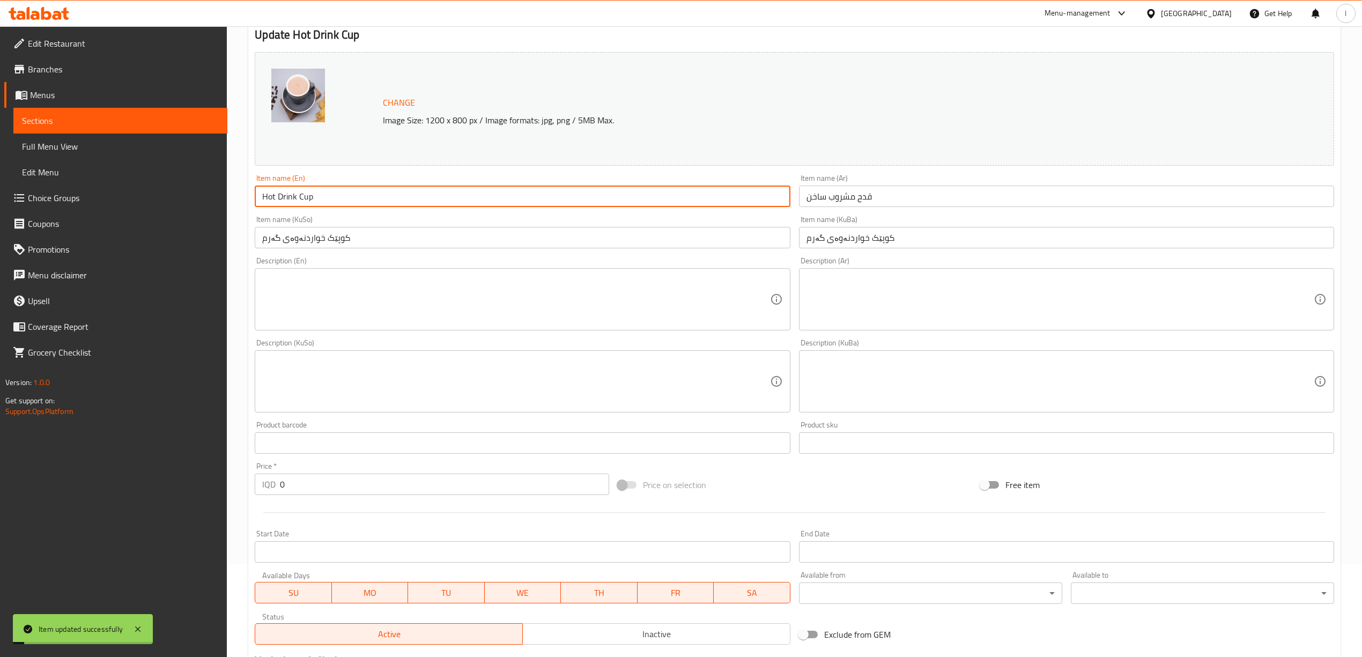
click at [305, 204] on input "Hot Drink Cup" at bounding box center [522, 196] width 535 height 21
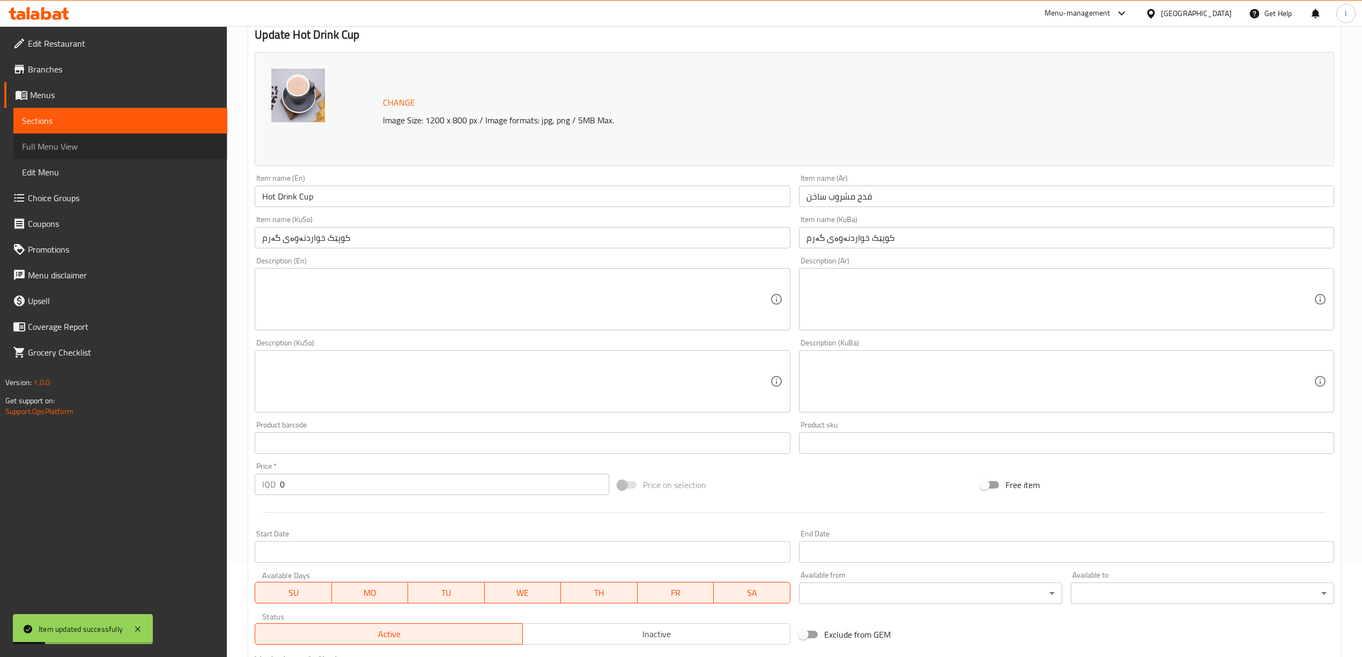
click at [65, 144] on span "Full Menu View" at bounding box center [120, 146] width 197 height 13
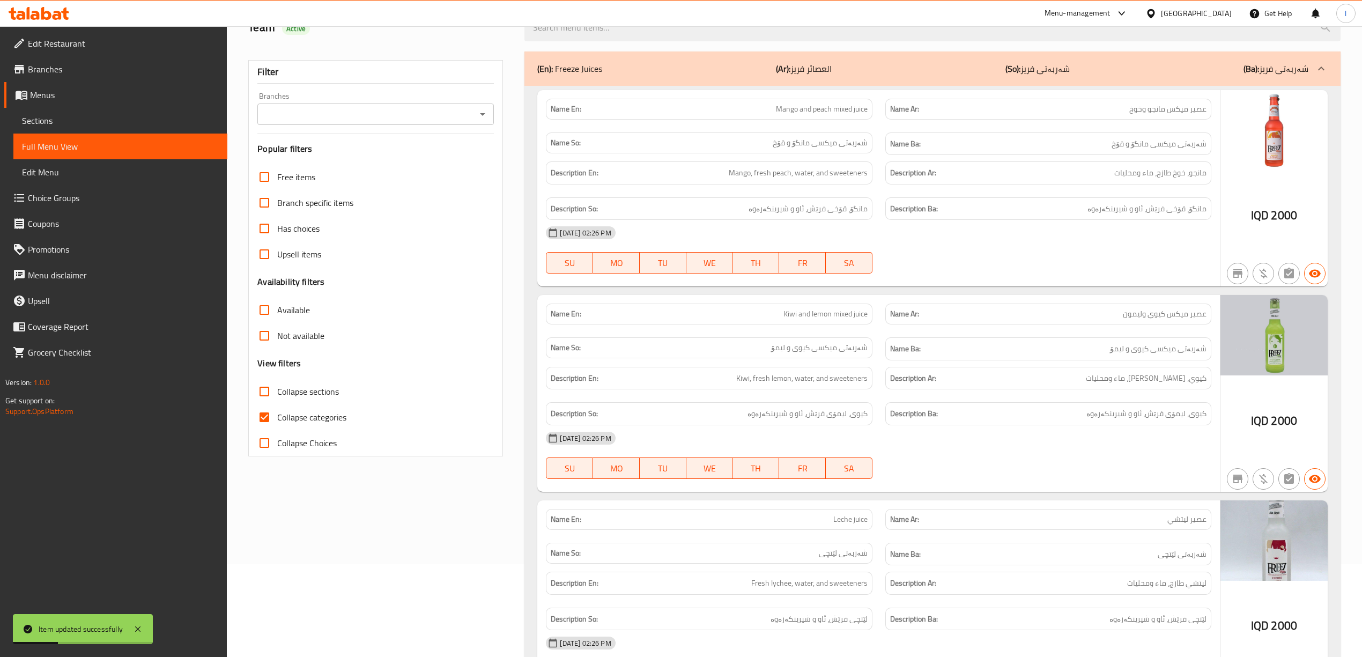
click at [411, 115] on input "Branches" at bounding box center [367, 114] width 212 height 15
click at [340, 155] on span "Klija W [GEOGRAPHIC_DATA], [GEOGRAPHIC_DATA] area" at bounding box center [369, 161] width 209 height 13
type input "Klija W [GEOGRAPHIC_DATA], [GEOGRAPHIC_DATA] area"
click at [313, 411] on span "Collapse categories" at bounding box center [311, 417] width 69 height 13
click at [277, 411] on input "Collapse categories" at bounding box center [264, 417] width 26 height 26
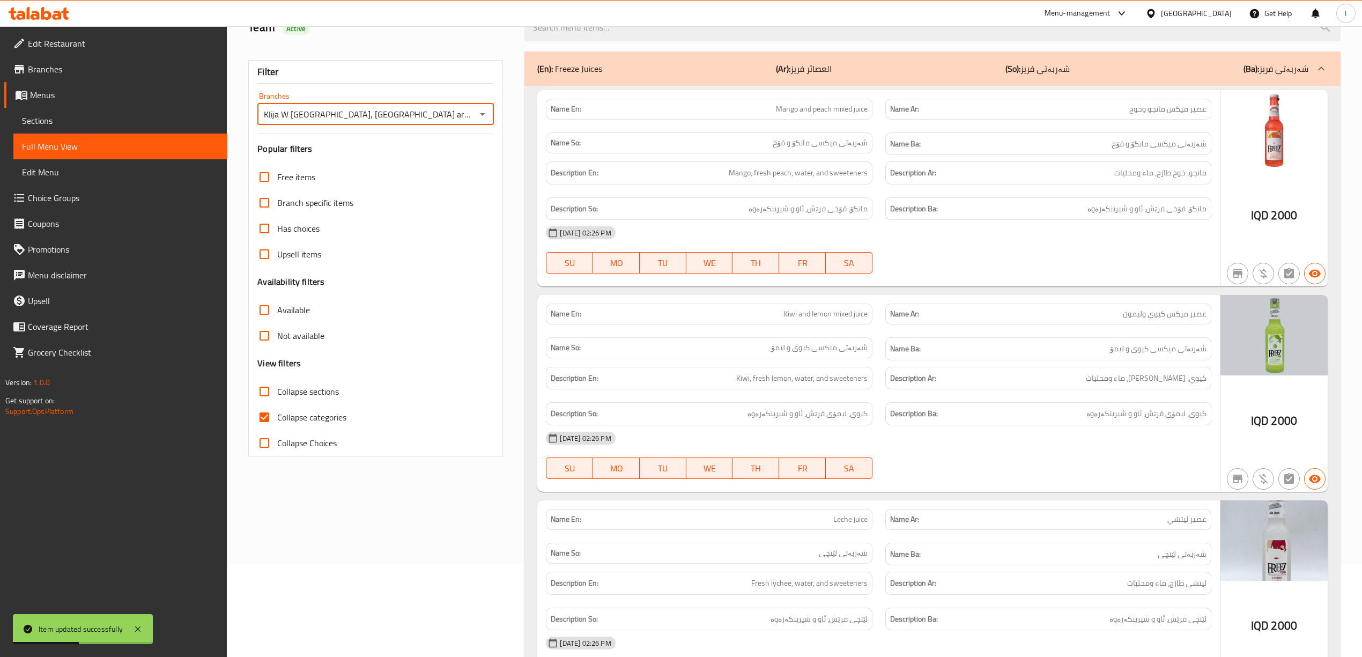
checkbox input "false"
click at [333, 354] on div "Free items Branch specific items Has choices Upsell items Availability filters …" at bounding box center [375, 310] width 236 height 292
click at [314, 386] on span "Collapse sections" at bounding box center [308, 391] width 62 height 13
click at [277, 386] on input "Collapse sections" at bounding box center [264, 392] width 26 height 26
checkbox input "true"
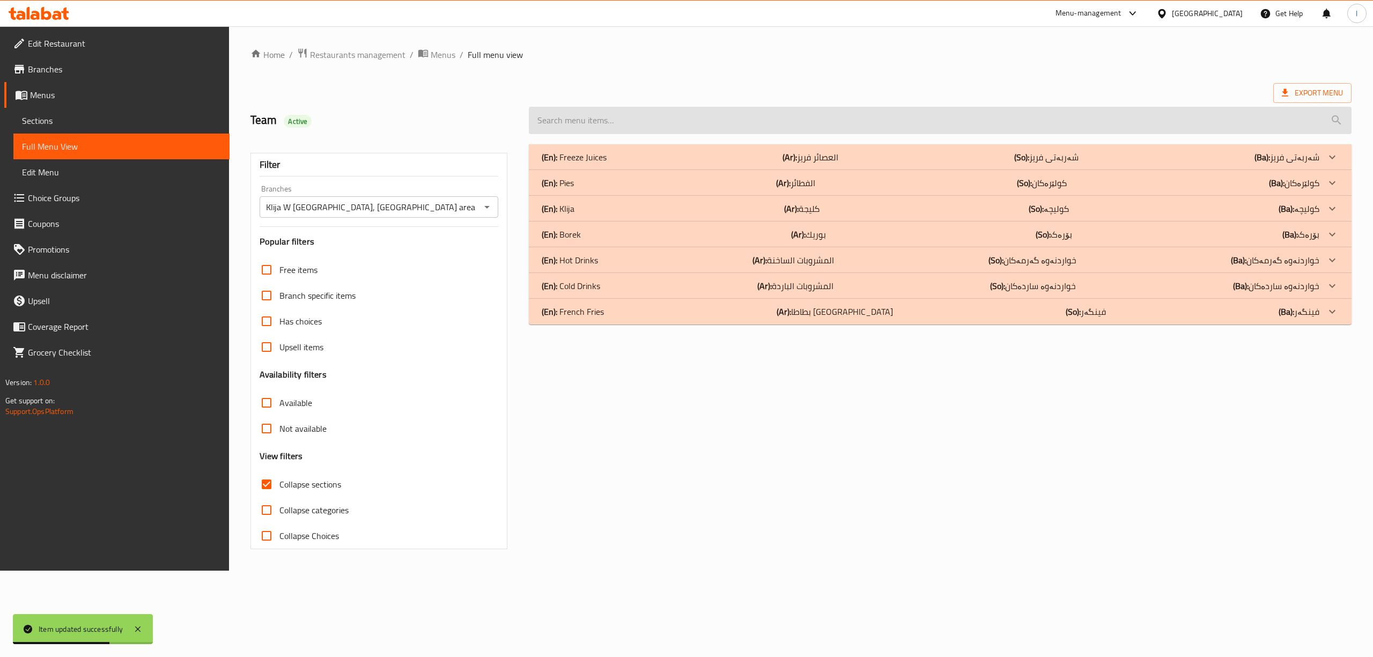
click at [885, 127] on input "search" at bounding box center [940, 120] width 822 height 27
paste input "Hot Drink Cup"
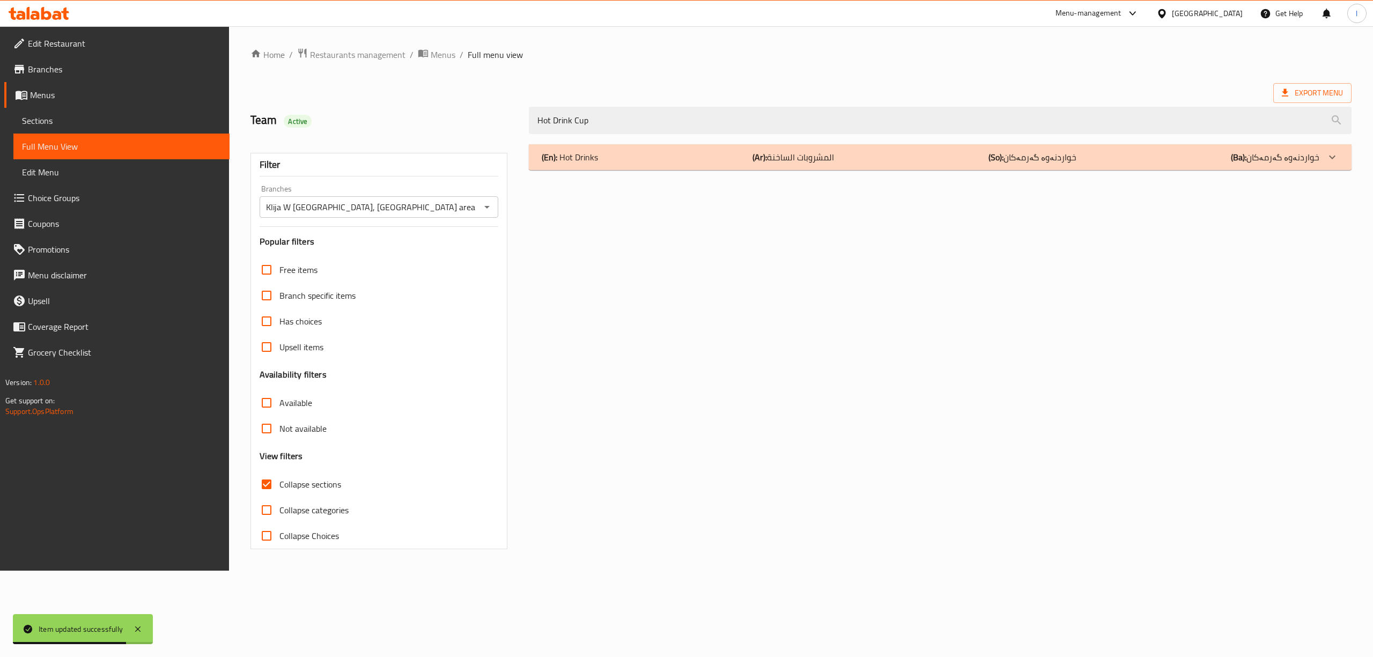
type input "Hot Drink Cup"
click at [895, 149] on div "(En): Hot Drinks (Ar): المشروبات الساخنة (So): خواردنەوە گەرمەکان (Ba): خواردنە…" at bounding box center [940, 157] width 822 height 26
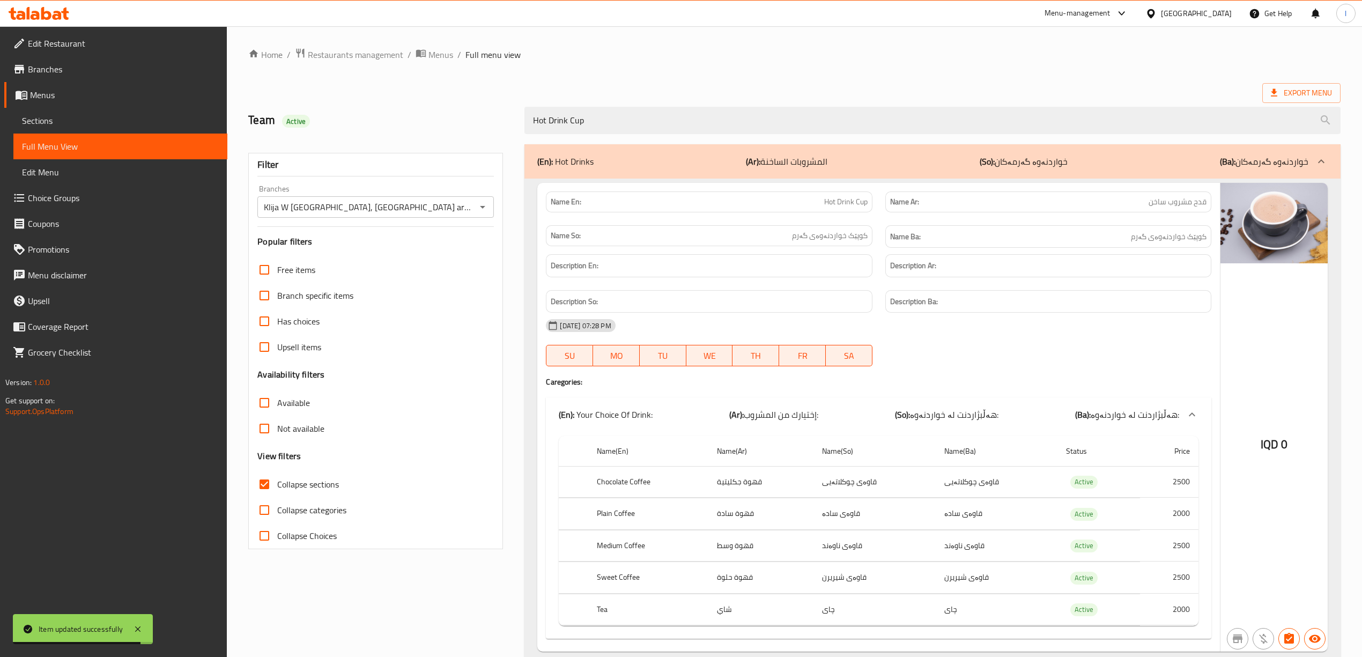
click at [1180, 272] on h6 "Description Ar:" at bounding box center [1048, 265] width 316 height 13
click at [1096, 391] on div "Name En: Hot Drink Cup Name Ar: قدح مشروب ساخن Name So: کوپێک خواردنەوەی گەرم N…" at bounding box center [878, 417] width 682 height 469
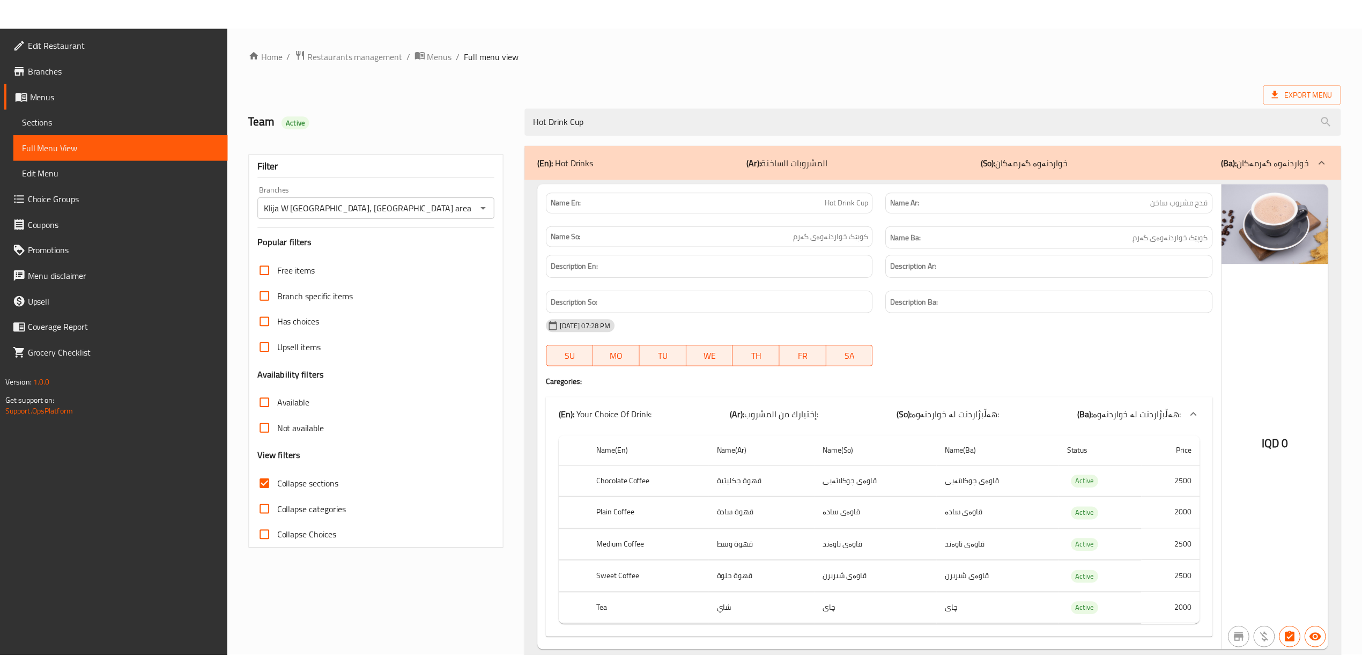
scroll to position [42, 0]
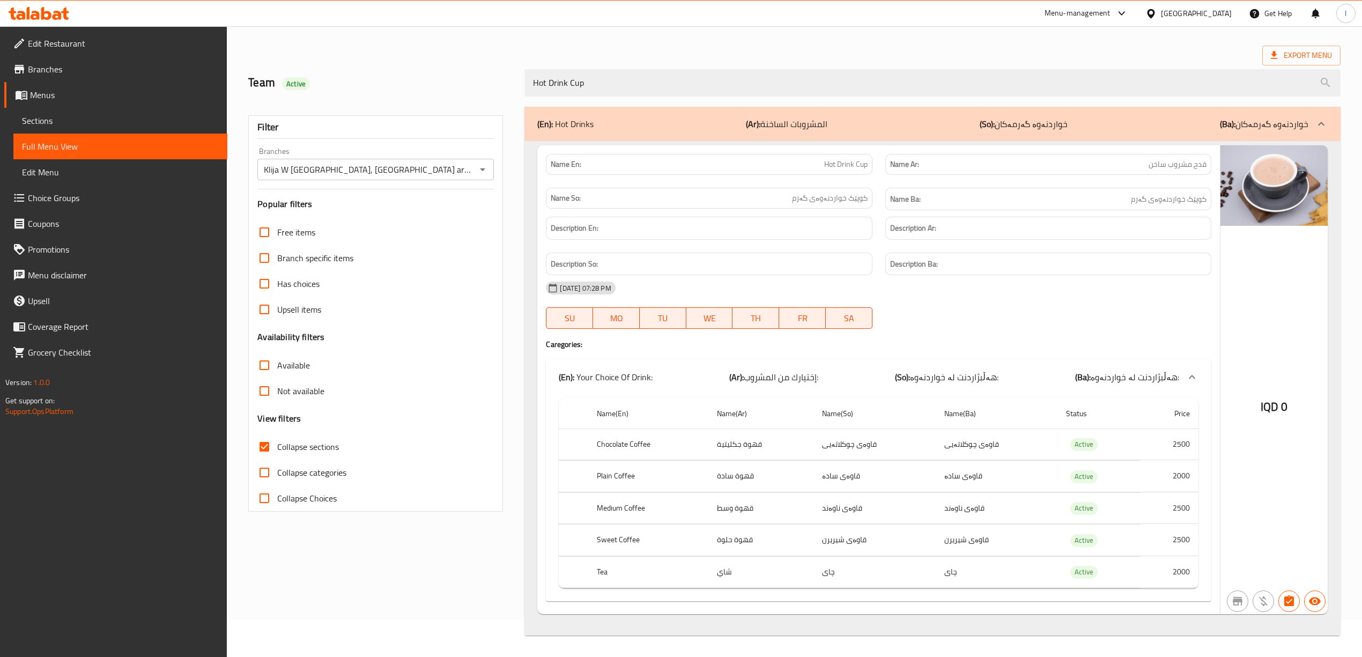
click at [54, 11] on icon at bounding box center [57, 15] width 9 height 9
